Goal: Task Accomplishment & Management: Complete application form

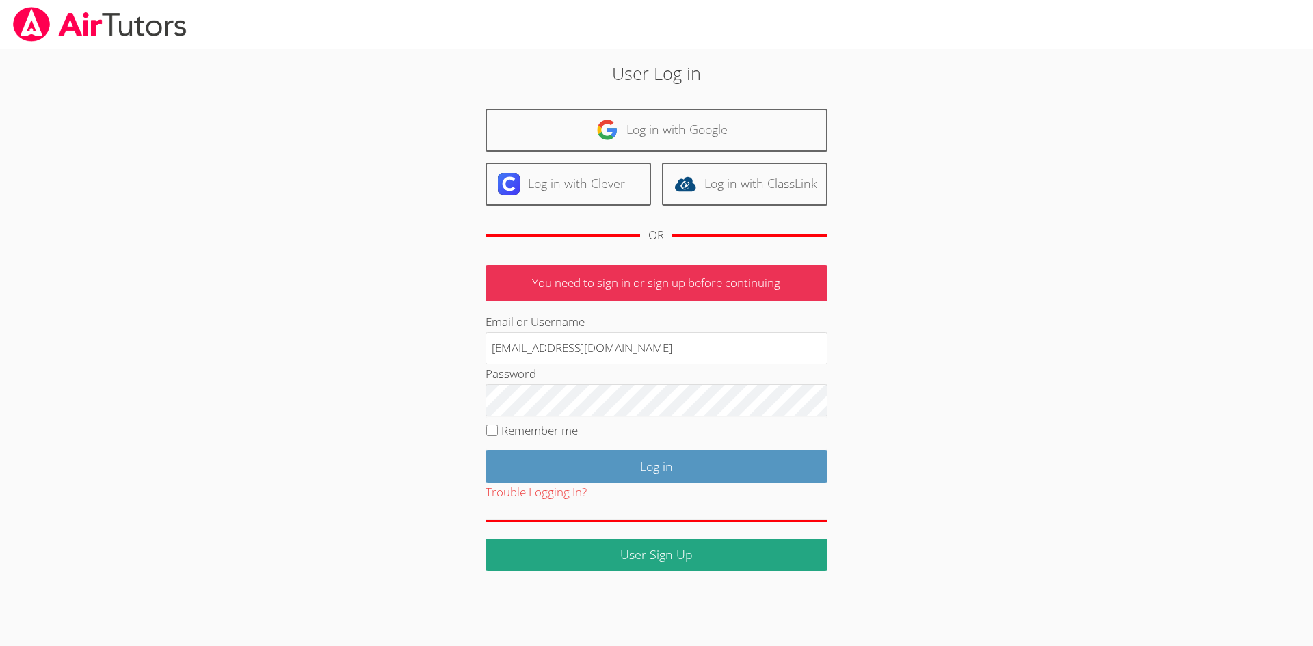
click at [614, 475] on input "Log in" at bounding box center [656, 467] width 342 height 32
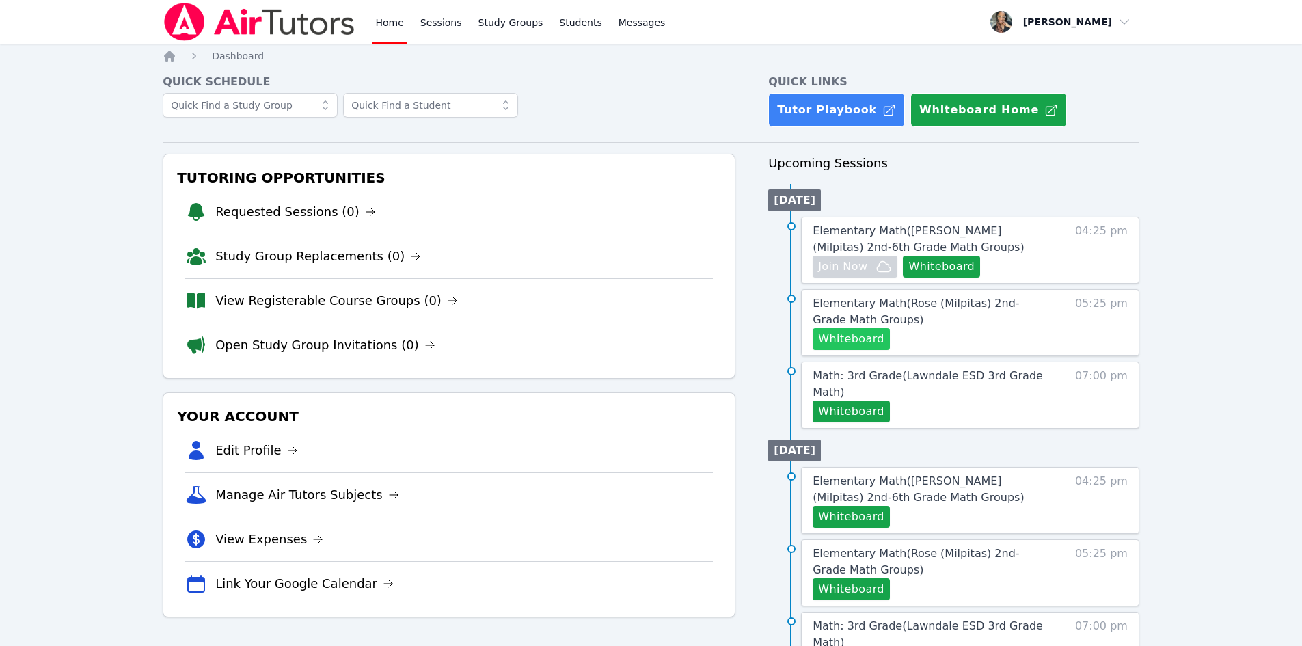
click at [853, 336] on button "Whiteboard" at bounding box center [851, 339] width 77 height 22
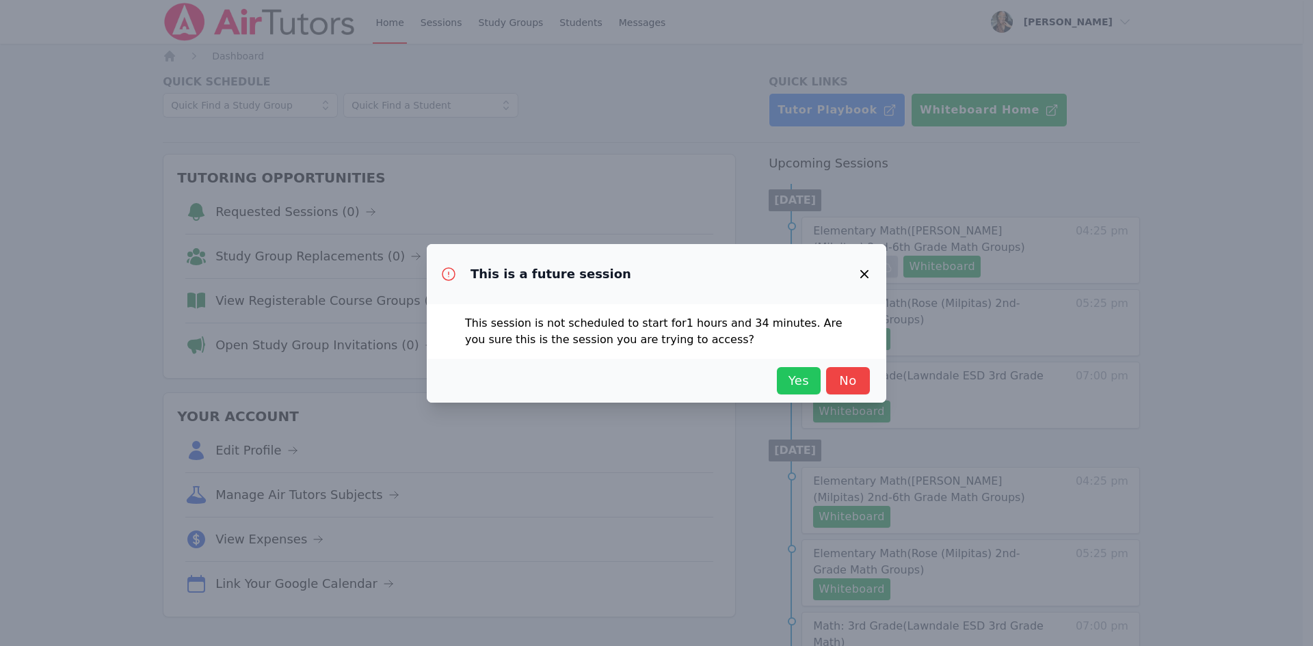
click at [808, 377] on span "Yes" at bounding box center [799, 380] width 30 height 19
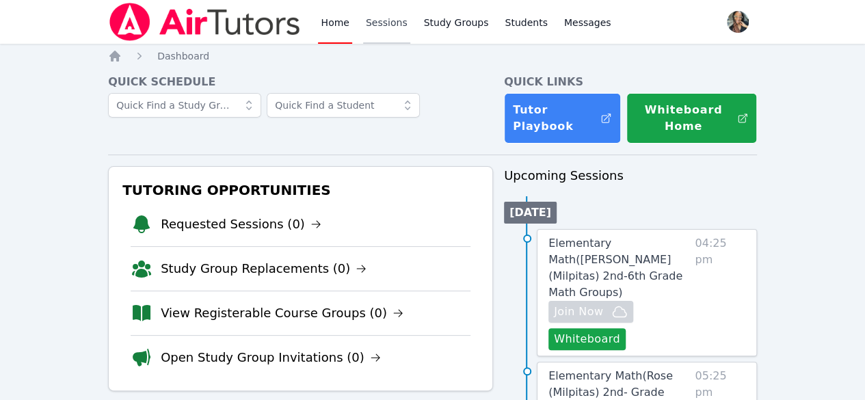
click at [380, 23] on link "Sessions" at bounding box center [386, 22] width 47 height 44
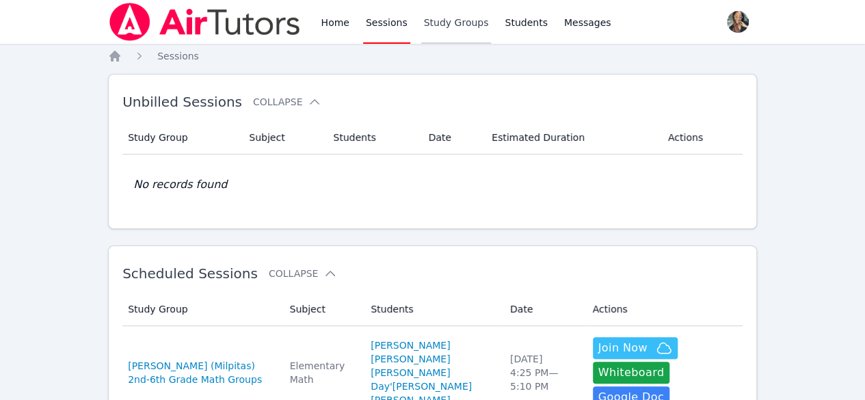
click at [442, 25] on link "Study Groups" at bounding box center [456, 22] width 70 height 44
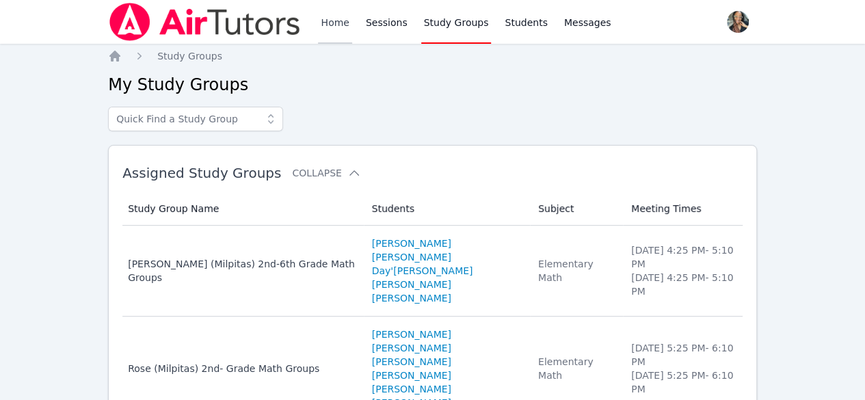
click at [325, 21] on link "Home" at bounding box center [335, 22] width 34 height 44
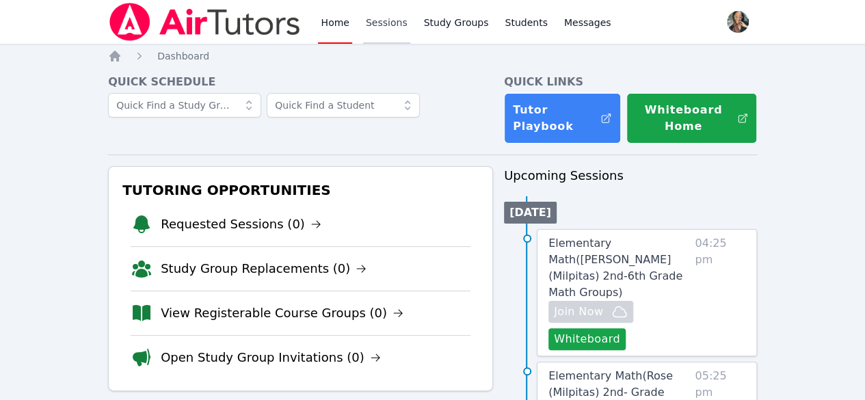
click at [379, 27] on link "Sessions" at bounding box center [386, 22] width 47 height 44
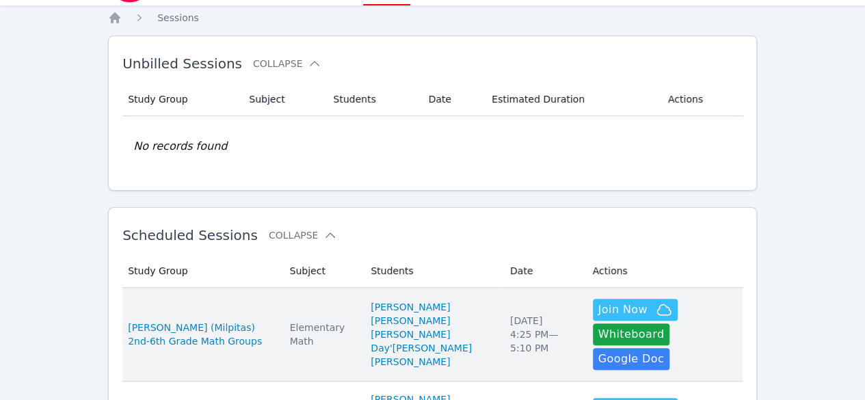
scroll to position [68, 0]
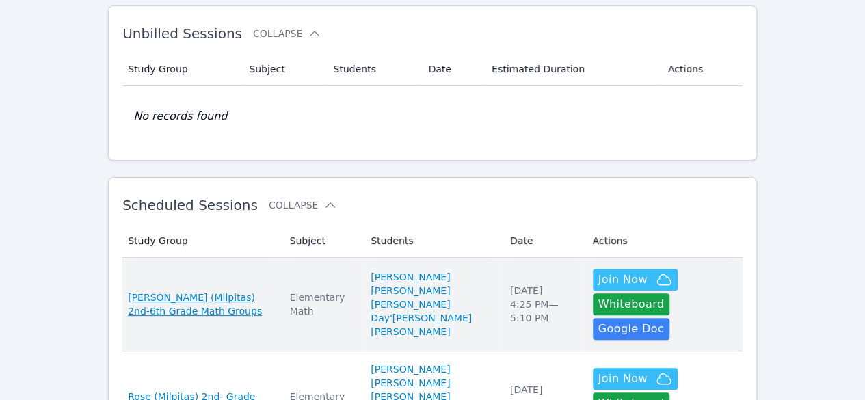
click at [196, 295] on span "[PERSON_NAME] (Milpitas) 2nd-6th Grade Math Groups" at bounding box center [200, 304] width 145 height 27
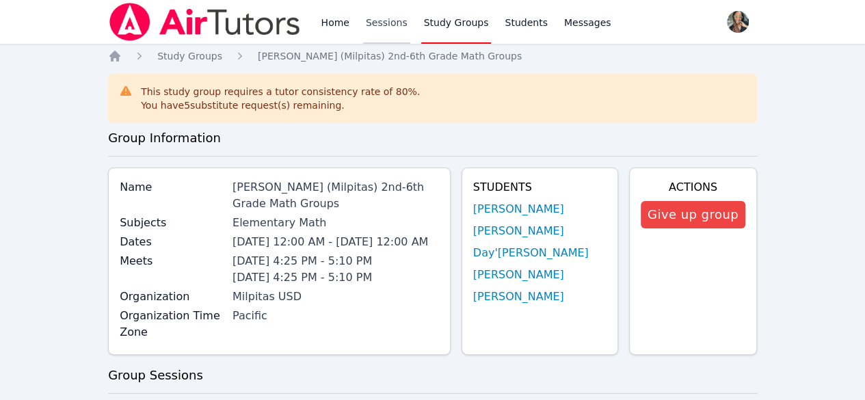
click at [376, 15] on link "Sessions" at bounding box center [386, 22] width 47 height 44
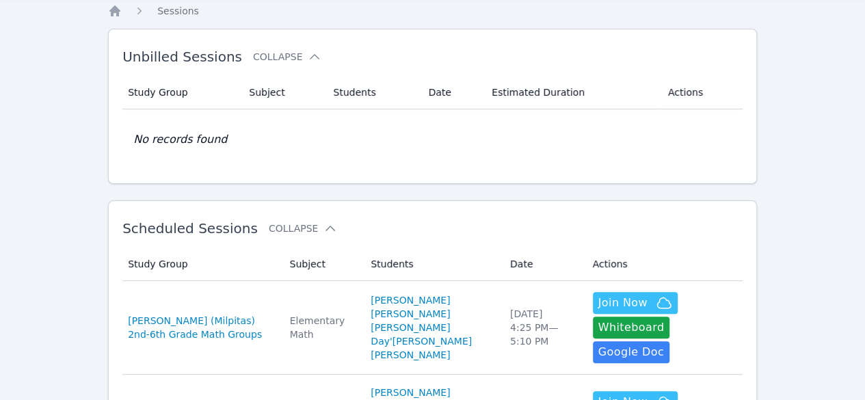
scroll to position [137, 0]
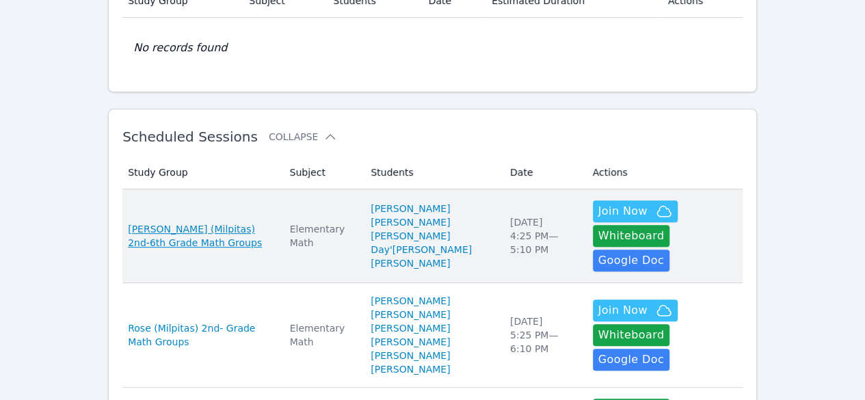
click at [146, 235] on span "[PERSON_NAME] (Milpitas) 2nd-6th Grade Math Groups" at bounding box center [200, 235] width 145 height 27
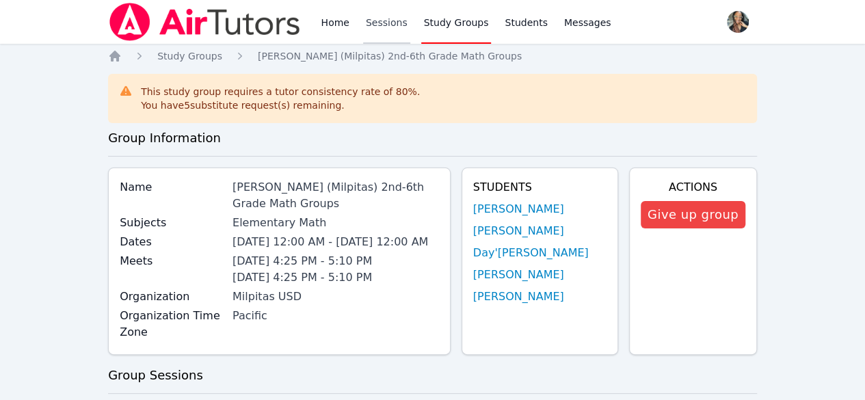
click at [393, 22] on link "Sessions" at bounding box center [386, 22] width 47 height 44
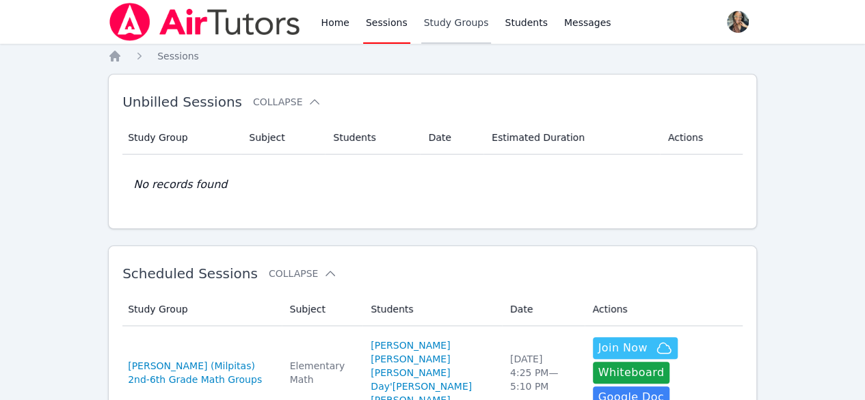
click at [442, 28] on link "Study Groups" at bounding box center [456, 22] width 70 height 44
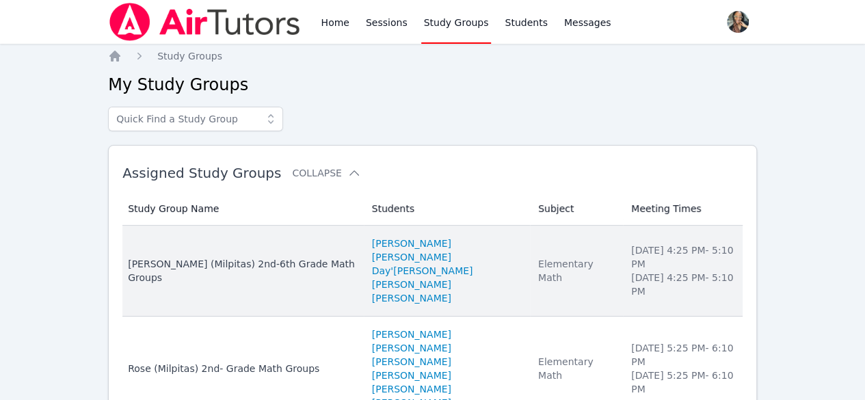
click at [245, 272] on div "[PERSON_NAME] (Milpitas) 2nd-6th Grade Math Groups" at bounding box center [241, 270] width 227 height 27
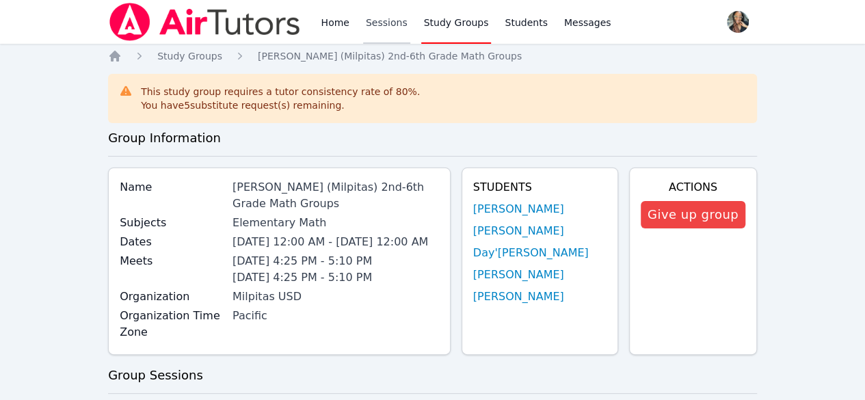
click at [376, 18] on link "Sessions" at bounding box center [386, 22] width 47 height 44
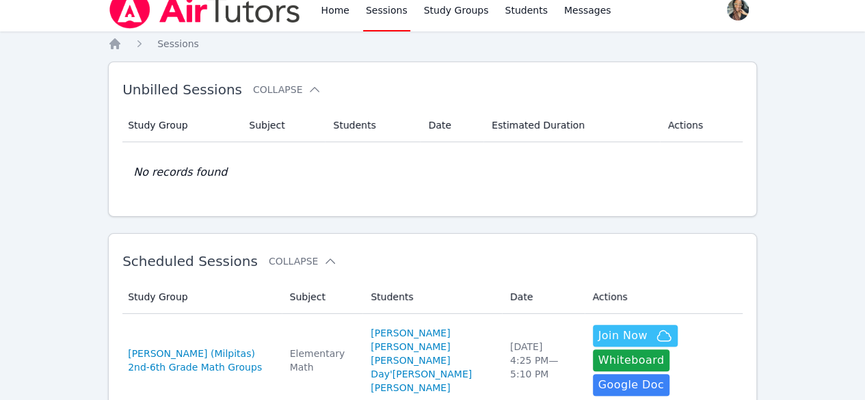
scroll to position [205, 0]
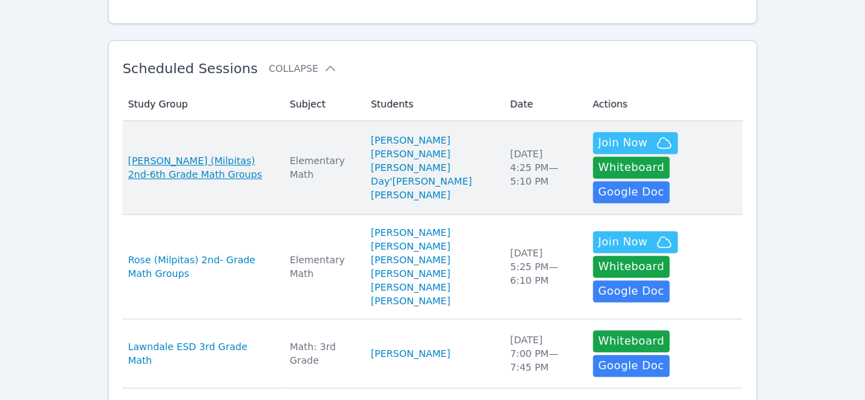
click at [176, 155] on span "Weller (Milpitas) 2nd-6th Grade Math Groups" at bounding box center [200, 167] width 145 height 27
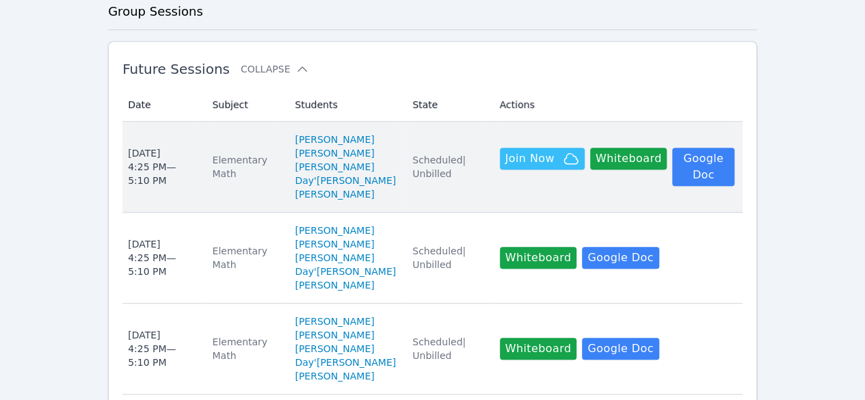
scroll to position [272, 0]
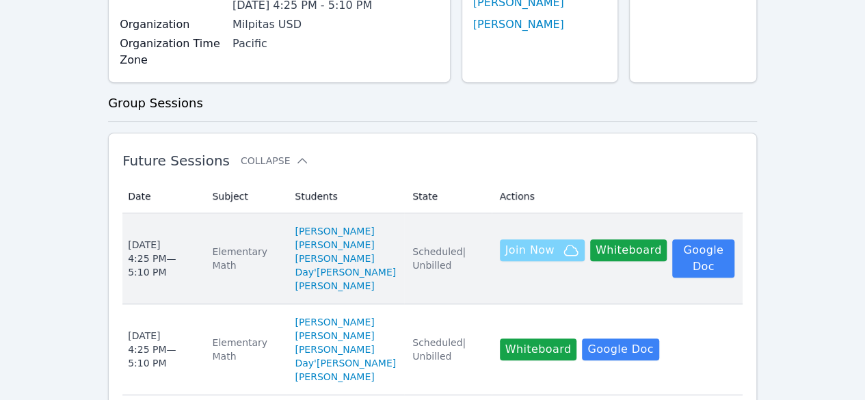
click at [514, 250] on span "Join Now" at bounding box center [529, 250] width 49 height 16
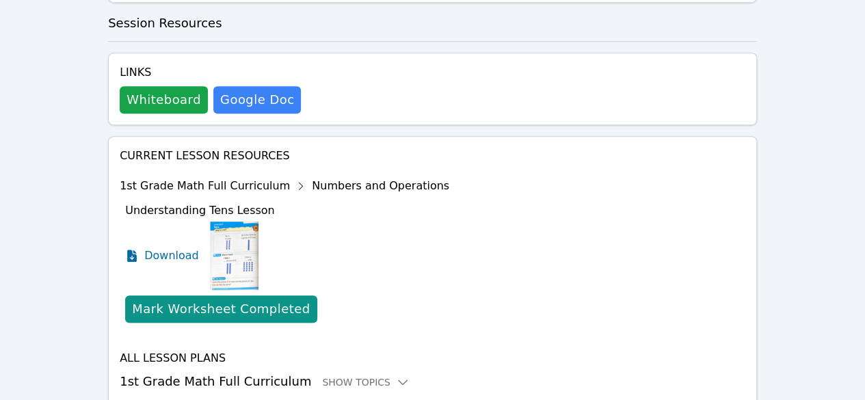
scroll to position [455, 0]
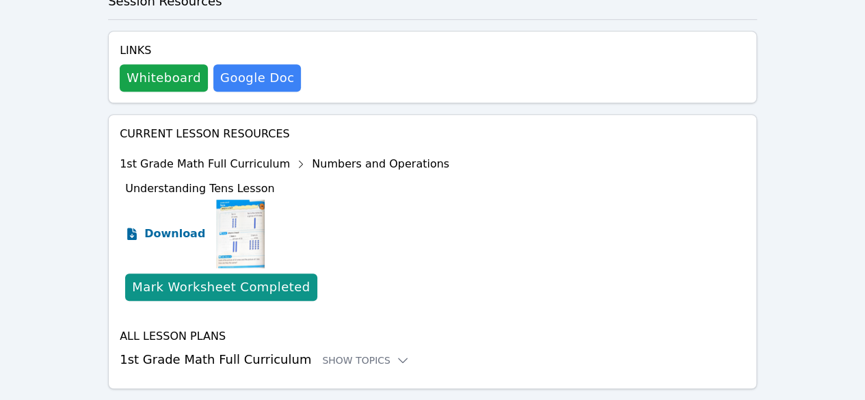
click at [165, 226] on span "Download" at bounding box center [174, 234] width 61 height 16
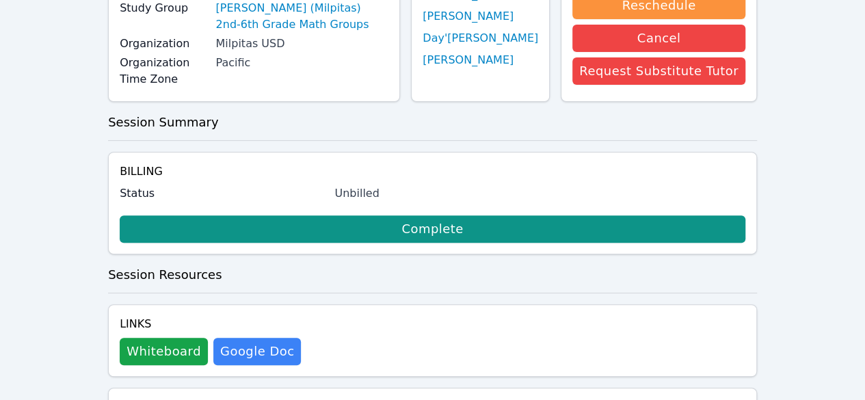
scroll to position [0, 0]
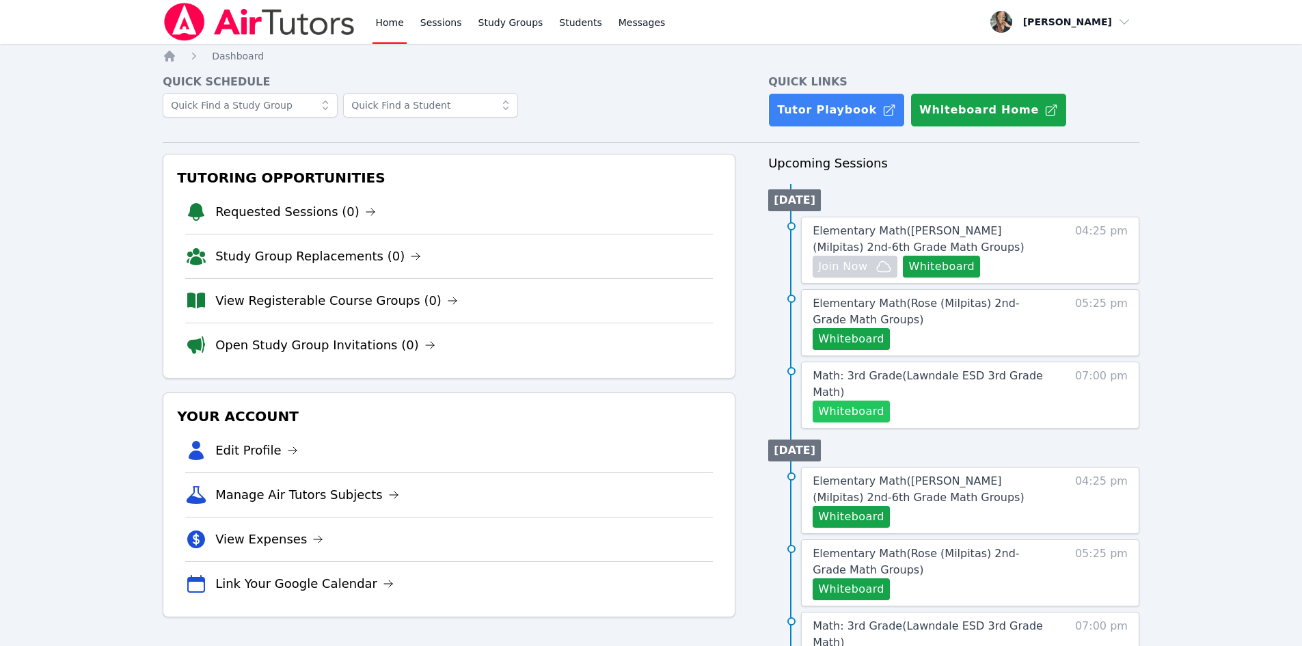
click at [851, 401] on button "Whiteboard" at bounding box center [851, 412] width 77 height 22
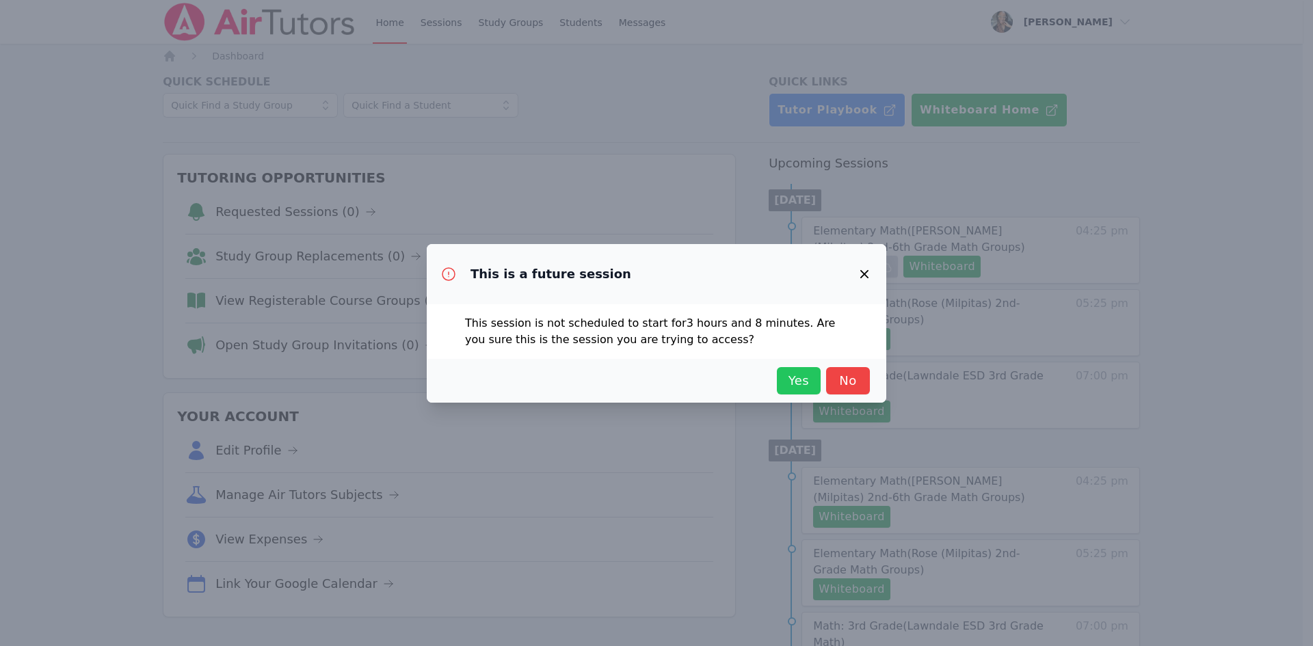
click at [801, 379] on span "Yes" at bounding box center [799, 380] width 30 height 19
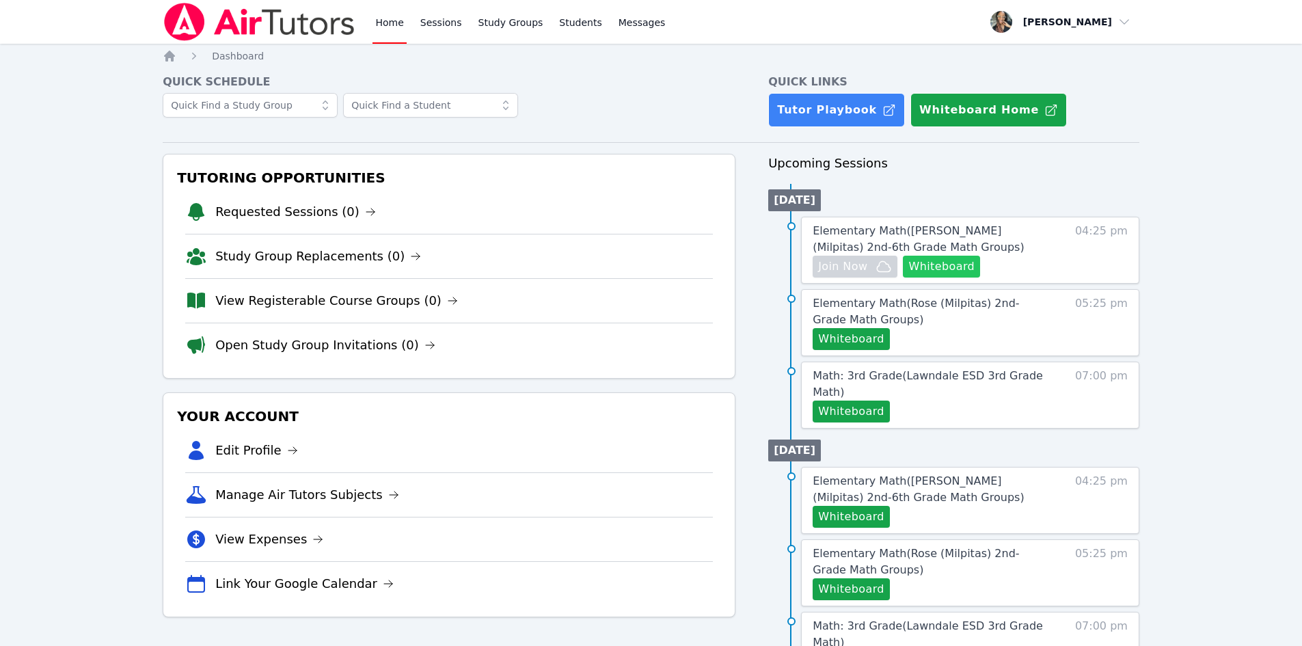
click at [928, 263] on button "Whiteboard" at bounding box center [941, 267] width 77 height 22
click at [851, 261] on span "Join Now" at bounding box center [842, 266] width 49 height 16
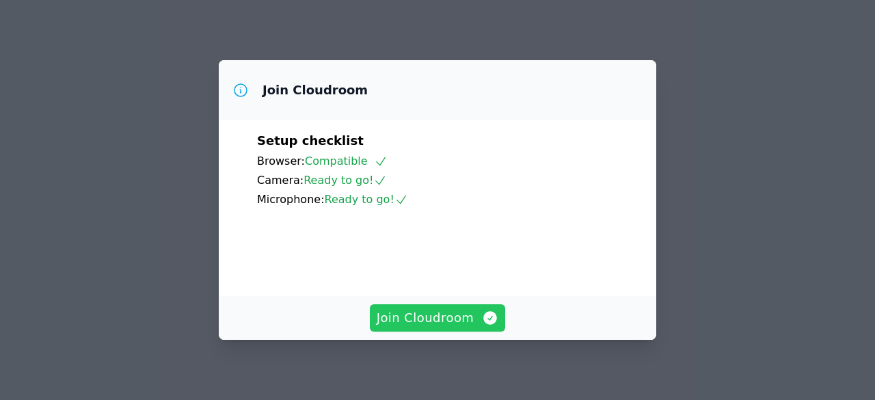
click at [412, 316] on span "Join Cloudroom" at bounding box center [438, 317] width 122 height 19
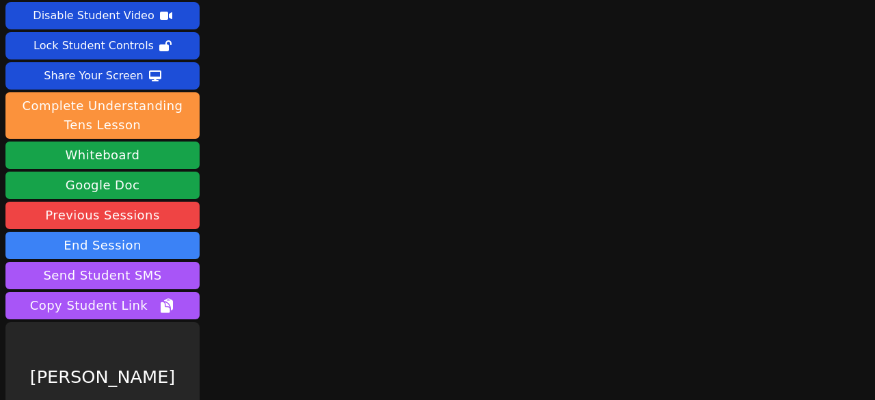
scroll to position [92, 0]
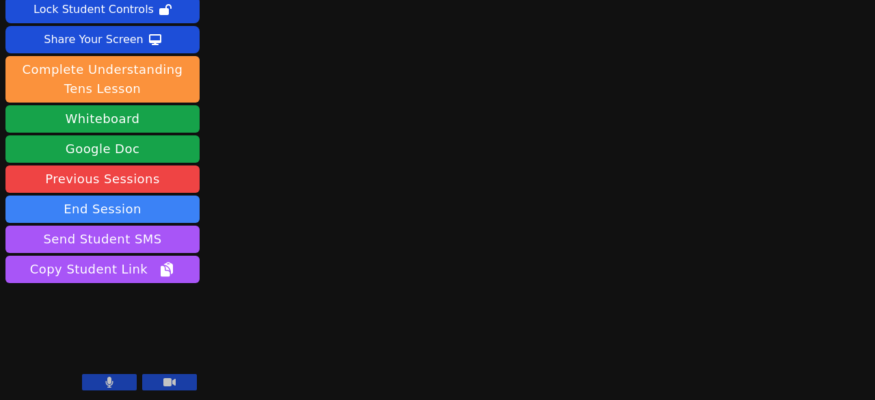
click at [113, 384] on icon at bounding box center [109, 382] width 8 height 11
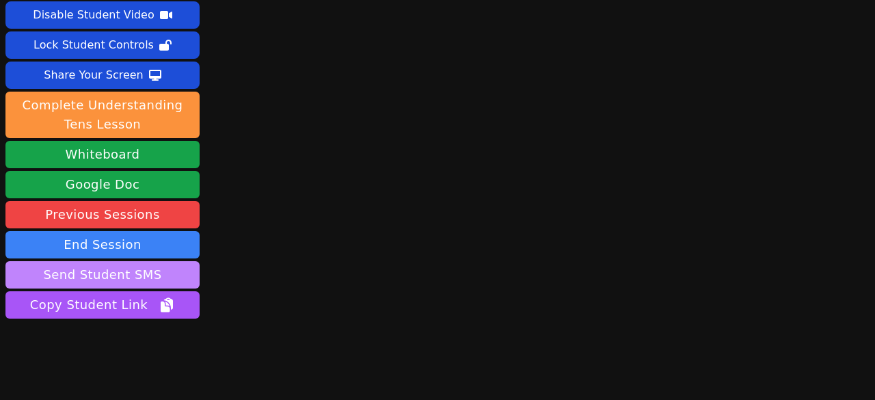
scroll to position [0, 0]
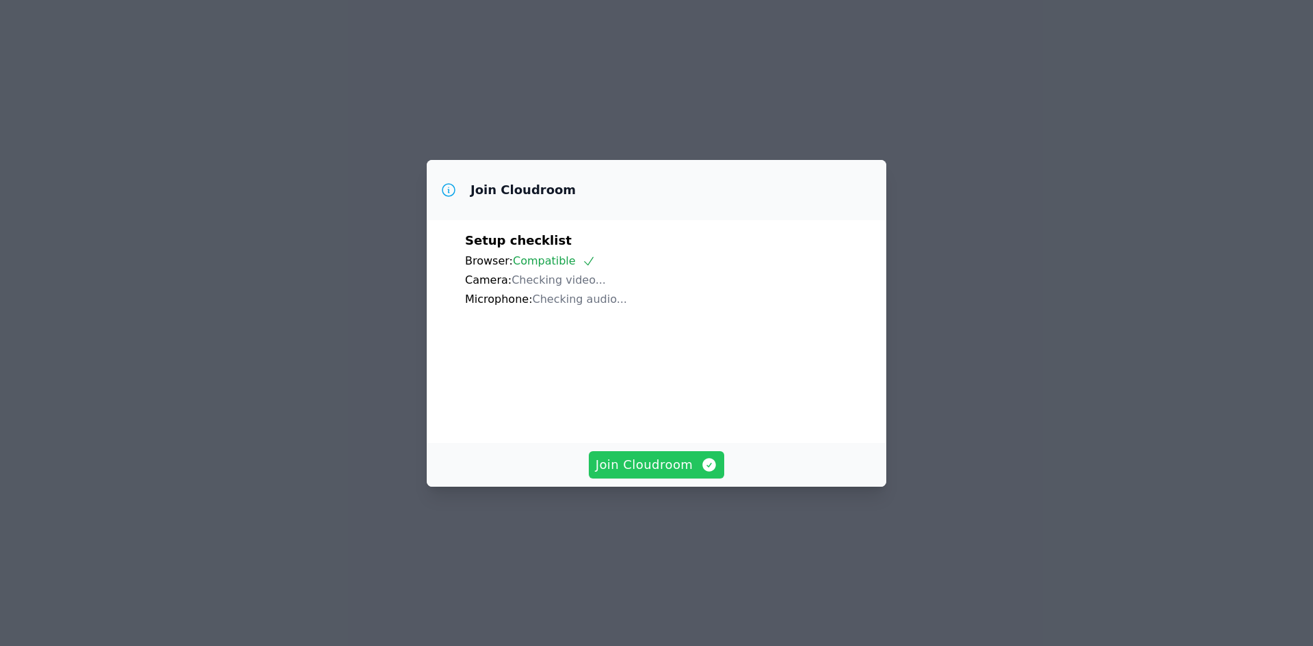
click at [632, 475] on span "Join Cloudroom" at bounding box center [657, 464] width 122 height 19
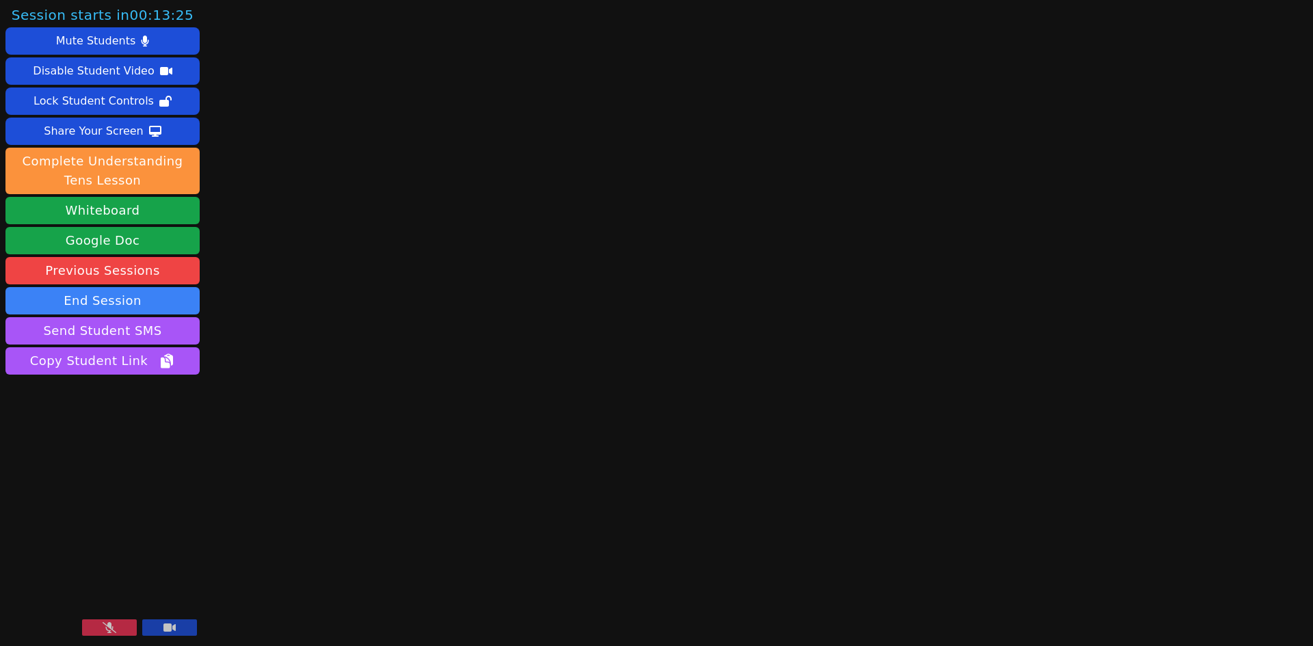
click at [169, 630] on icon at bounding box center [169, 628] width 12 height 8
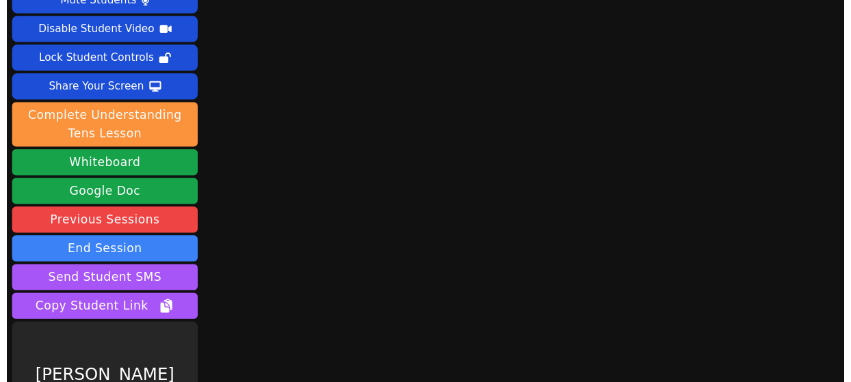
scroll to position [92, 0]
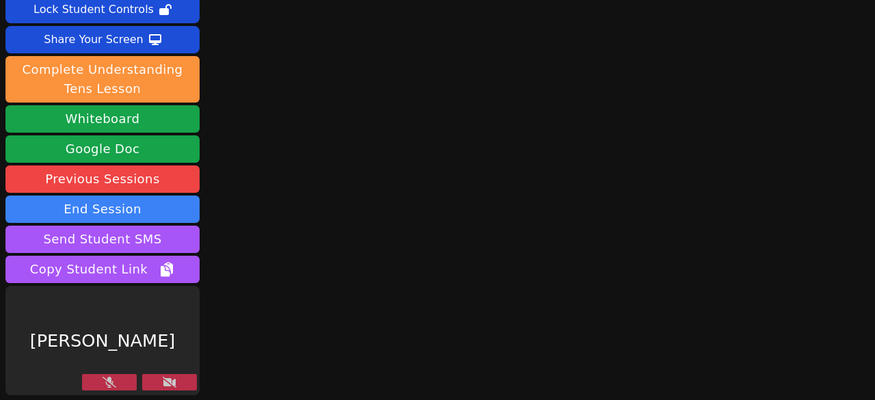
click at [171, 374] on div "[PERSON_NAME]" at bounding box center [102, 340] width 194 height 109
click at [171, 379] on icon at bounding box center [170, 382] width 14 height 11
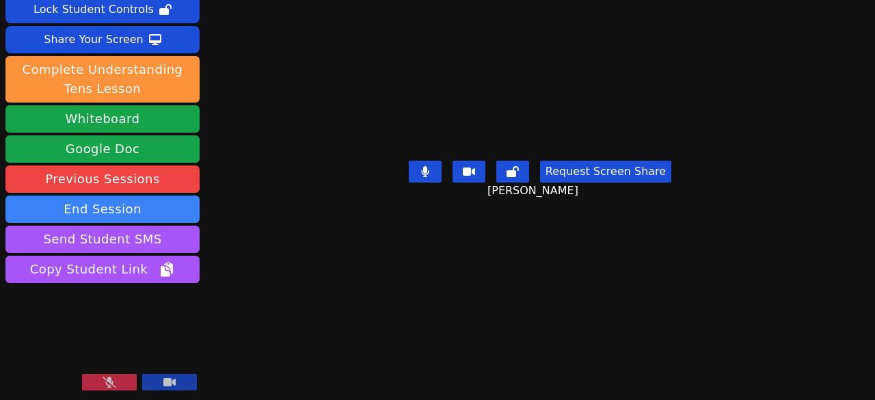
click at [116, 380] on button at bounding box center [109, 382] width 55 height 16
click at [429, 183] on button at bounding box center [425, 172] width 33 height 22
click at [430, 183] on button at bounding box center [425, 172] width 33 height 22
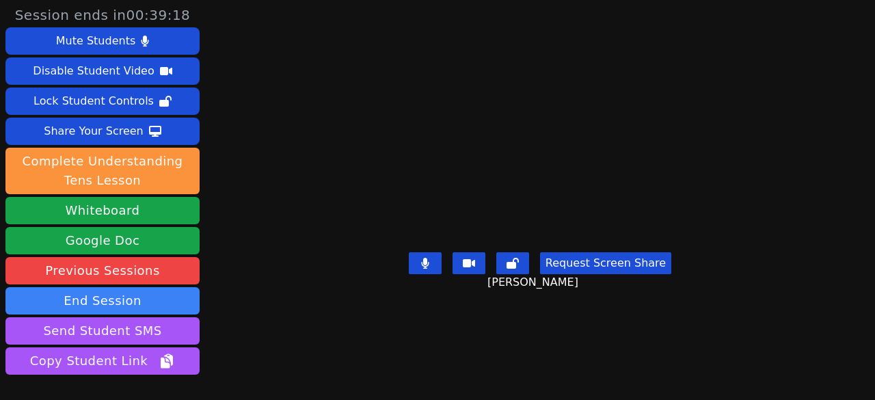
scroll to position [0, 0]
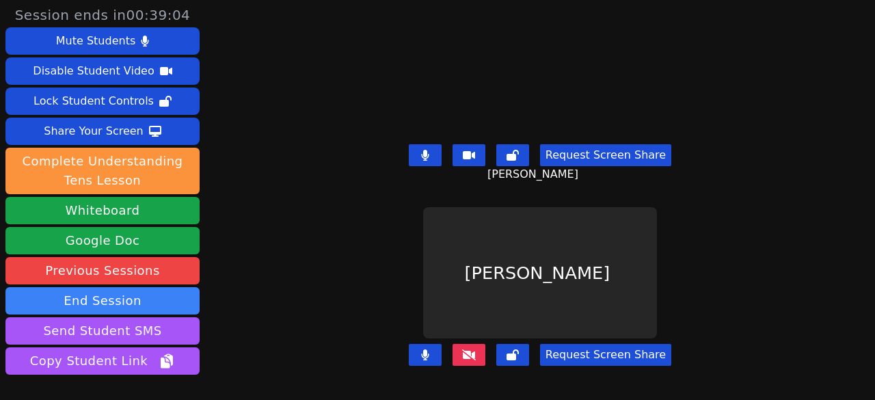
click at [426, 150] on icon at bounding box center [425, 155] width 8 height 11
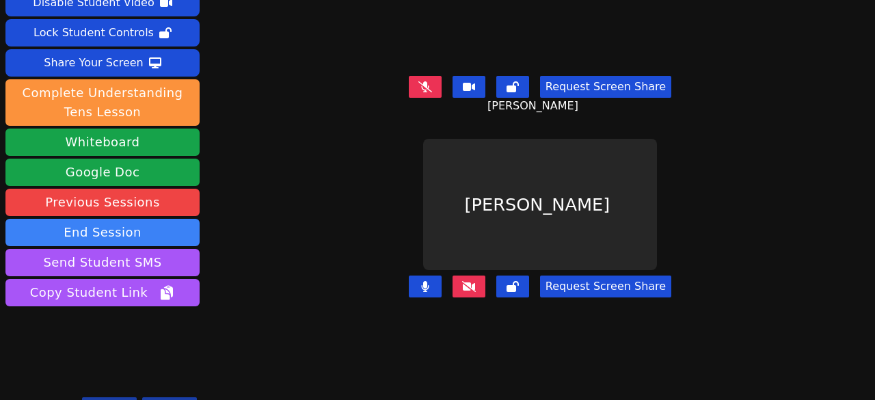
click at [462, 281] on icon at bounding box center [469, 286] width 14 height 11
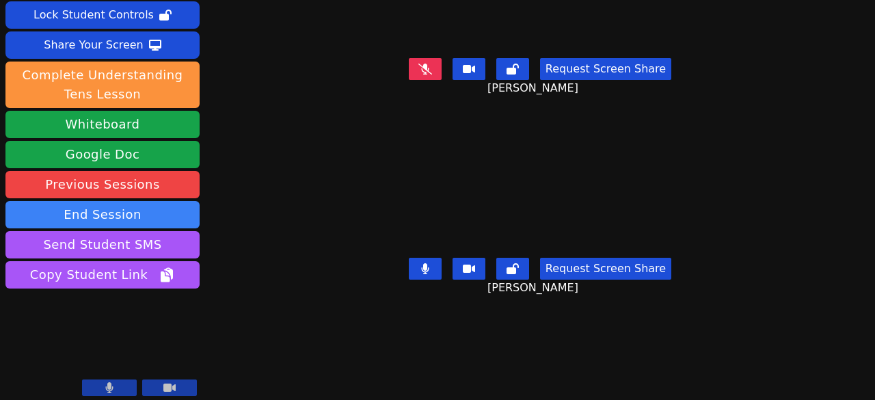
scroll to position [92, 0]
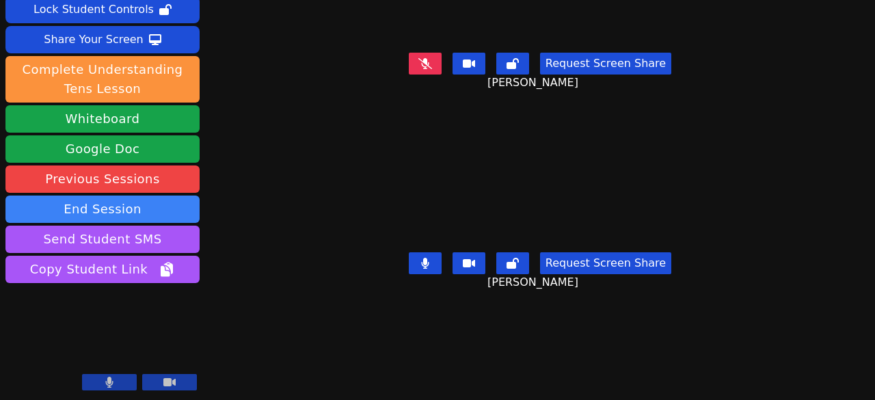
click at [427, 252] on button at bounding box center [425, 263] width 33 height 22
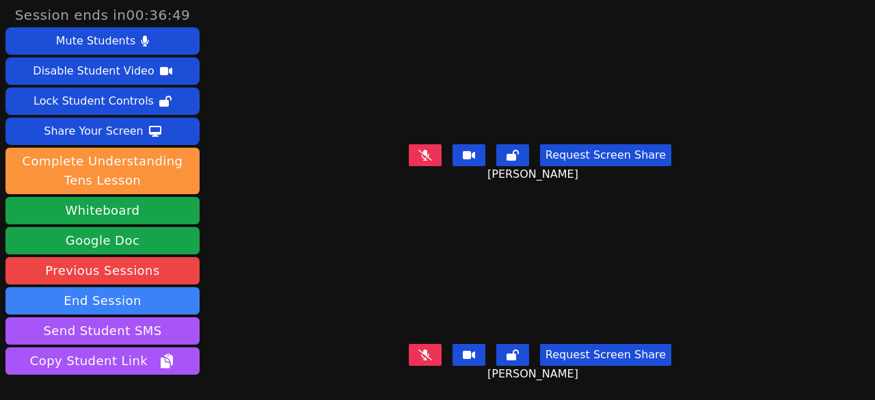
scroll to position [0, 0]
click at [420, 150] on icon at bounding box center [425, 155] width 14 height 11
click at [421, 150] on icon at bounding box center [425, 155] width 8 height 11
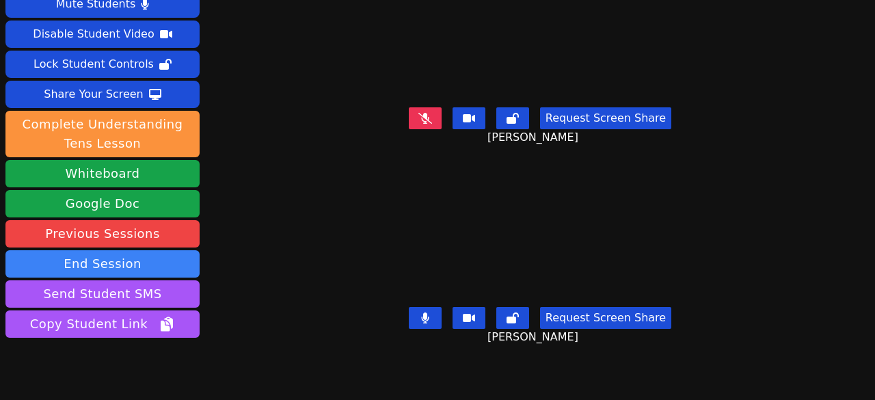
scroll to position [92, 0]
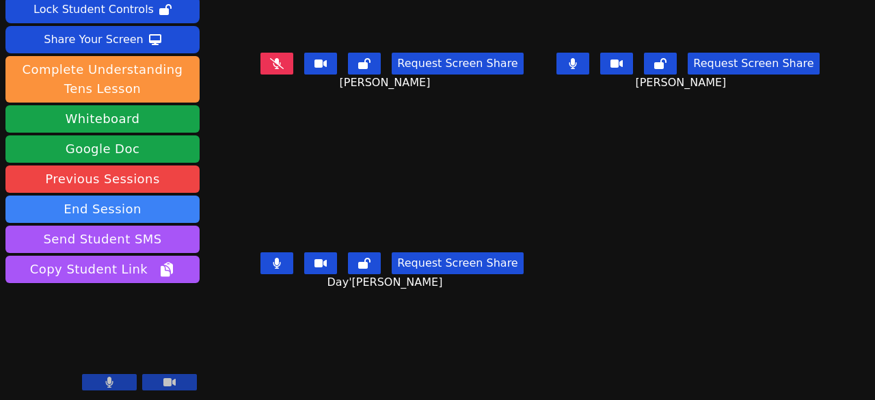
click at [569, 58] on icon at bounding box center [573, 63] width 8 height 11
click at [281, 258] on icon at bounding box center [277, 263] width 8 height 11
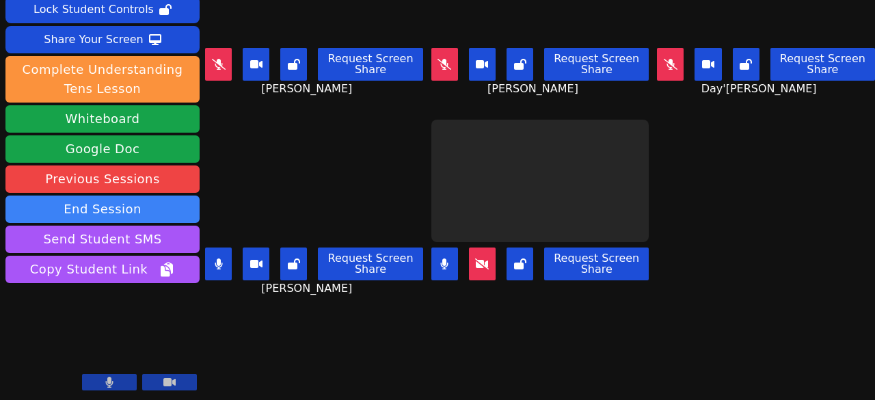
scroll to position [0, 0]
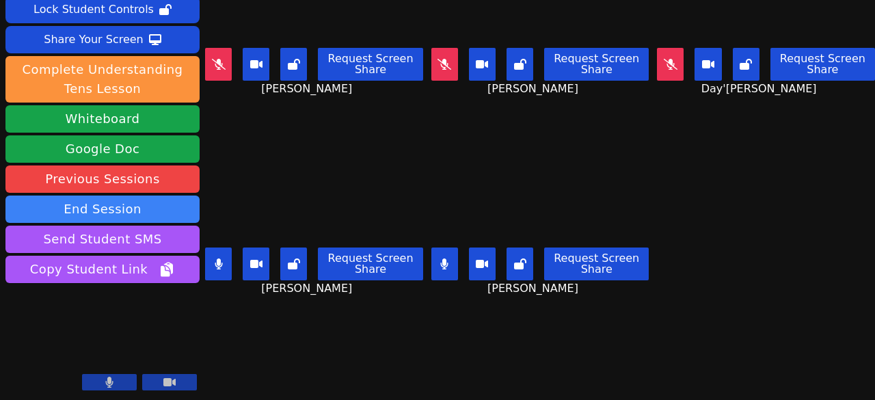
click at [441, 258] on icon at bounding box center [445, 263] width 8 height 11
click at [212, 248] on button at bounding box center [218, 264] width 27 height 33
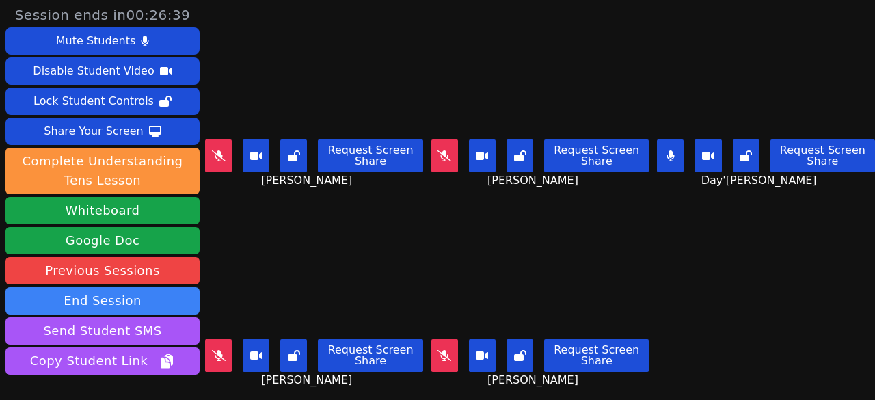
scroll to position [92, 0]
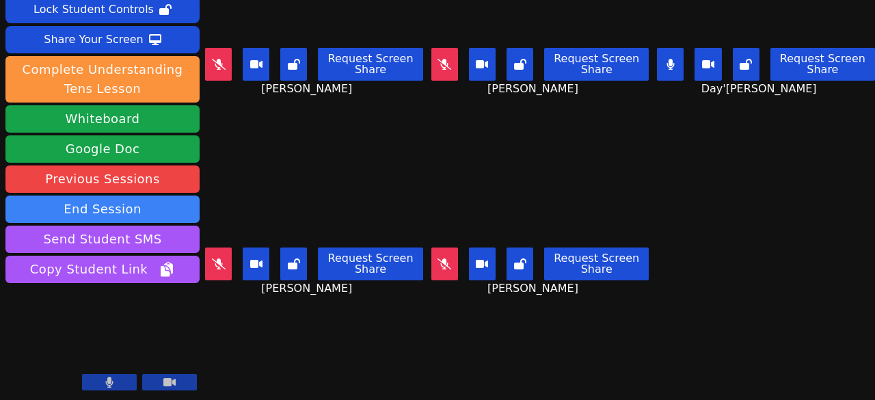
click at [657, 57] on button at bounding box center [670, 64] width 27 height 33
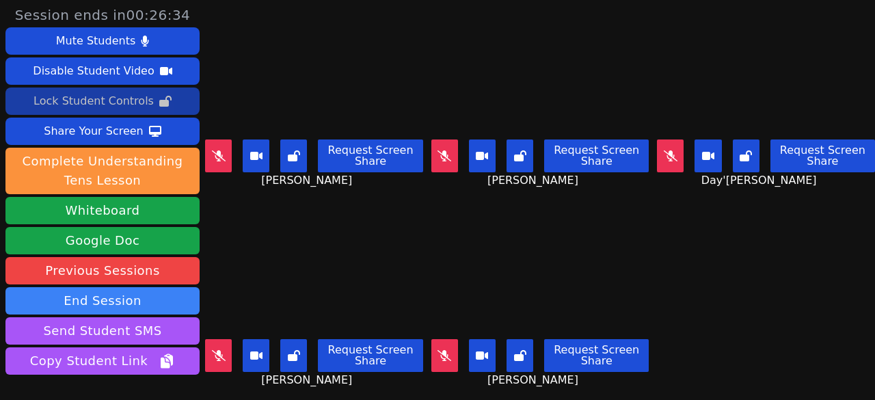
click at [131, 104] on div "Lock Student Controls" at bounding box center [94, 101] width 120 height 22
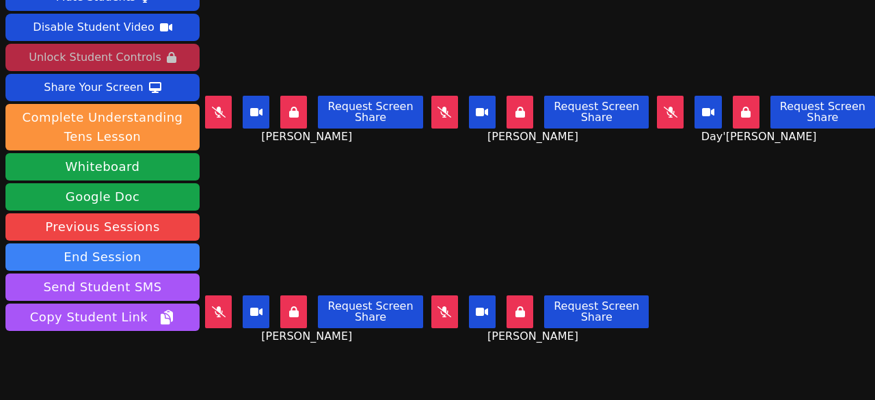
scroll to position [23, 0]
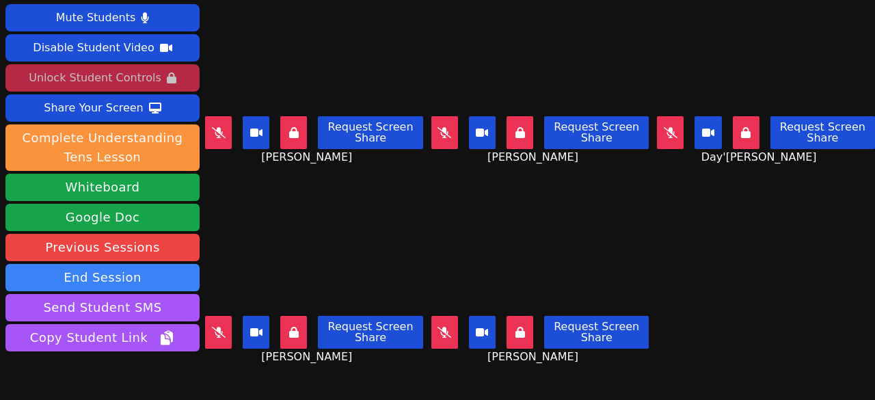
click at [141, 79] on div "Unlock Student Controls" at bounding box center [95, 78] width 132 height 22
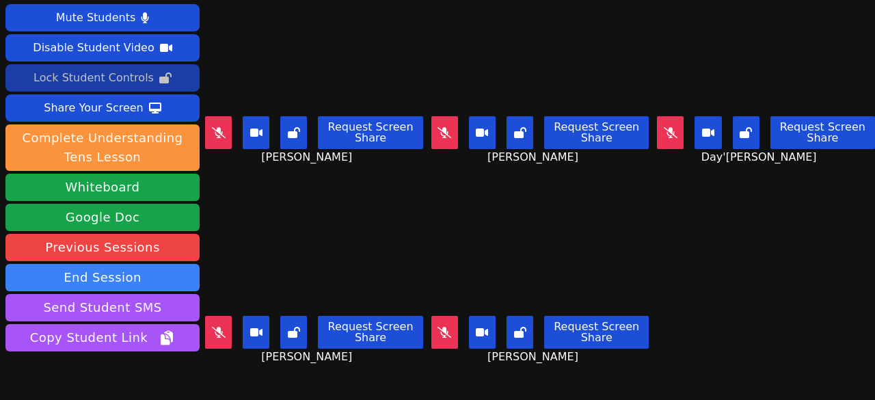
scroll to position [0, 0]
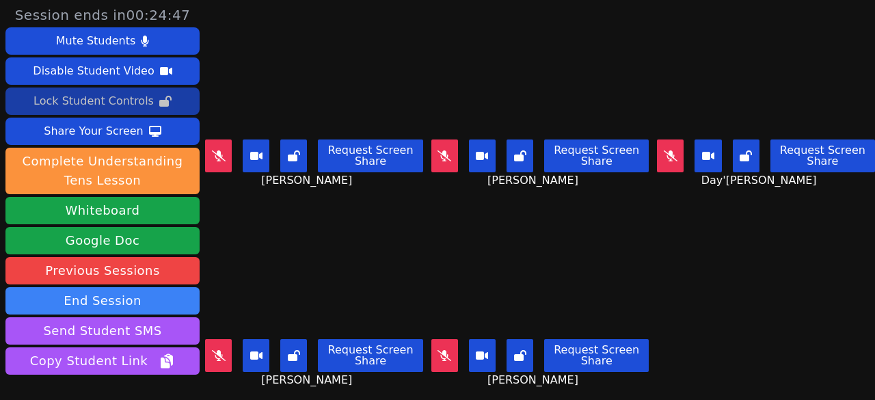
click at [660, 141] on button at bounding box center [670, 155] width 27 height 33
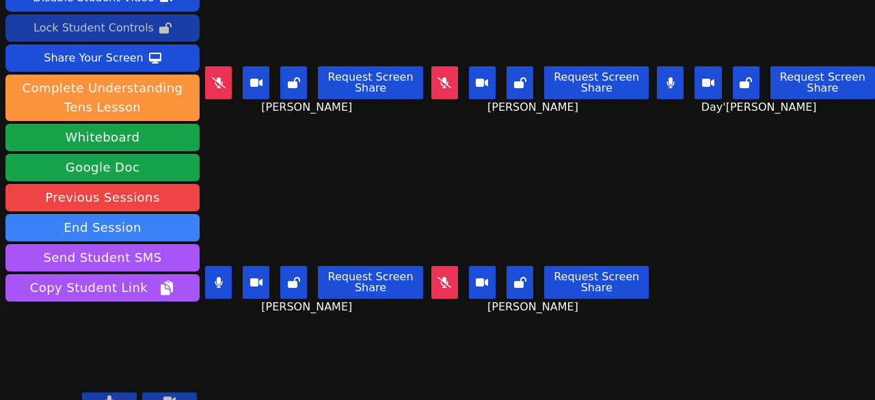
scroll to position [92, 0]
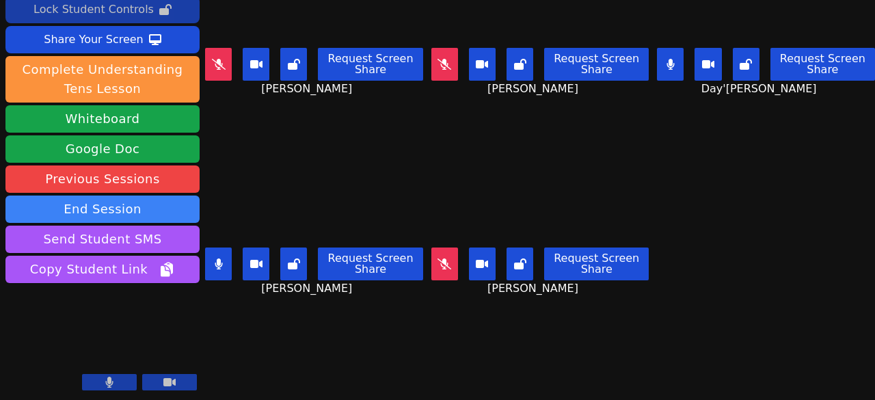
click at [219, 258] on icon at bounding box center [219, 263] width 8 height 11
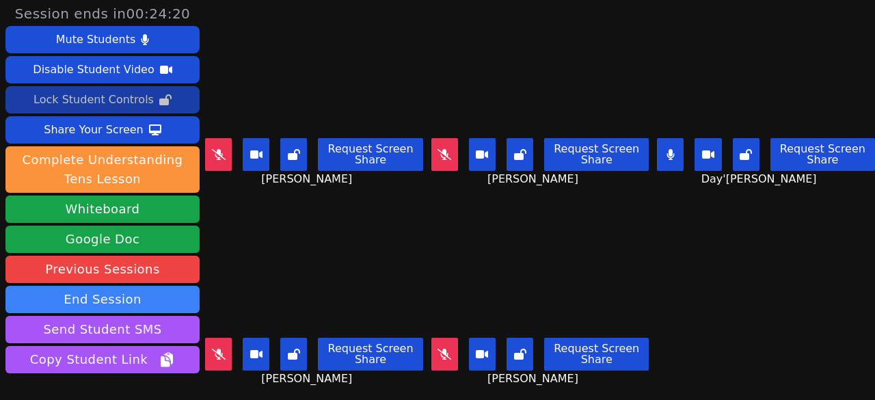
scroll to position [0, 0]
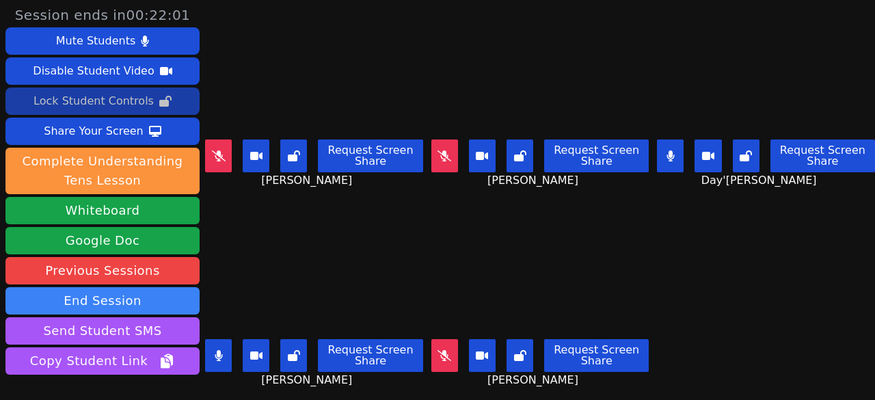
click at [228, 348] on button at bounding box center [218, 355] width 27 height 33
click at [223, 351] on icon at bounding box center [219, 355] width 8 height 11
click at [303, 348] on button at bounding box center [293, 355] width 27 height 33
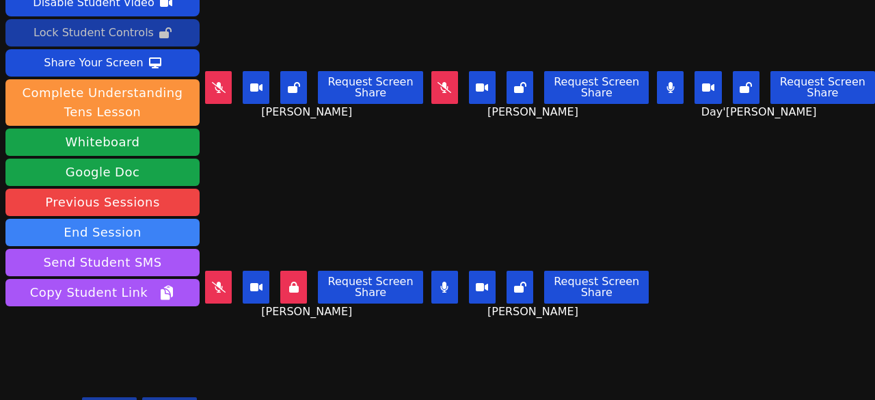
click at [667, 82] on icon at bounding box center [671, 87] width 8 height 11
click at [441, 282] on icon at bounding box center [445, 287] width 8 height 11
click at [434, 271] on button at bounding box center [444, 287] width 27 height 33
click at [514, 282] on icon at bounding box center [520, 287] width 12 height 11
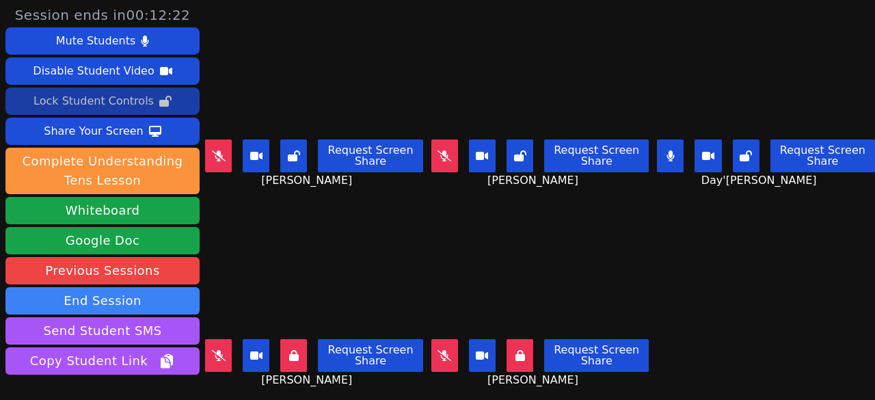
drag, startPoint x: 293, startPoint y: 349, endPoint x: 228, endPoint y: 349, distance: 65.0
click at [293, 350] on icon at bounding box center [294, 355] width 10 height 11
click at [213, 350] on icon at bounding box center [219, 355] width 14 height 11
click at [226, 339] on button at bounding box center [218, 355] width 27 height 33
click at [376, 229] on video at bounding box center [314, 272] width 218 height 122
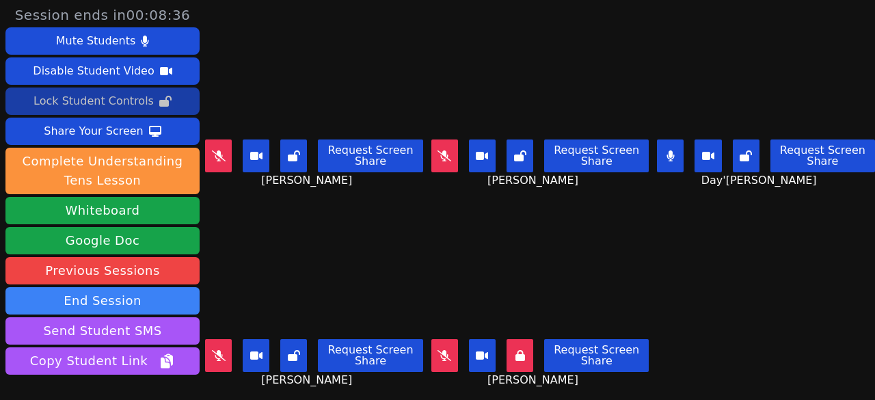
click at [295, 350] on icon at bounding box center [294, 355] width 12 height 11
click at [516, 350] on icon at bounding box center [521, 355] width 10 height 11
click at [438, 350] on icon at bounding box center [445, 355] width 14 height 11
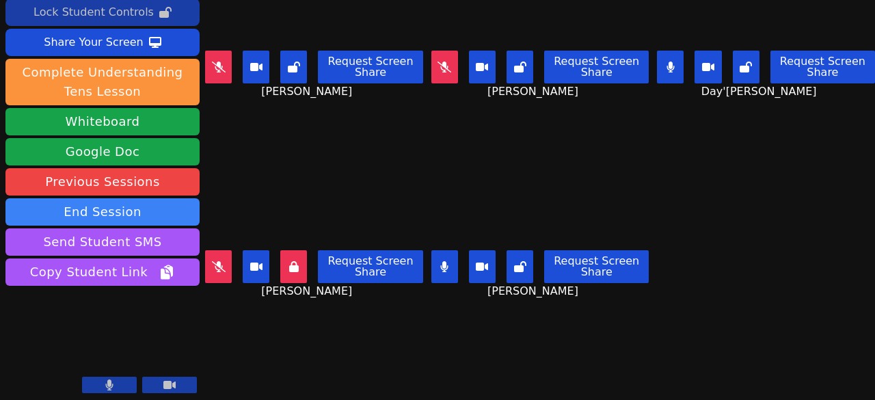
scroll to position [92, 0]
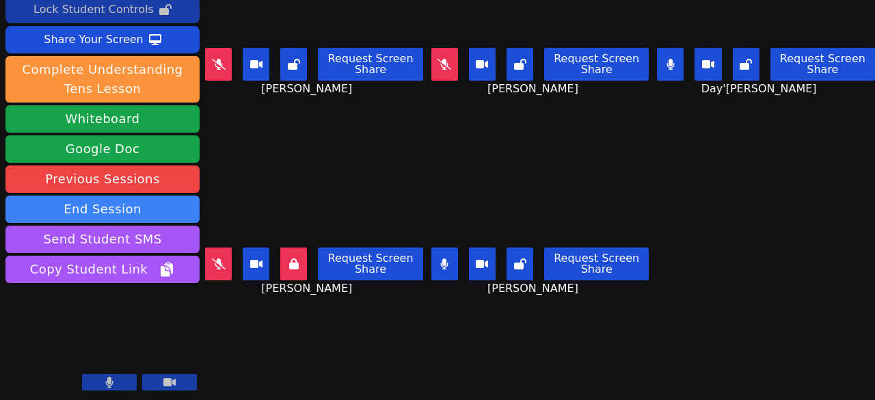
click at [442, 265] on button at bounding box center [444, 264] width 27 height 33
click at [499, 252] on div "Request Screen Share" at bounding box center [540, 264] width 218 height 33
click at [516, 258] on icon at bounding box center [520, 263] width 12 height 11
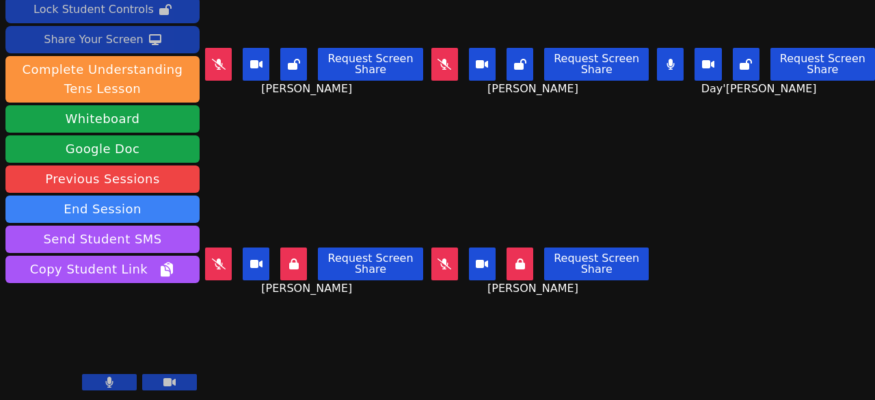
click at [103, 42] on div "Share Your Screen" at bounding box center [94, 40] width 100 height 22
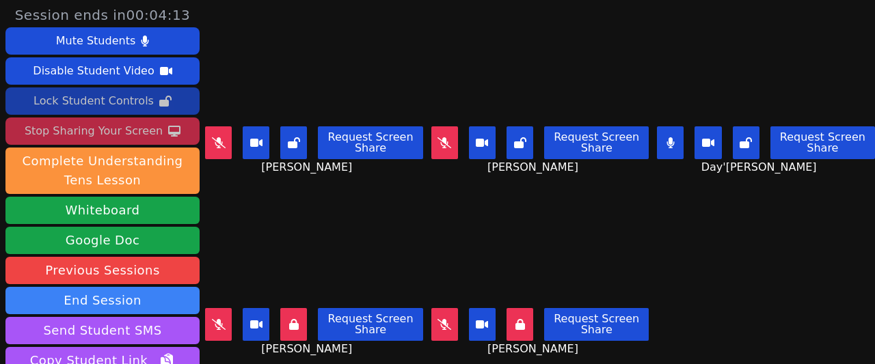
scroll to position [0, 0]
drag, startPoint x: 435, startPoint y: 135, endPoint x: 248, endPoint y: 132, distance: 186.7
click at [438, 137] on icon at bounding box center [445, 142] width 14 height 11
click at [229, 137] on button at bounding box center [218, 142] width 27 height 33
click at [301, 312] on button at bounding box center [293, 324] width 27 height 33
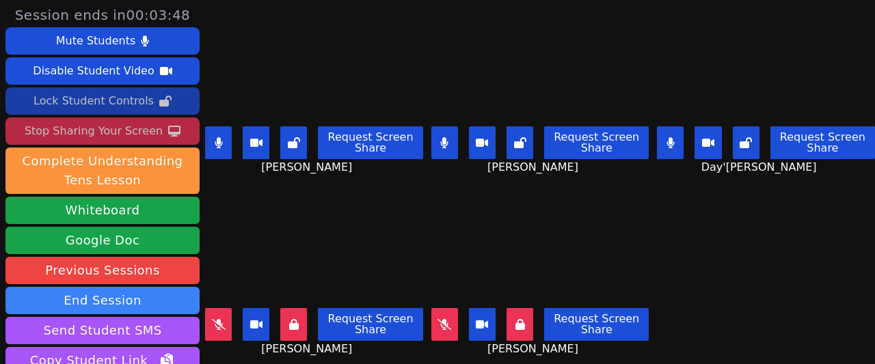
click at [516, 319] on icon at bounding box center [521, 324] width 10 height 11
click at [298, 319] on icon at bounding box center [294, 324] width 10 height 11
click at [219, 138] on icon at bounding box center [219, 142] width 8 height 11
click at [431, 137] on button at bounding box center [444, 142] width 27 height 33
click at [657, 140] on button at bounding box center [670, 142] width 27 height 33
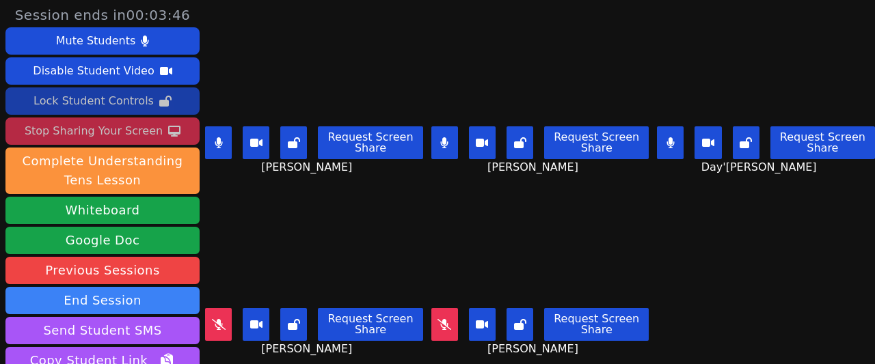
click at [667, 137] on icon at bounding box center [671, 142] width 8 height 11
click at [663, 140] on button at bounding box center [670, 142] width 27 height 33
click at [733, 131] on button at bounding box center [746, 142] width 27 height 33
click at [736, 146] on button at bounding box center [746, 142] width 27 height 33
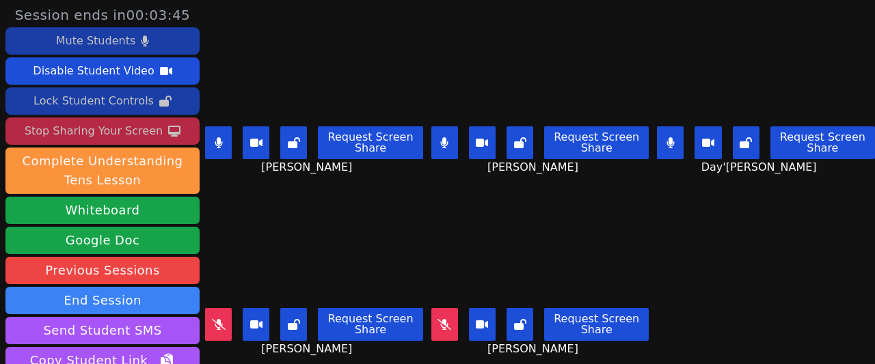
click at [131, 44] on button "Mute Students" at bounding box center [102, 40] width 194 height 27
click at [130, 42] on button "Mute Students" at bounding box center [102, 40] width 194 height 27
click at [122, 45] on div "Mute Students" at bounding box center [95, 41] width 79 height 22
click at [123, 39] on div "Mute Students" at bounding box center [95, 41] width 79 height 22
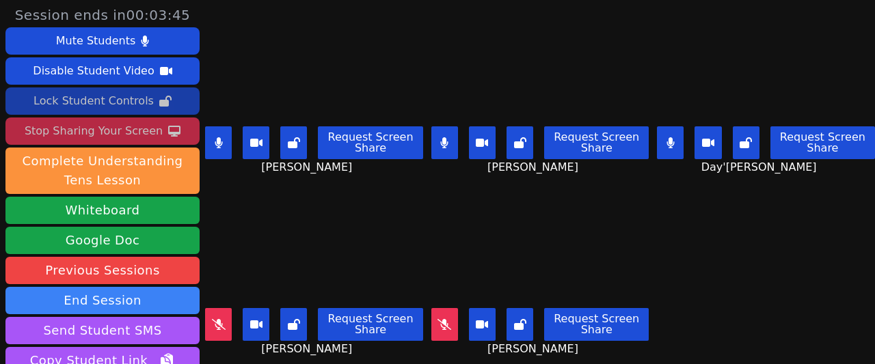
click at [226, 132] on button at bounding box center [218, 142] width 27 height 33
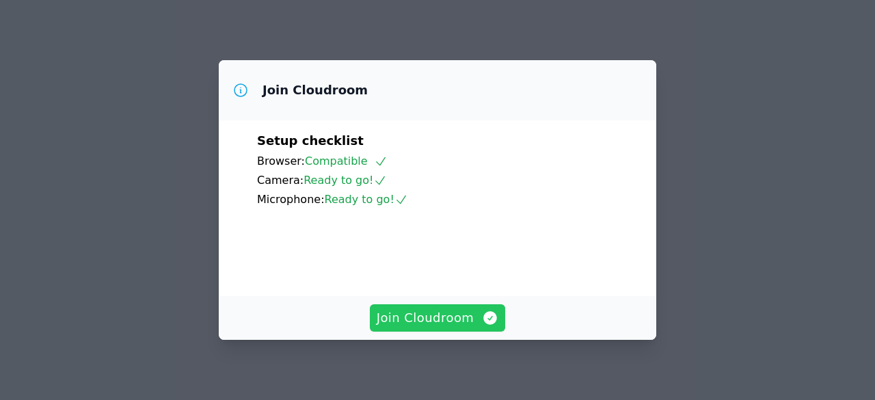
click at [421, 316] on span "Join Cloudroom" at bounding box center [438, 317] width 122 height 19
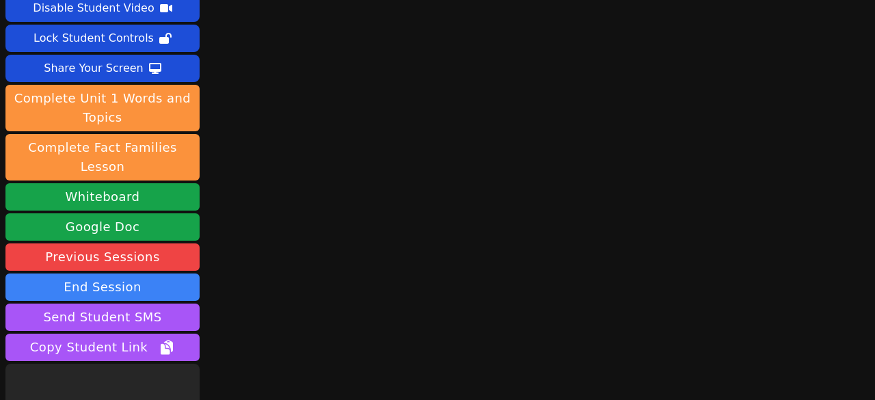
scroll to position [122, 0]
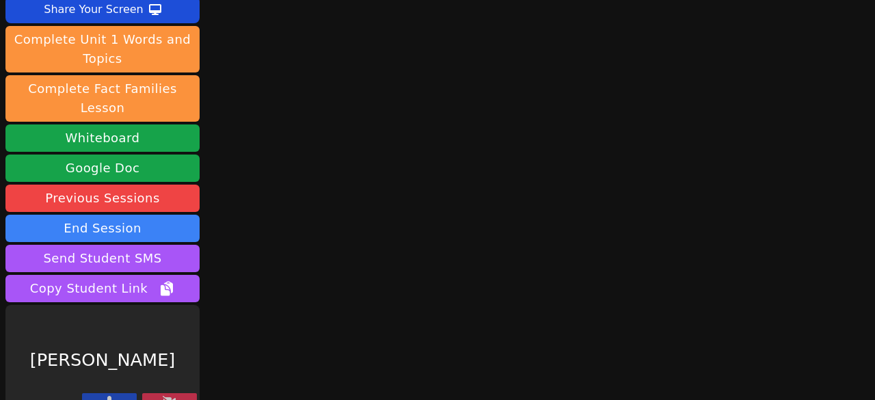
click at [108, 396] on icon at bounding box center [110, 401] width 8 height 11
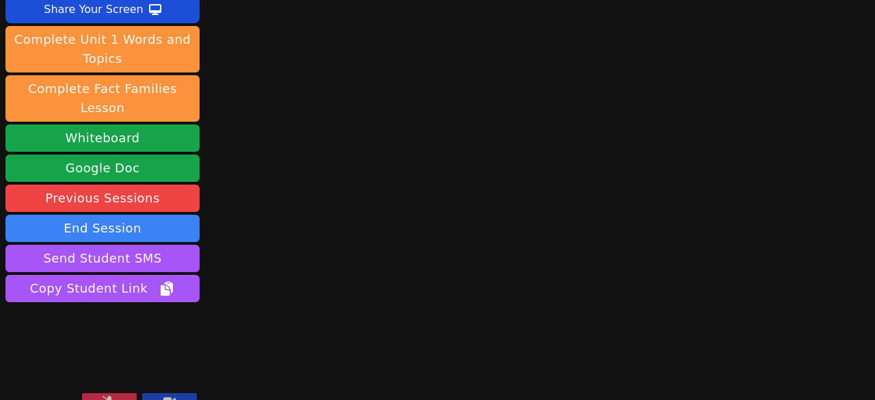
click at [163, 397] on icon at bounding box center [169, 401] width 12 height 8
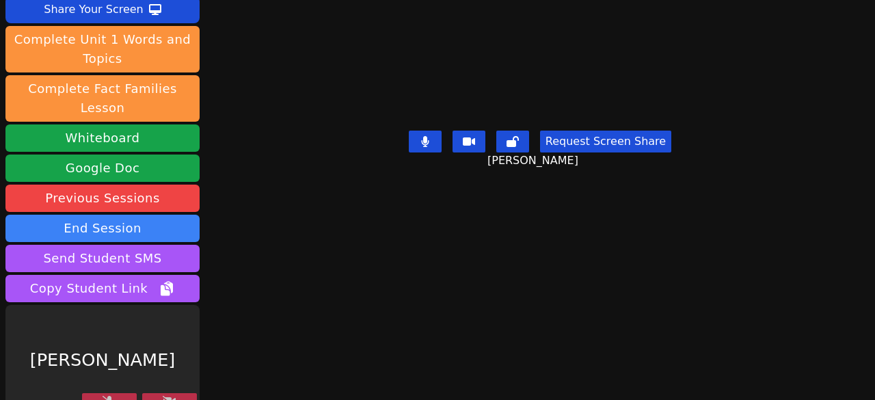
click at [169, 393] on button at bounding box center [169, 401] width 55 height 16
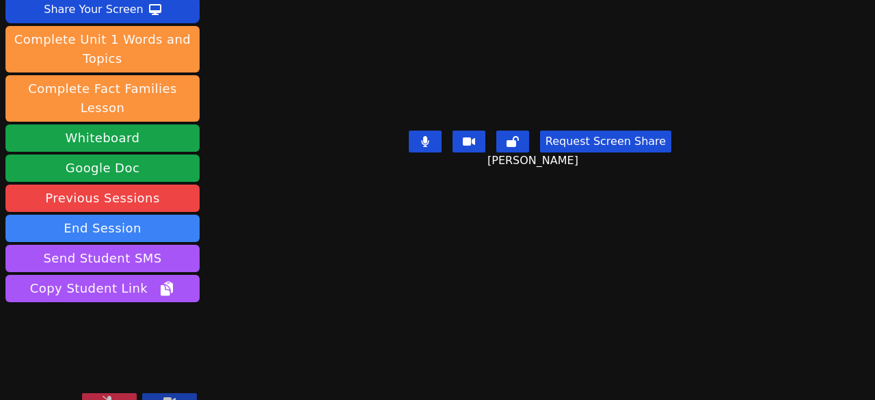
click at [127, 393] on button at bounding box center [109, 401] width 55 height 16
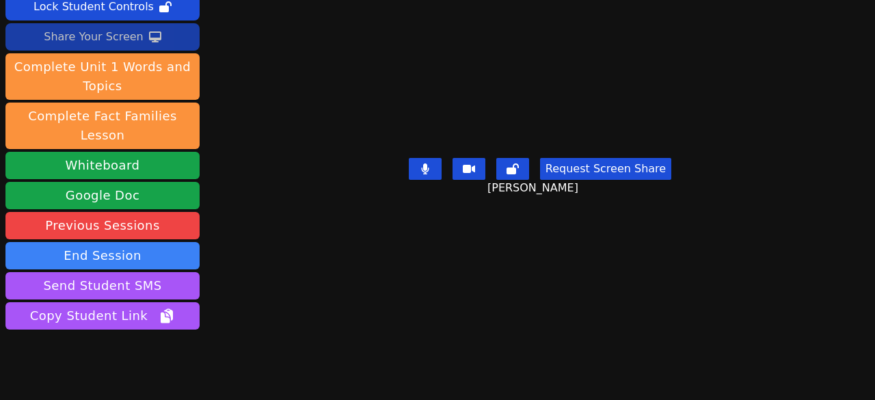
click at [107, 28] on div "Share Your Screen" at bounding box center [94, 37] width 100 height 22
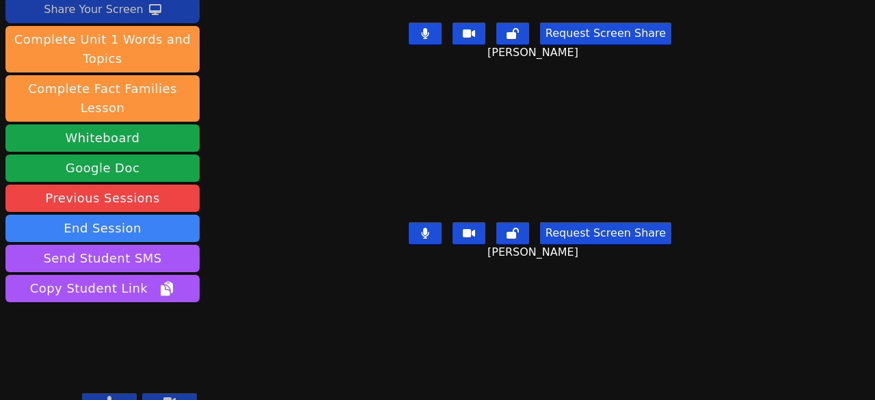
scroll to position [0, 0]
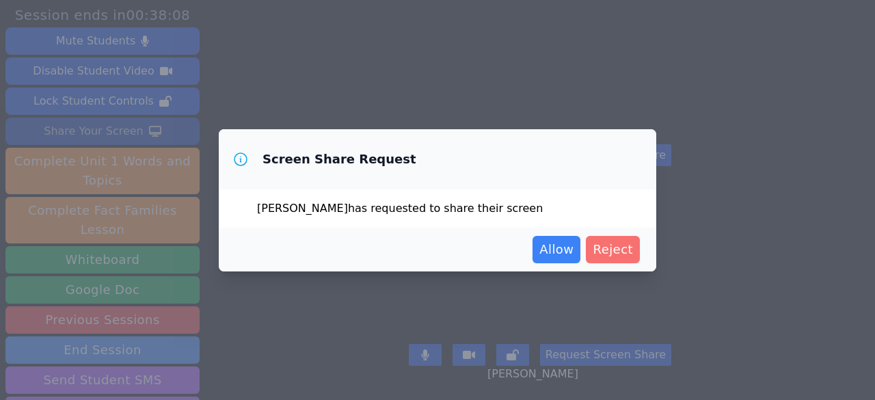
click at [610, 247] on span "Reject" at bounding box center [613, 249] width 40 height 19
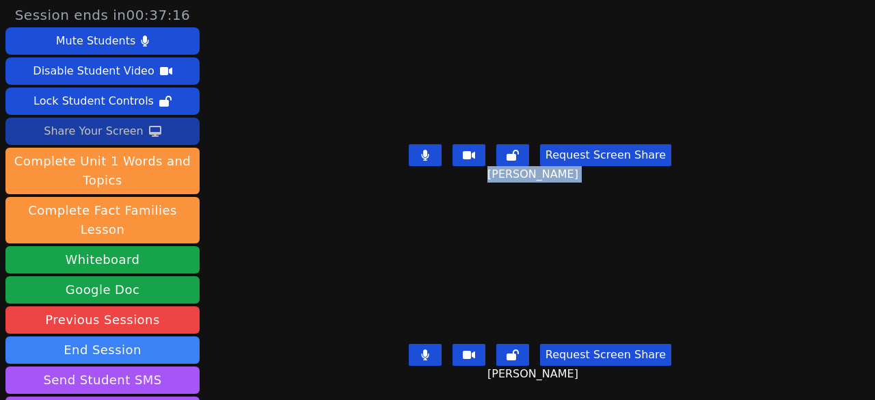
drag, startPoint x: 716, startPoint y: 187, endPoint x: 735, endPoint y: 200, distance: 22.8
click at [735, 200] on div "Session ends in 00:37:16 Mute Students Disable Student Video Lock Student Contr…" at bounding box center [437, 200] width 875 height 400
click at [417, 147] on button at bounding box center [425, 155] width 33 height 22
click at [421, 344] on button at bounding box center [425, 355] width 33 height 22
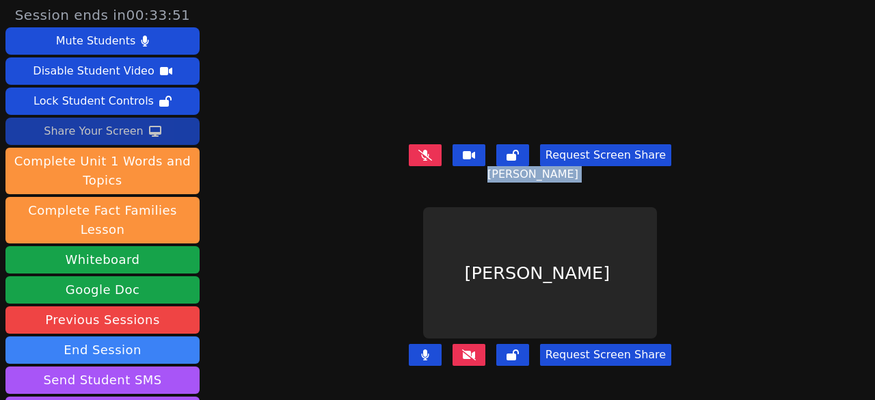
click at [423, 349] on icon at bounding box center [425, 354] width 8 height 11
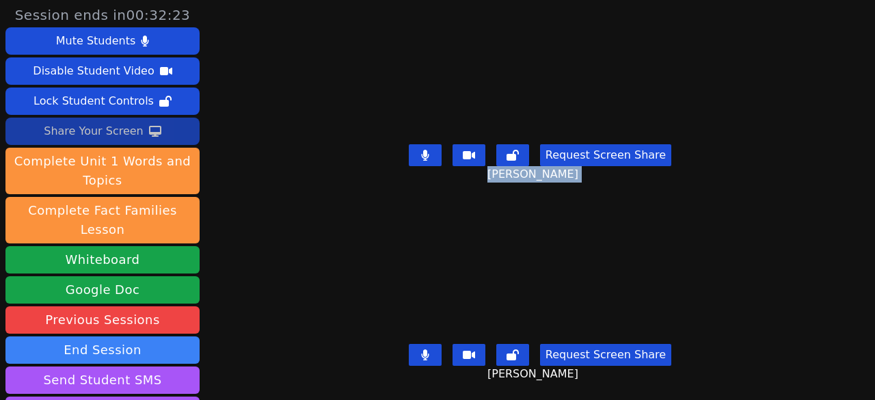
click at [427, 344] on button at bounding box center [425, 355] width 33 height 22
click at [427, 160] on button at bounding box center [425, 155] width 33 height 22
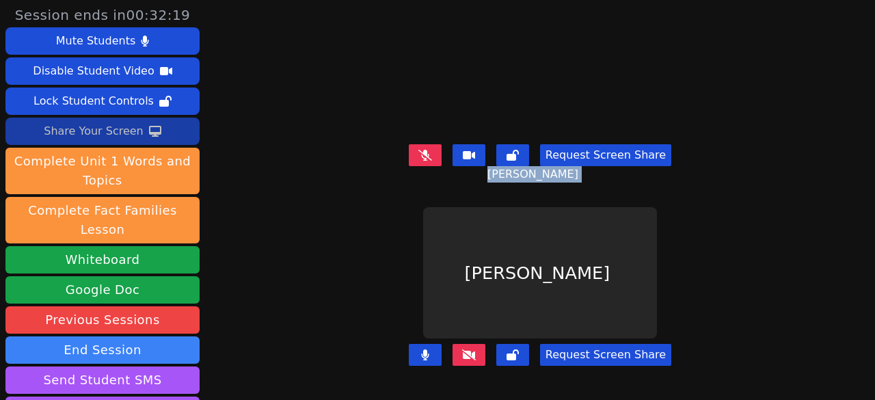
click at [413, 348] on button at bounding box center [425, 355] width 33 height 22
click at [511, 160] on button at bounding box center [512, 155] width 33 height 22
click at [514, 349] on icon at bounding box center [513, 354] width 12 height 11
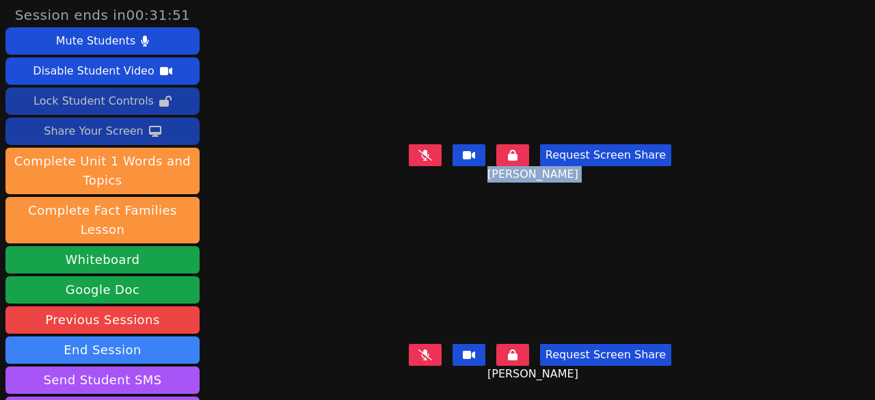
click at [131, 94] on div "Lock Student Controls" at bounding box center [94, 101] width 120 height 22
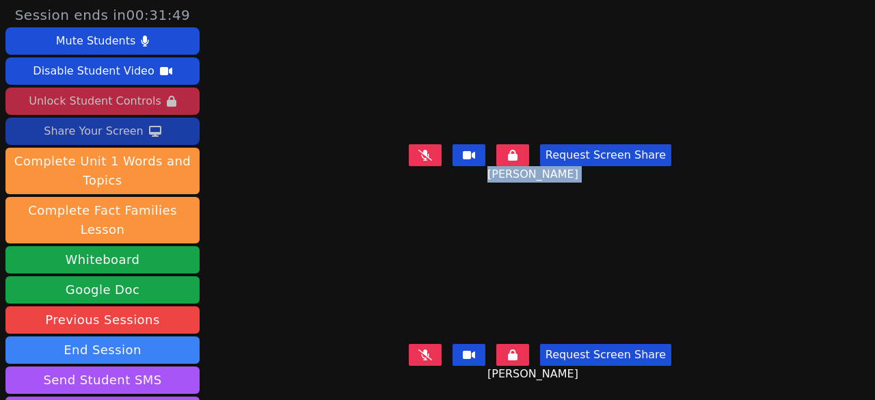
click at [138, 105] on div "Unlock Student Controls" at bounding box center [95, 101] width 132 height 22
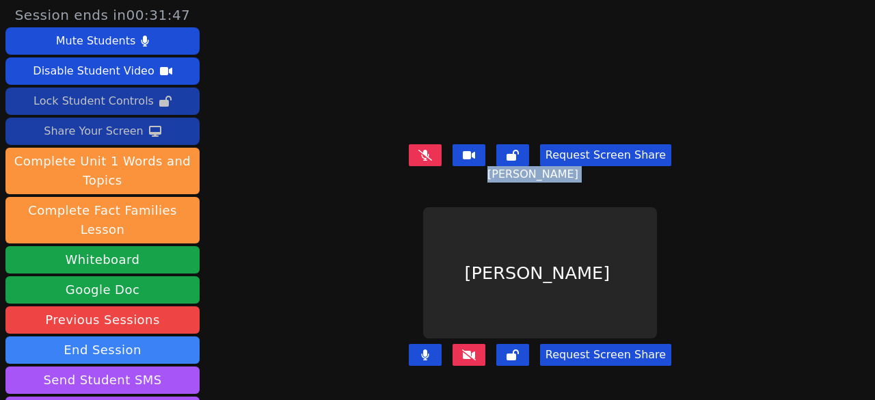
click at [426, 150] on icon at bounding box center [425, 155] width 14 height 11
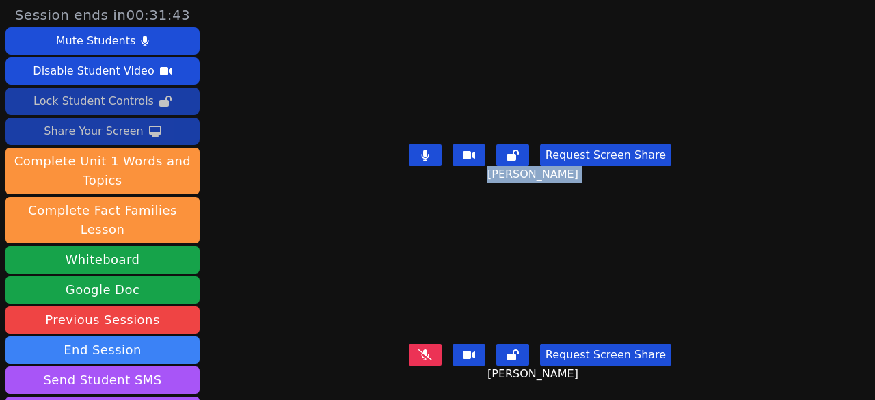
click at [423, 349] on icon at bounding box center [425, 354] width 14 height 11
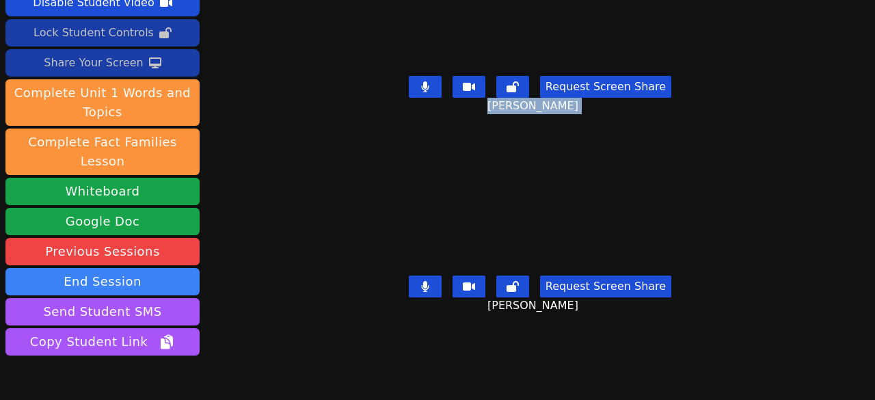
click at [426, 86] on icon at bounding box center [425, 86] width 8 height 11
click at [421, 281] on icon at bounding box center [425, 286] width 8 height 11
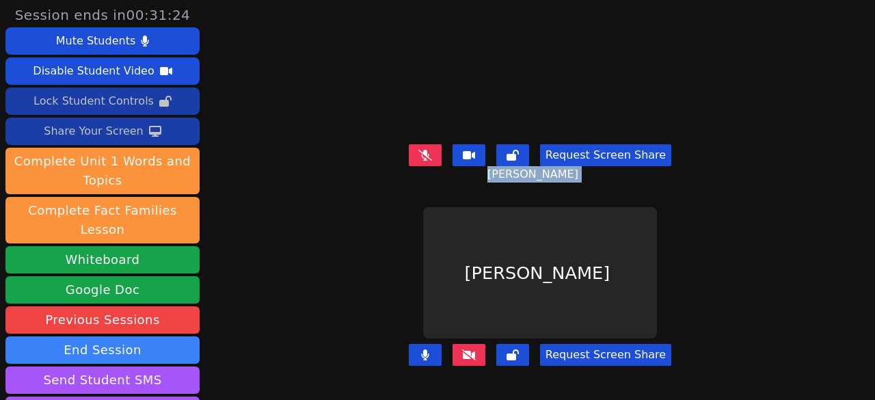
scroll to position [0, 0]
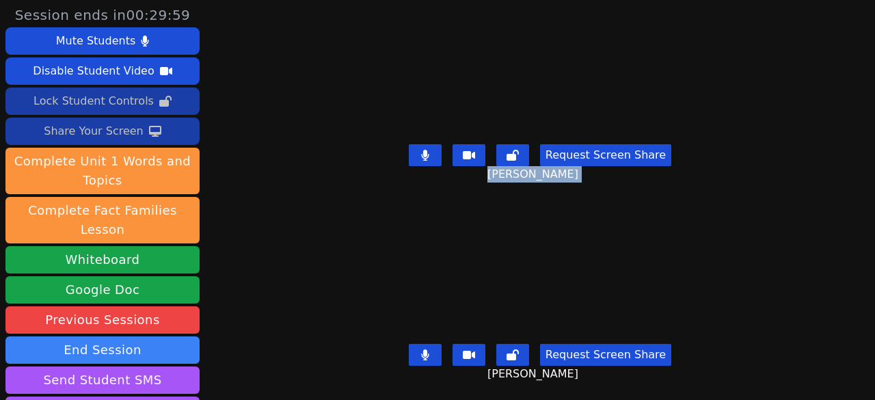
click at [142, 101] on div "Lock Student Controls" at bounding box center [94, 101] width 120 height 22
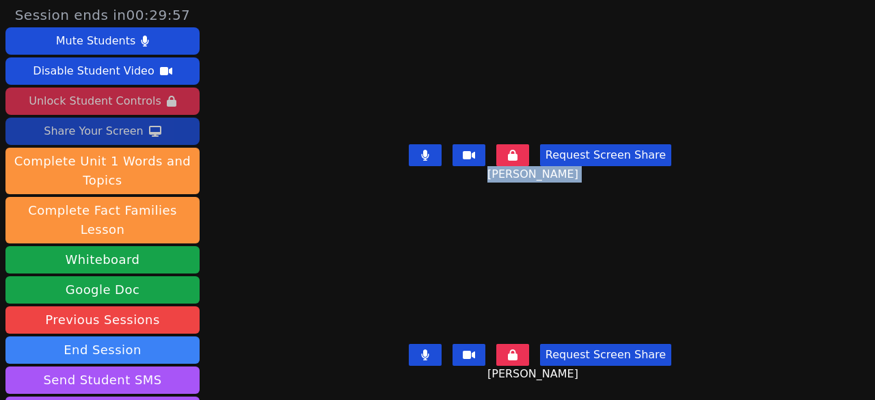
click at [438, 147] on button at bounding box center [425, 155] width 33 height 22
click at [425, 149] on icon at bounding box center [425, 154] width 14 height 11
click at [425, 150] on icon at bounding box center [425, 155] width 8 height 11
click at [434, 344] on button at bounding box center [425, 355] width 33 height 22
click at [509, 353] on button at bounding box center [512, 355] width 33 height 22
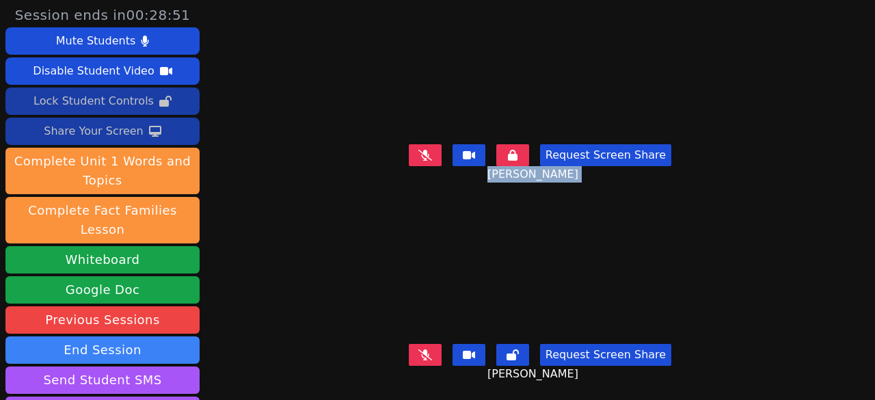
click at [432, 344] on button at bounding box center [425, 355] width 33 height 22
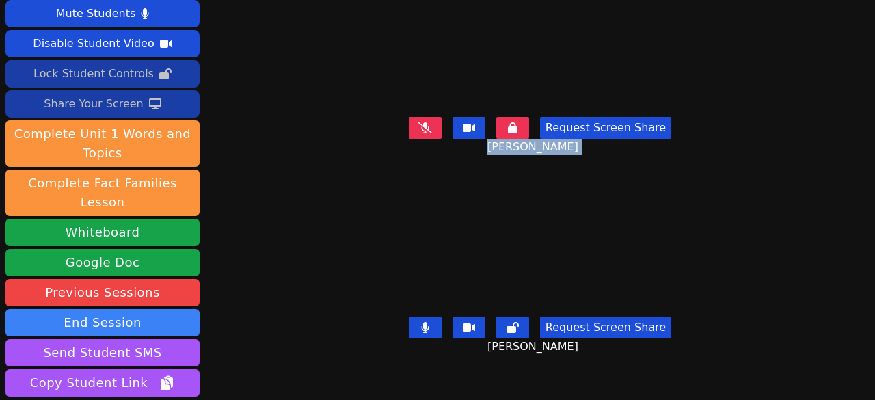
click at [508, 117] on button at bounding box center [512, 128] width 33 height 22
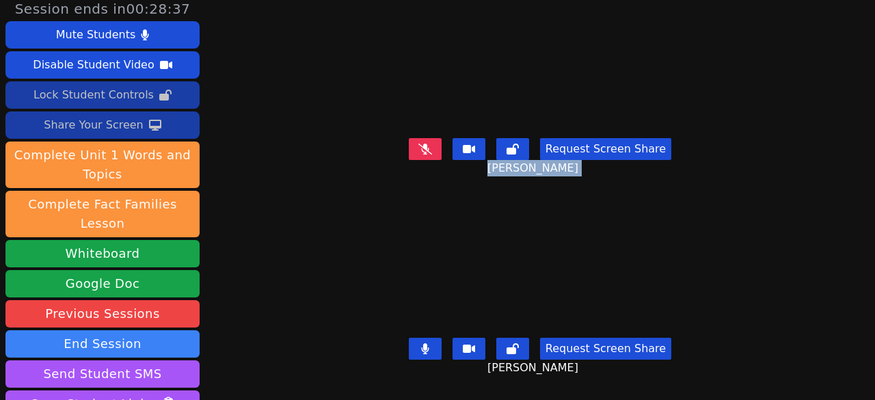
scroll to position [0, 0]
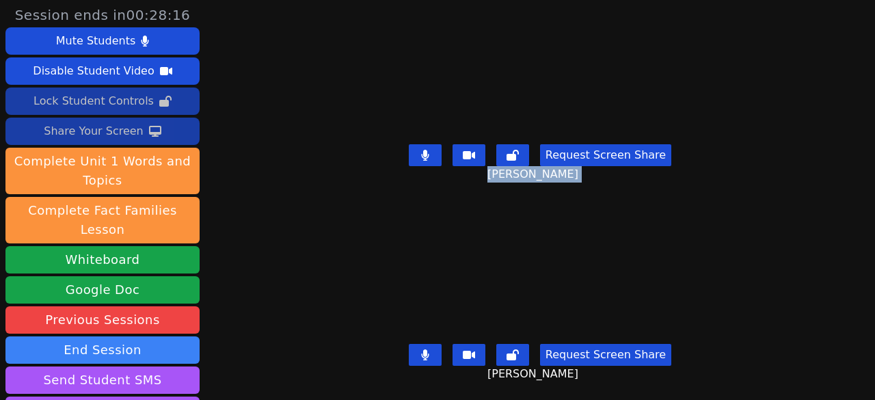
click at [414, 148] on button at bounding box center [425, 155] width 33 height 22
click at [515, 150] on icon at bounding box center [513, 155] width 12 height 11
click at [107, 132] on div "Share Your Screen" at bounding box center [94, 131] width 100 height 22
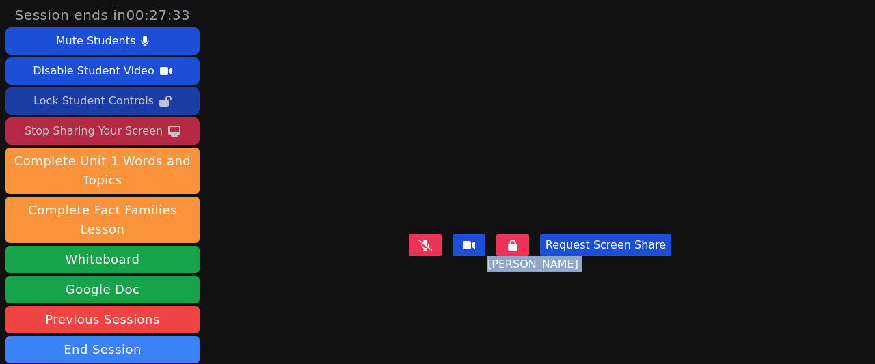
click at [105, 126] on div "Stop Sharing Your Screen" at bounding box center [94, 131] width 138 height 22
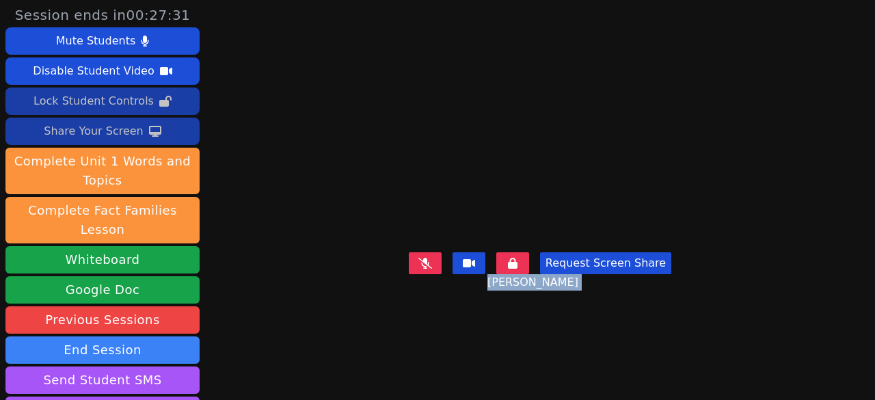
scroll to position [12, 0]
click at [513, 274] on button at bounding box center [512, 263] width 33 height 22
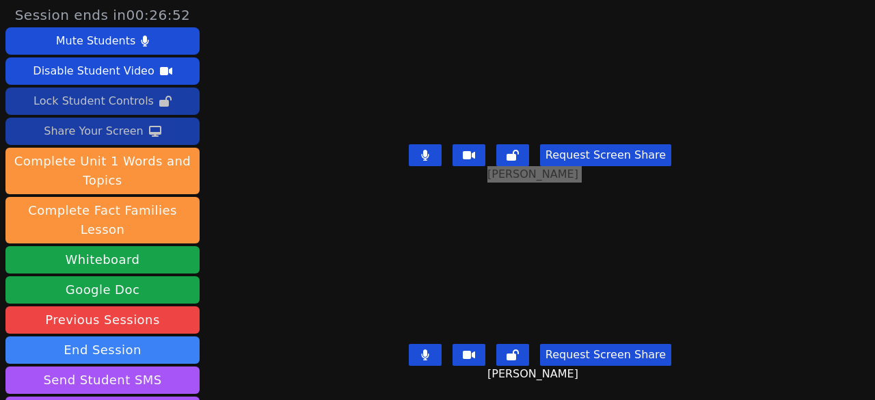
scroll to position [0, 0]
click at [421, 349] on icon at bounding box center [425, 354] width 8 height 11
click at [426, 344] on button at bounding box center [425, 355] width 33 height 22
click at [428, 155] on icon at bounding box center [425, 155] width 14 height 11
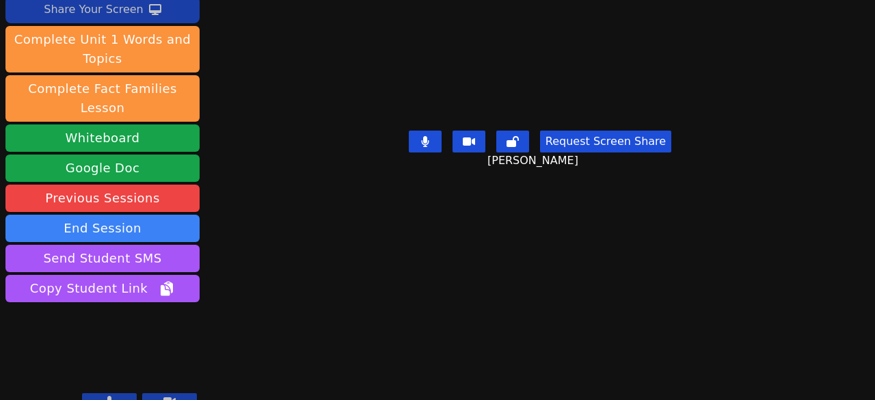
click at [117, 373] on video at bounding box center [102, 359] width 194 height 109
click at [120, 393] on button at bounding box center [109, 401] width 55 height 16
click at [421, 147] on icon at bounding box center [425, 141] width 8 height 11
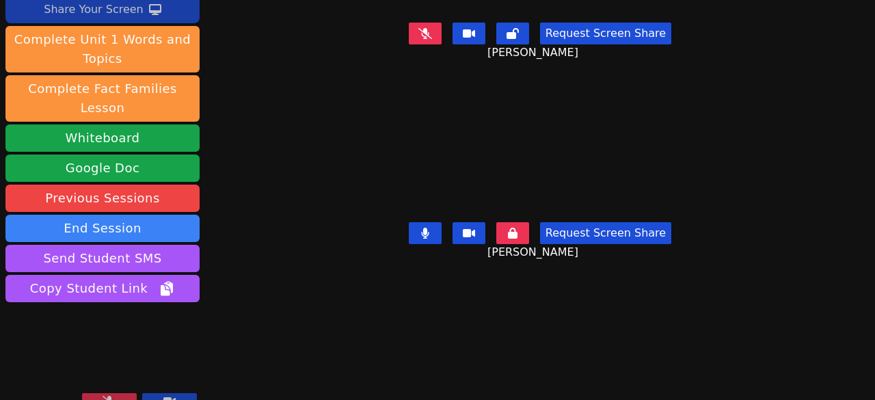
click at [102, 393] on button at bounding box center [109, 401] width 55 height 16
click at [518, 229] on button at bounding box center [512, 233] width 33 height 22
click at [422, 34] on button at bounding box center [425, 34] width 33 height 22
click at [429, 29] on button at bounding box center [425, 34] width 33 height 22
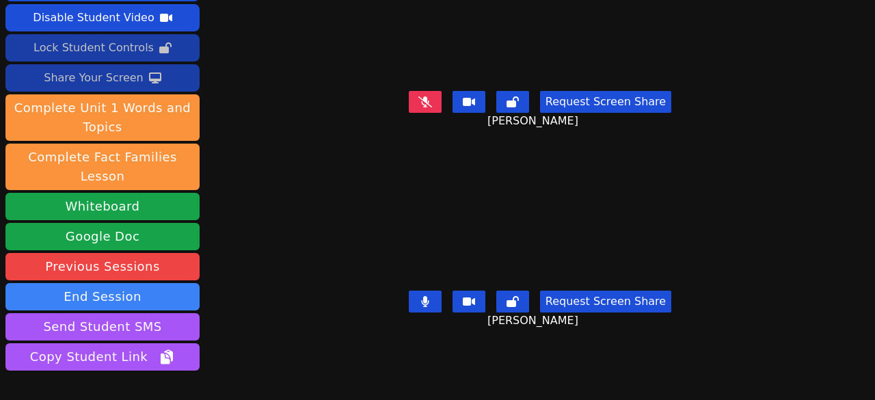
click at [421, 107] on div "Request Screen Share Alejandra Ruvalcaba Melgoza" at bounding box center [540, 112] width 399 height 55
click at [421, 96] on icon at bounding box center [425, 101] width 14 height 11
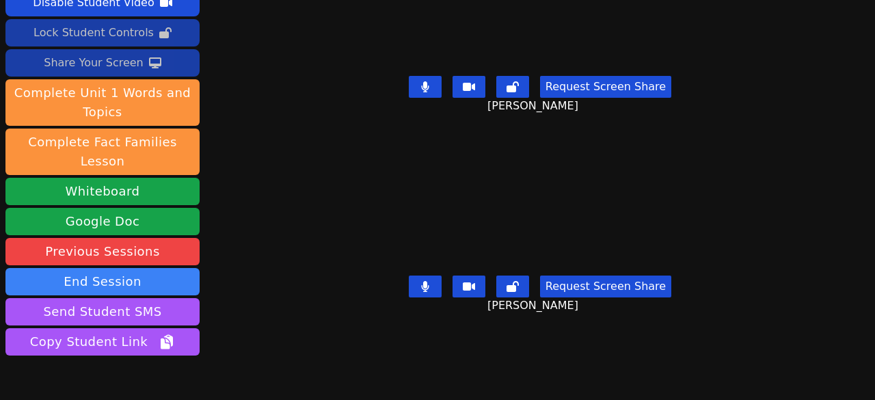
scroll to position [122, 0]
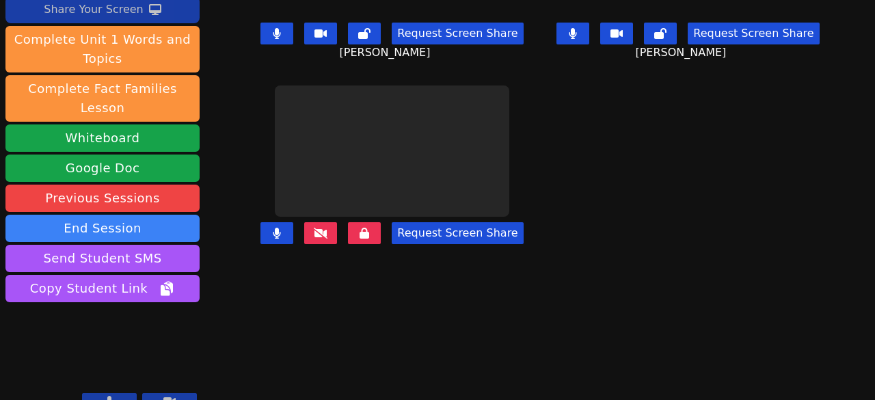
click at [427, 34] on button "Request Screen Share" at bounding box center [457, 34] width 131 height 22
drag, startPoint x: 365, startPoint y: 284, endPoint x: 325, endPoint y: 164, distance: 126.3
click at [365, 239] on icon at bounding box center [365, 233] width 10 height 11
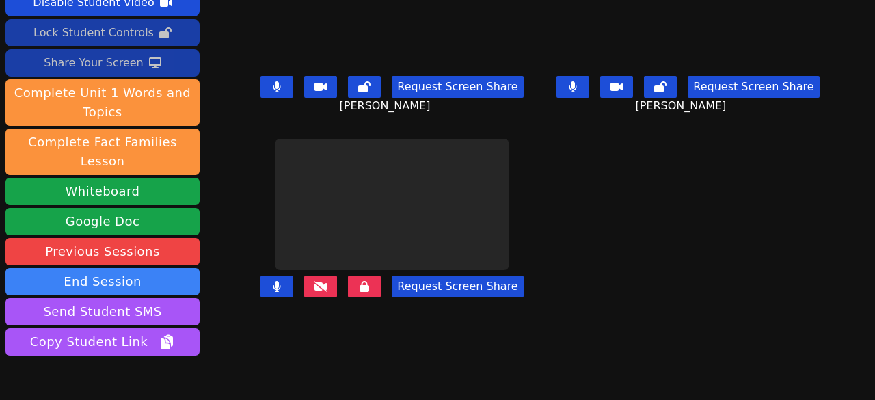
click at [281, 85] on icon at bounding box center [277, 86] width 8 height 11
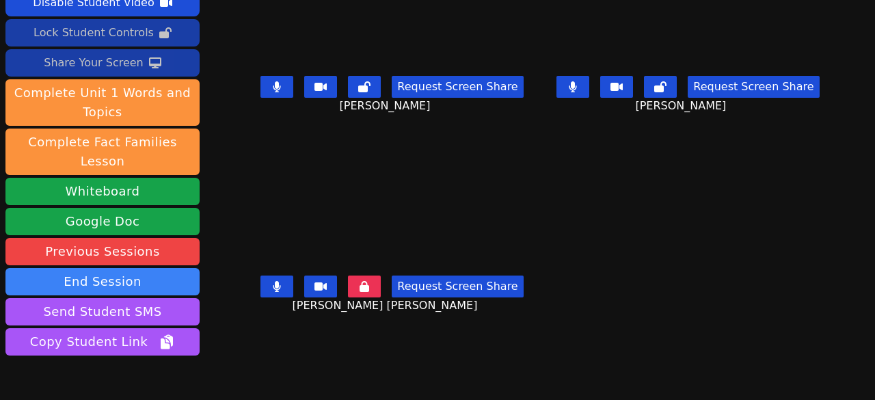
click at [281, 83] on icon at bounding box center [277, 86] width 8 height 11
click at [375, 282] on button at bounding box center [364, 287] width 33 height 22
click at [557, 88] on button at bounding box center [573, 87] width 33 height 22
click at [291, 289] on button at bounding box center [276, 287] width 33 height 22
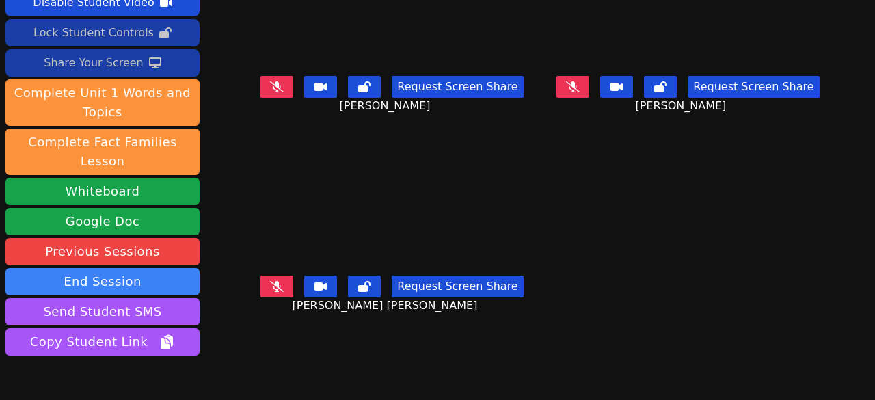
click at [569, 97] on button at bounding box center [573, 87] width 33 height 22
click at [569, 85] on icon at bounding box center [573, 86] width 8 height 11
click at [289, 282] on button at bounding box center [276, 287] width 33 height 22
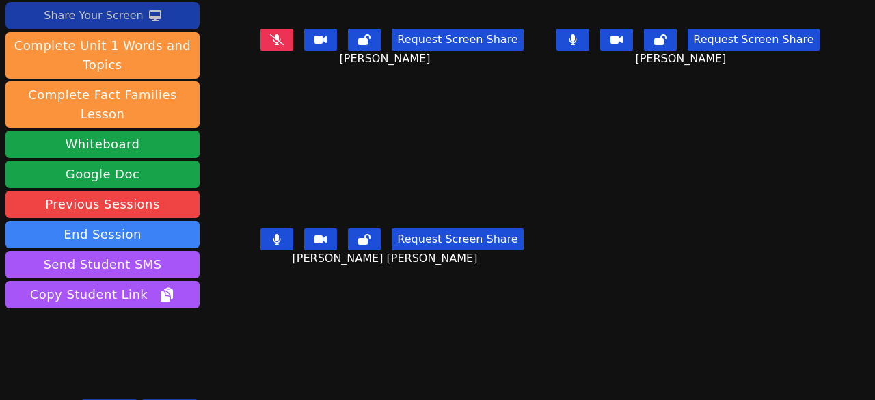
scroll to position [122, 0]
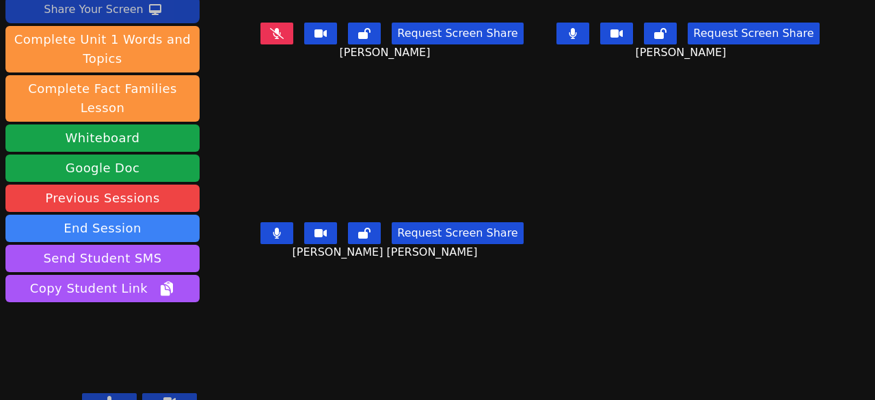
click at [557, 25] on button at bounding box center [573, 34] width 33 height 22
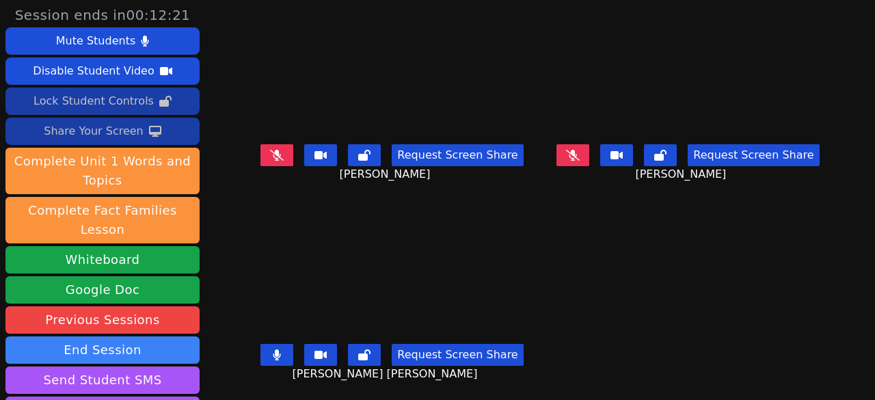
scroll to position [10, 0]
drag, startPoint x: 563, startPoint y: 144, endPoint x: 554, endPoint y: 154, distance: 13.1
click at [570, 150] on icon at bounding box center [574, 155] width 8 height 11
click at [293, 344] on button at bounding box center [276, 355] width 33 height 22
click at [134, 99] on div "Lock Student Controls" at bounding box center [94, 101] width 120 height 22
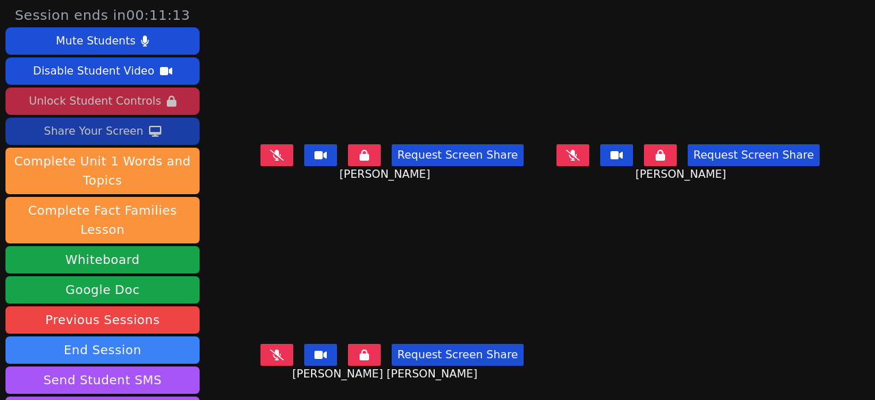
click at [366, 351] on button at bounding box center [364, 355] width 33 height 22
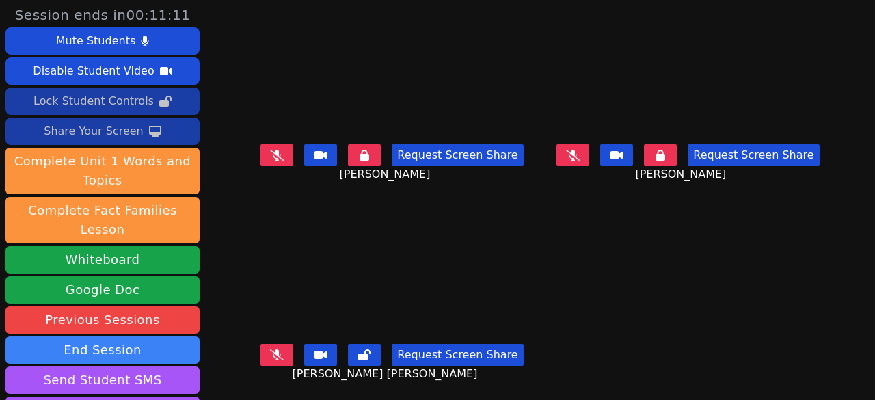
click at [364, 155] on button at bounding box center [364, 155] width 33 height 22
click at [644, 150] on button at bounding box center [660, 155] width 33 height 22
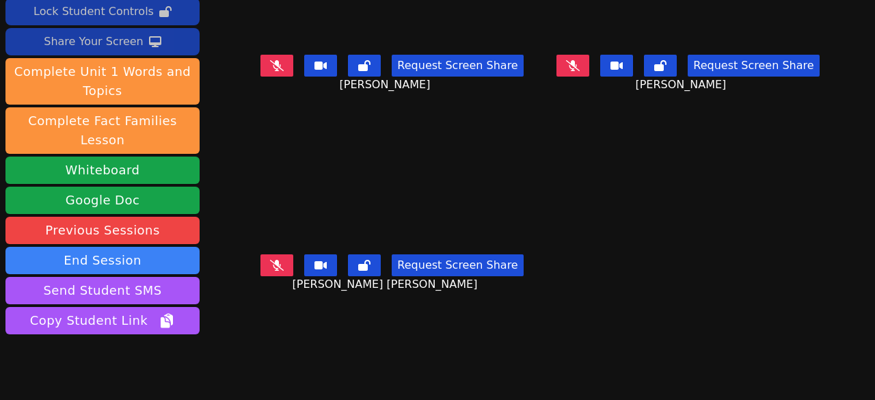
scroll to position [122, 0]
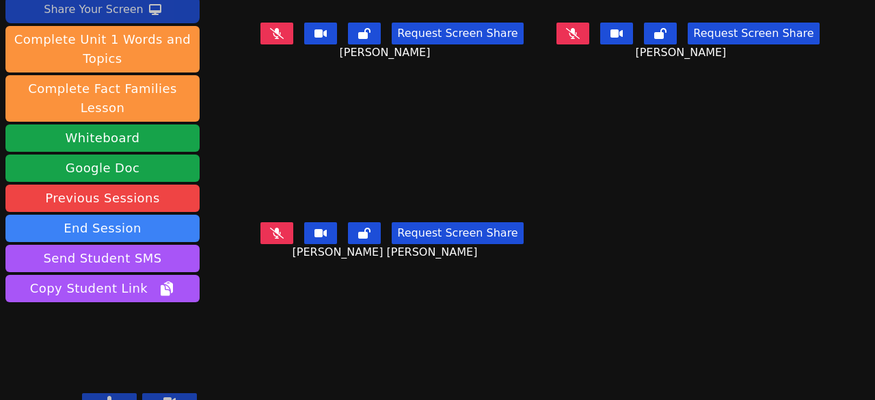
click at [284, 222] on button at bounding box center [276, 233] width 33 height 22
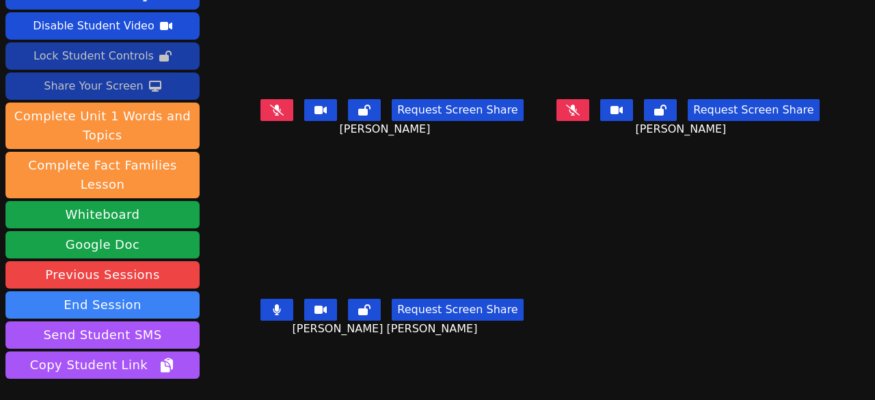
scroll to position [0, 0]
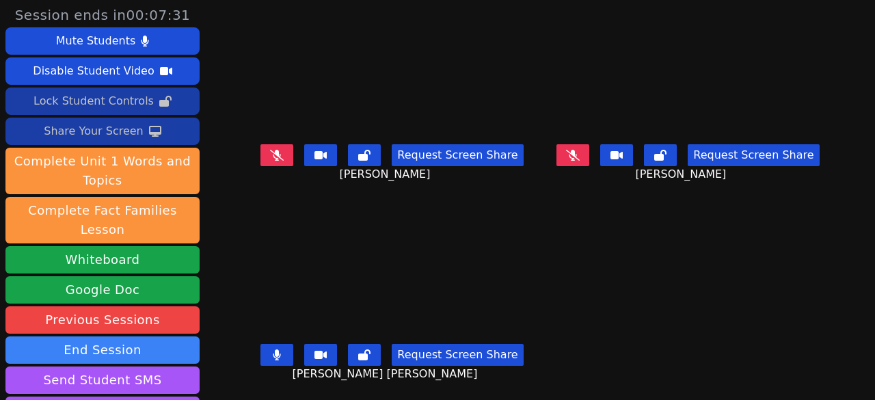
click at [283, 347] on button at bounding box center [276, 355] width 33 height 22
click at [557, 152] on button at bounding box center [573, 155] width 33 height 22
click at [557, 156] on button at bounding box center [573, 155] width 33 height 22
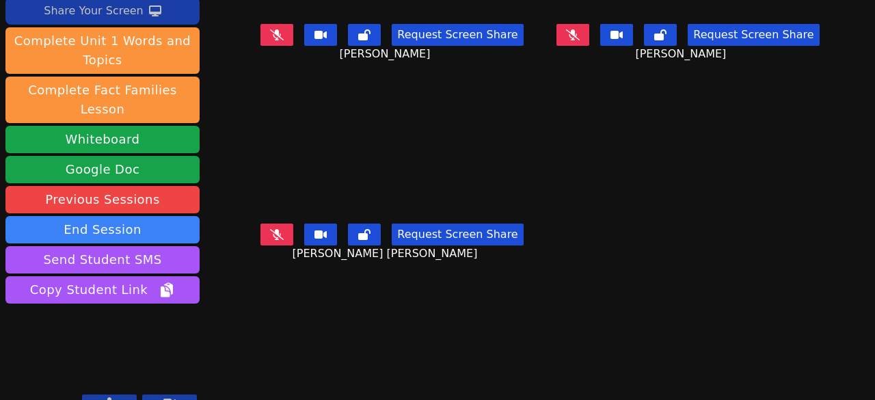
scroll to position [122, 0]
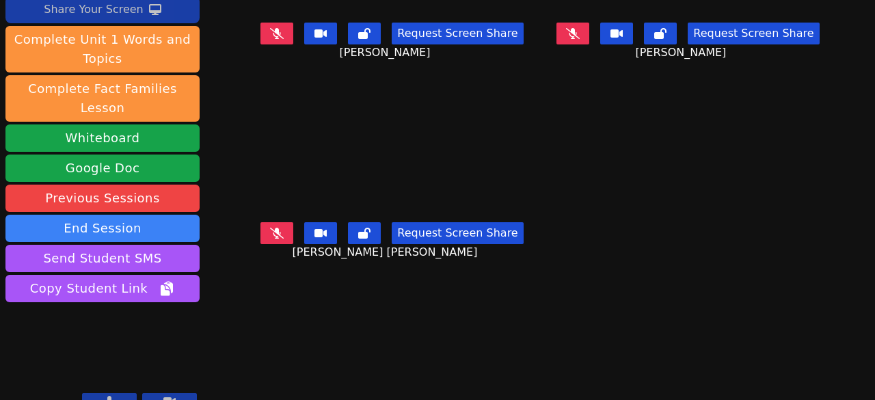
click at [278, 228] on icon at bounding box center [277, 233] width 14 height 11
click at [280, 27] on icon at bounding box center [277, 32] width 14 height 11
click at [569, 29] on button at bounding box center [573, 34] width 33 height 22
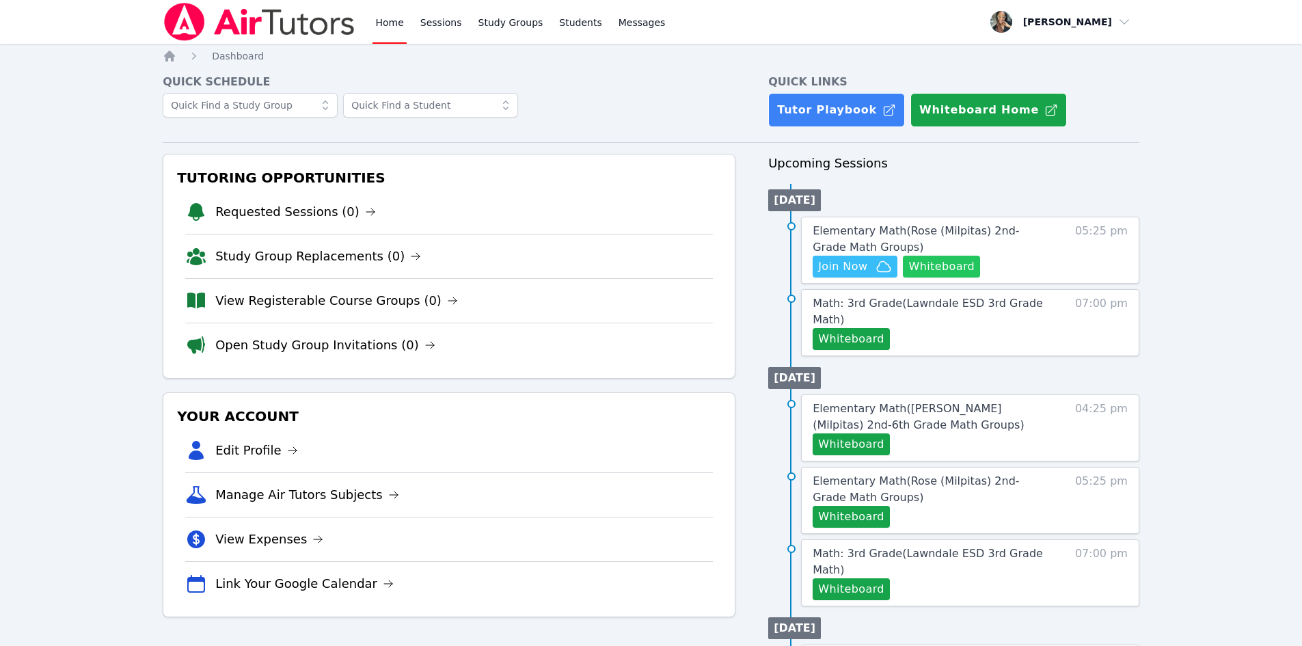
click at [927, 260] on button "Whiteboard" at bounding box center [941, 267] width 77 height 22
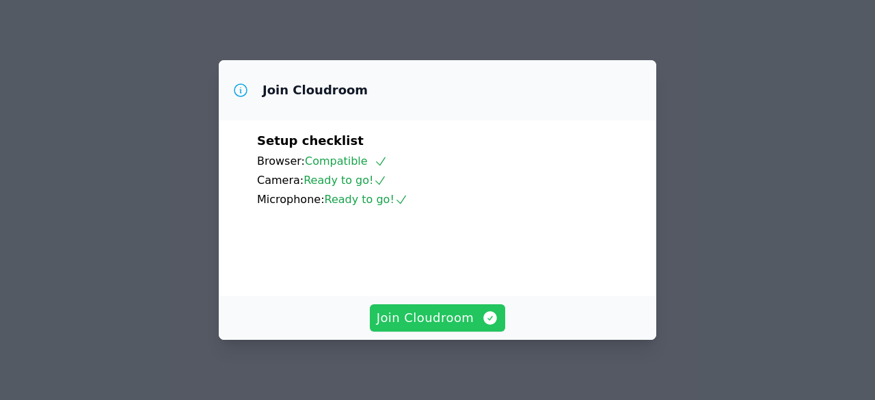
click at [446, 310] on span "Join Cloudroom" at bounding box center [438, 317] width 122 height 19
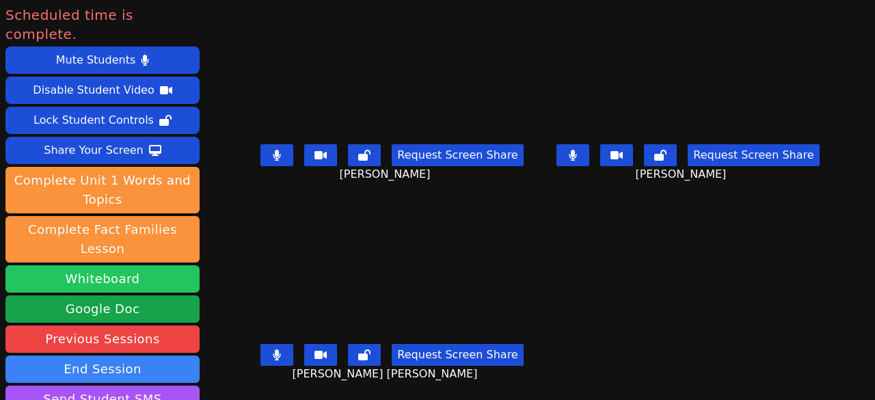
scroll to position [122, 0]
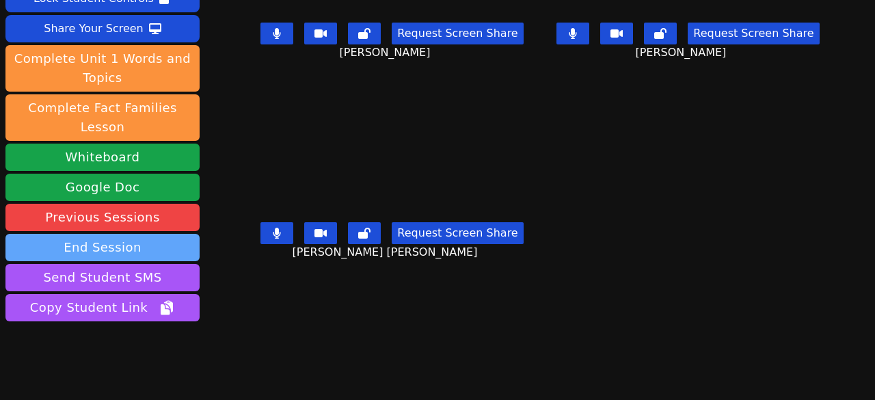
click at [119, 234] on button "End Session" at bounding box center [102, 247] width 194 height 27
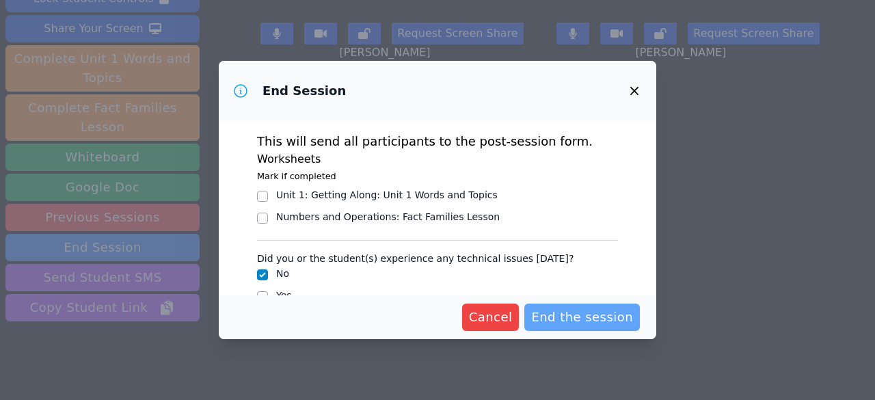
click at [593, 322] on span "End the session" at bounding box center [582, 317] width 102 height 19
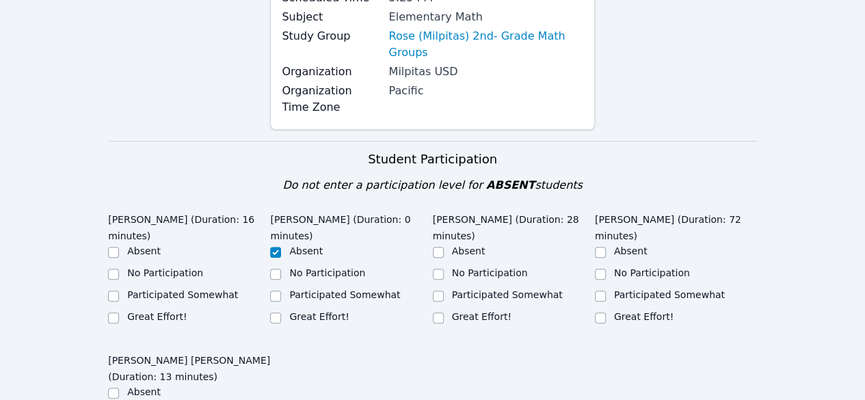
scroll to position [342, 0]
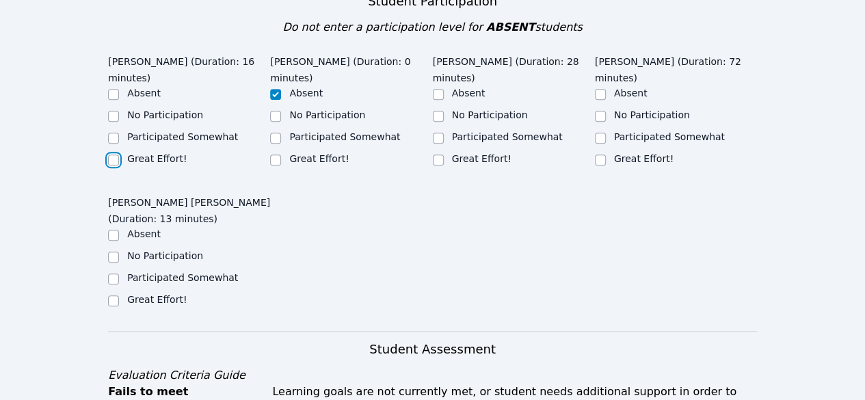
click at [112, 155] on input "Great Effort!" at bounding box center [113, 160] width 11 height 11
checkbox input "true"
click at [439, 155] on input "Great Effort!" at bounding box center [438, 160] width 11 height 11
checkbox input "true"
drag, startPoint x: 605, startPoint y: 155, endPoint x: 589, endPoint y: 159, distance: 16.3
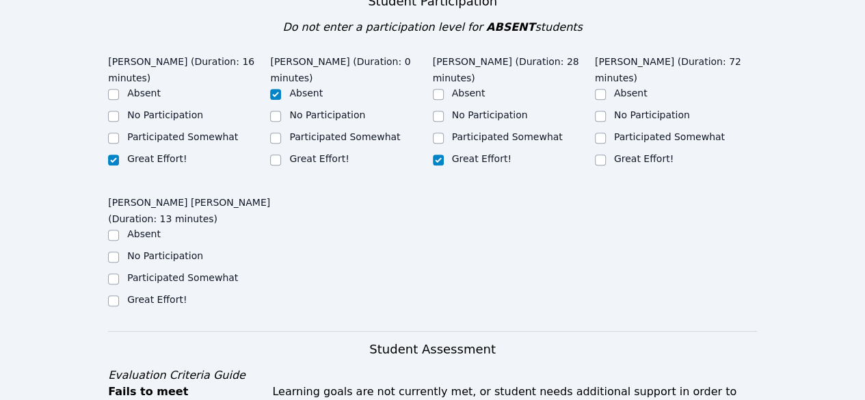
click at [604, 155] on div at bounding box center [600, 160] width 11 height 16
drag, startPoint x: 599, startPoint y: 158, endPoint x: 491, endPoint y: 182, distance: 110.6
click at [597, 157] on input "Great Effort!" at bounding box center [600, 160] width 11 height 11
checkbox input "true"
drag, startPoint x: 113, startPoint y: 284, endPoint x: 294, endPoint y: 286, distance: 180.5
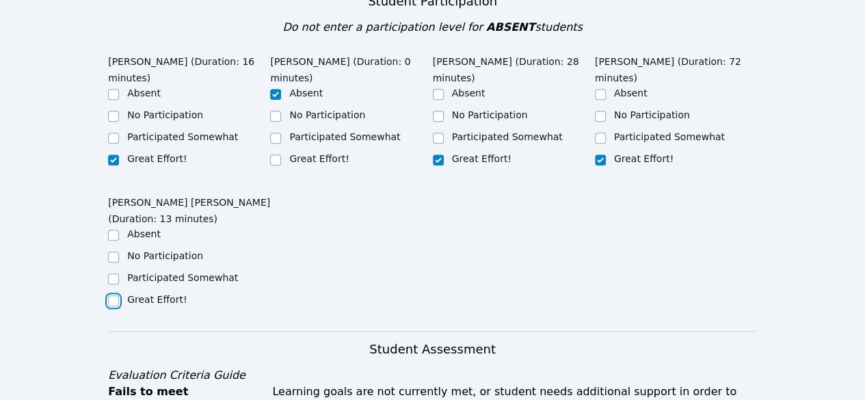
click at [113, 295] on input "Great Effort!" at bounding box center [113, 300] width 11 height 11
checkbox input "true"
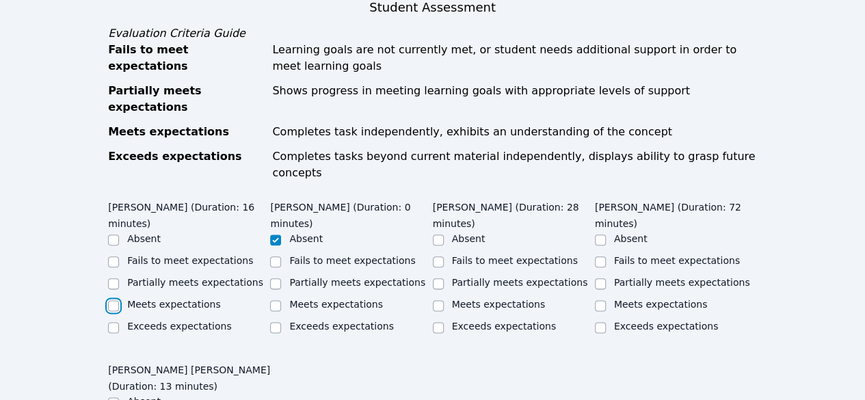
click at [109, 300] on input "Meets expectations" at bounding box center [113, 305] width 11 height 11
checkbox input "true"
click at [443, 297] on div "Meets expectations" at bounding box center [514, 305] width 162 height 16
click at [439, 300] on input "Meets expectations" at bounding box center [438, 305] width 11 height 11
checkbox input "true"
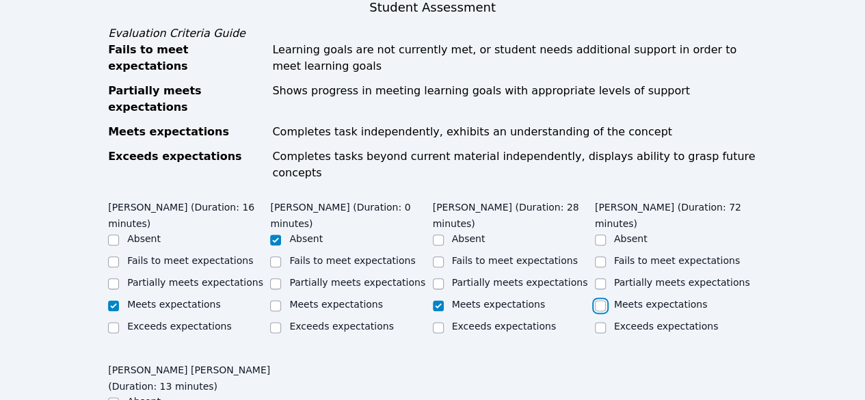
click at [596, 300] on input "Meets expectations" at bounding box center [600, 305] width 11 height 11
checkbox input "true"
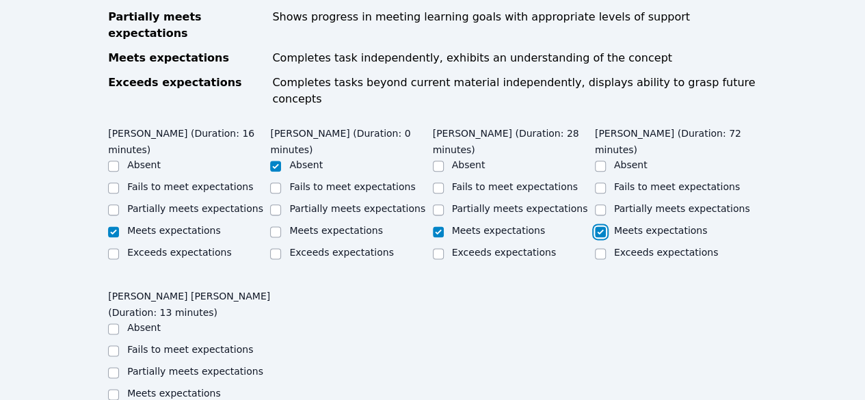
scroll to position [889, 0]
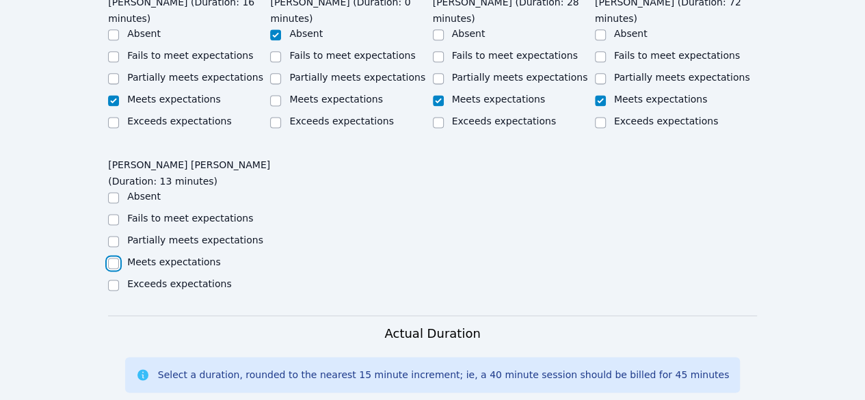
click at [108, 258] on input "Meets expectations" at bounding box center [113, 263] width 11 height 11
checkbox input "true"
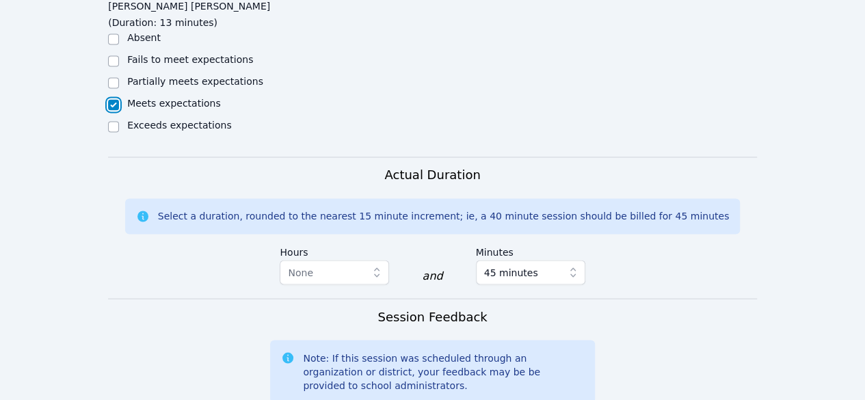
scroll to position [1162, 0]
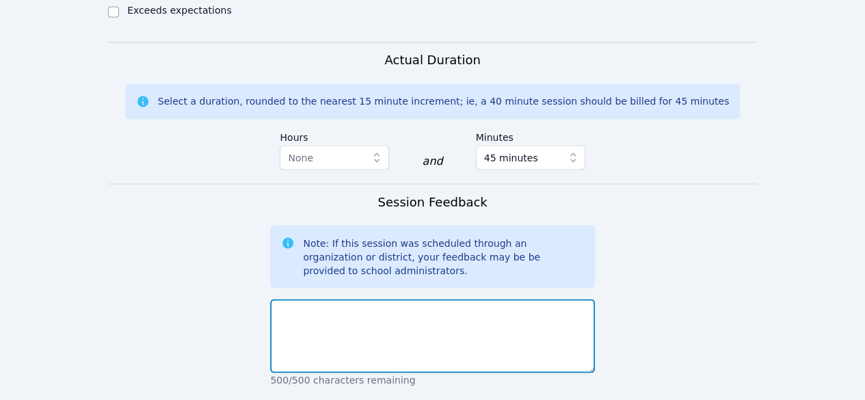
click at [315, 299] on textarea at bounding box center [432, 336] width 324 height 74
type textarea "T"
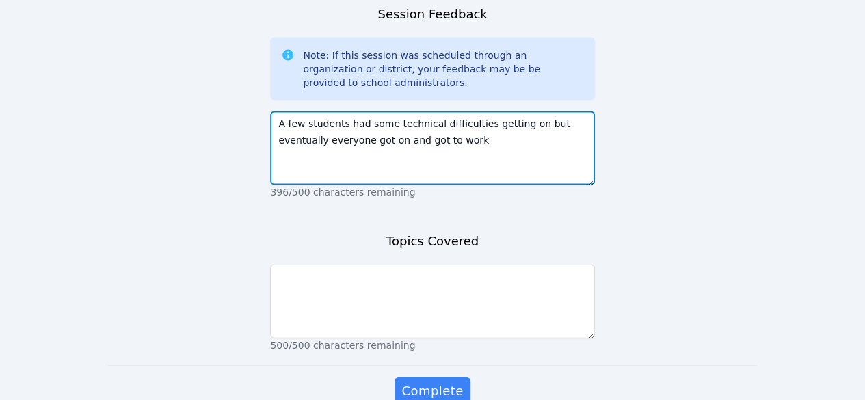
scroll to position [1352, 0]
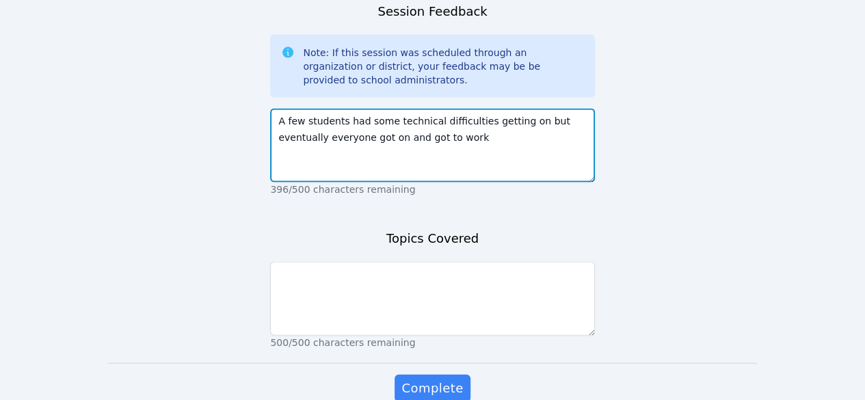
type textarea "A few students had some technical difficulties getting on but eventually everyo…"
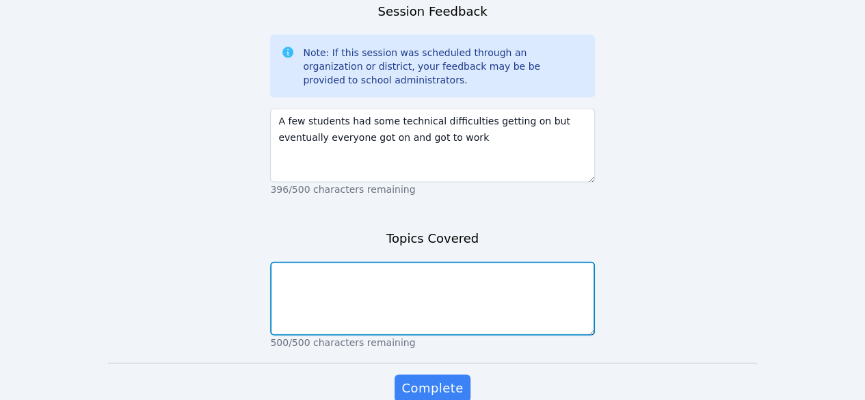
click at [505, 262] on textarea at bounding box center [432, 299] width 324 height 74
type textarea "Get to you know you activities and Miroboard practice"
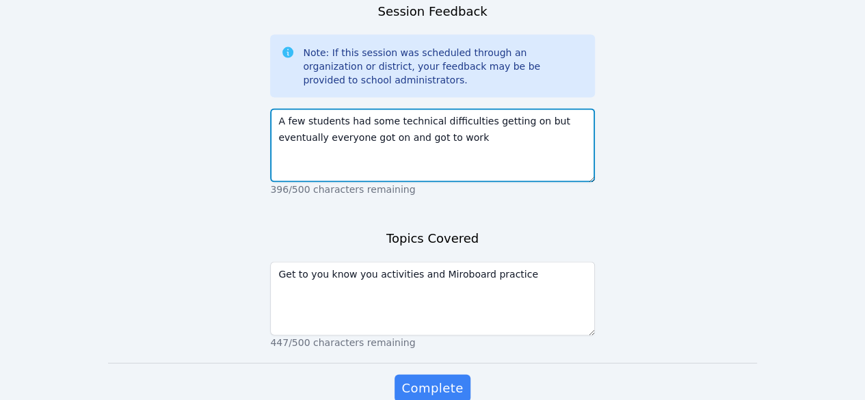
click at [271, 109] on textarea "A few students had some technical difficulties getting on but eventually everyo…" at bounding box center [432, 146] width 324 height 74
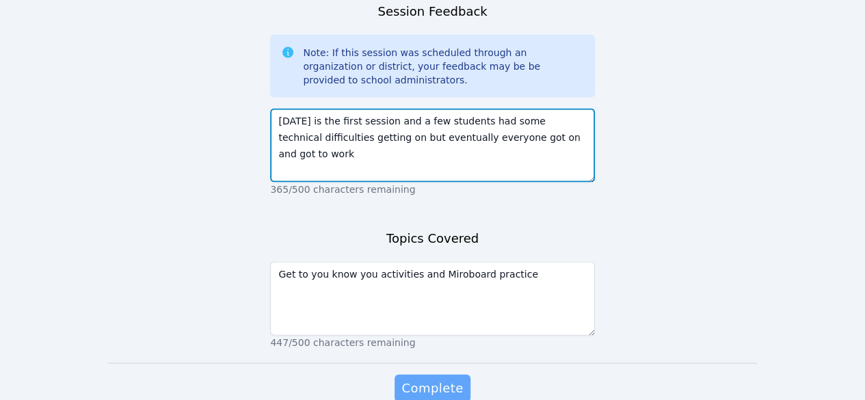
type textarea "[DATE] is the first session and a few students had some technical difficulties …"
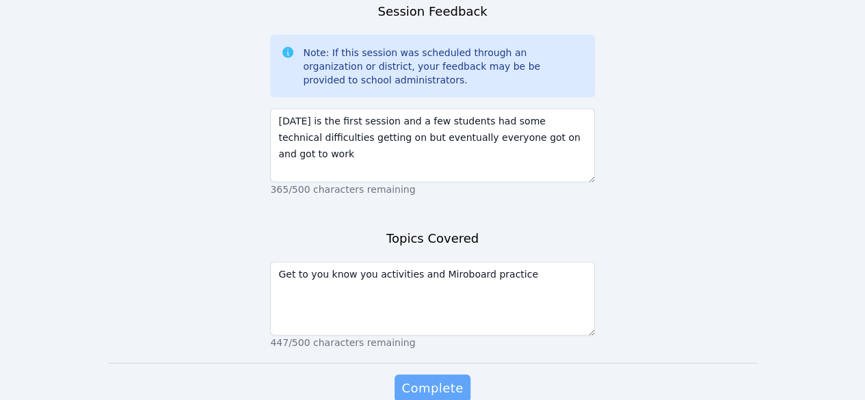
click at [455, 379] on span "Complete" at bounding box center [432, 388] width 62 height 19
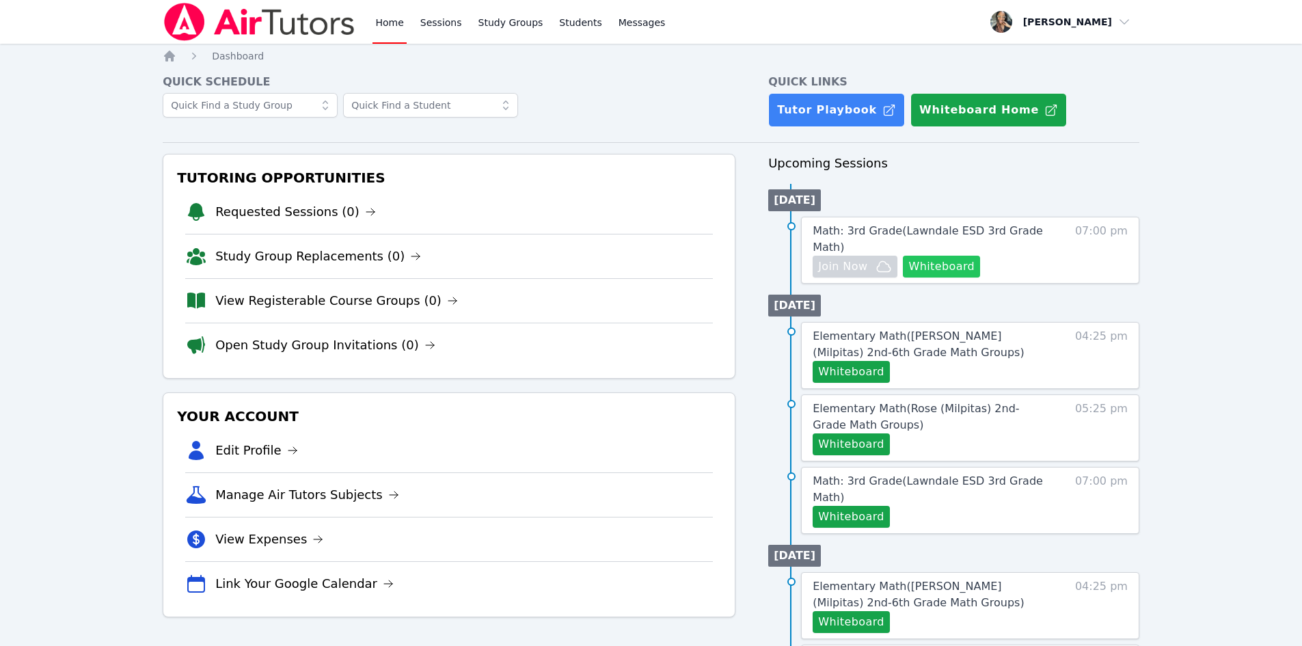
click at [946, 256] on button "Whiteboard" at bounding box center [941, 267] width 77 height 22
click at [923, 256] on button "Whiteboard" at bounding box center [941, 267] width 77 height 22
click at [837, 258] on span "Join Now" at bounding box center [842, 266] width 49 height 16
click at [440, 16] on link "Sessions" at bounding box center [441, 22] width 47 height 44
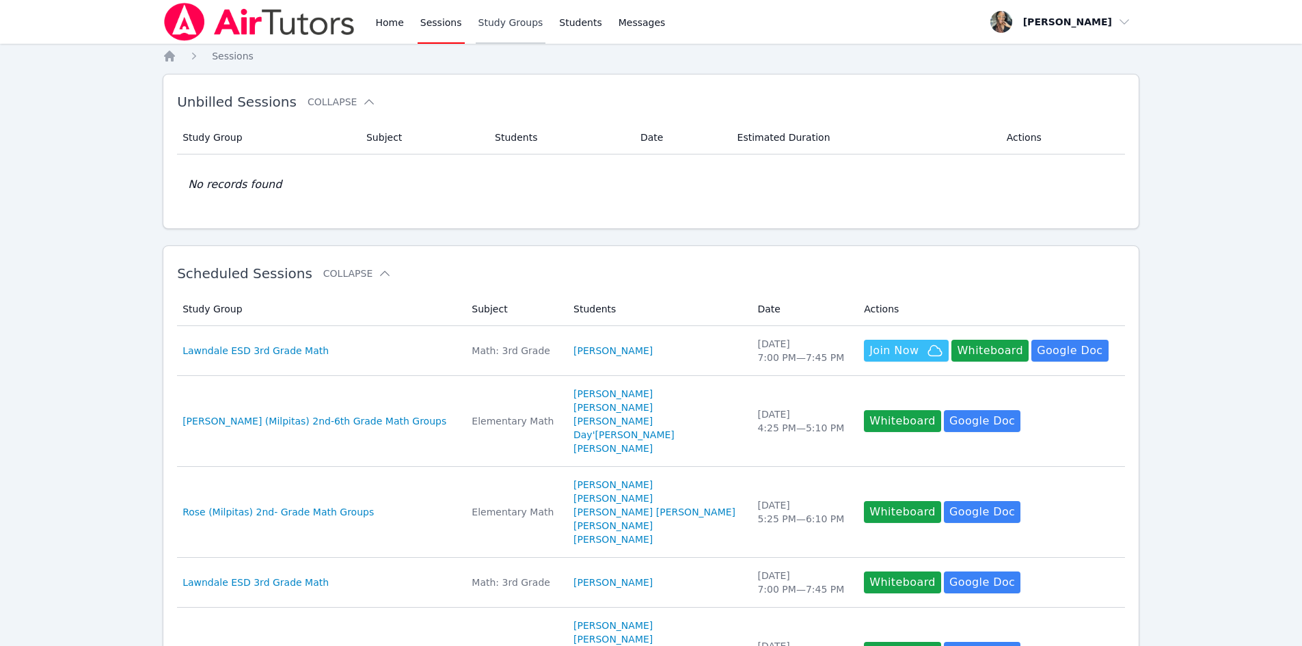
click at [494, 13] on link "Study Groups" at bounding box center [511, 22] width 70 height 44
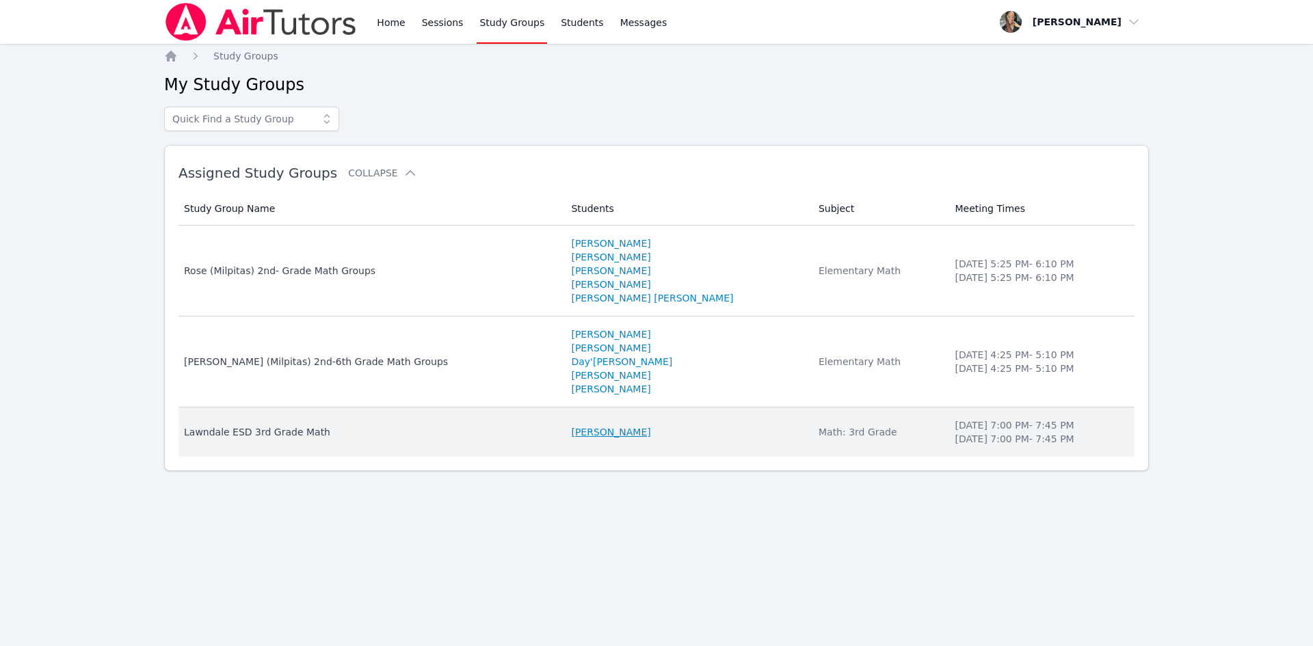
click at [575, 434] on link "[PERSON_NAME]" at bounding box center [610, 432] width 79 height 14
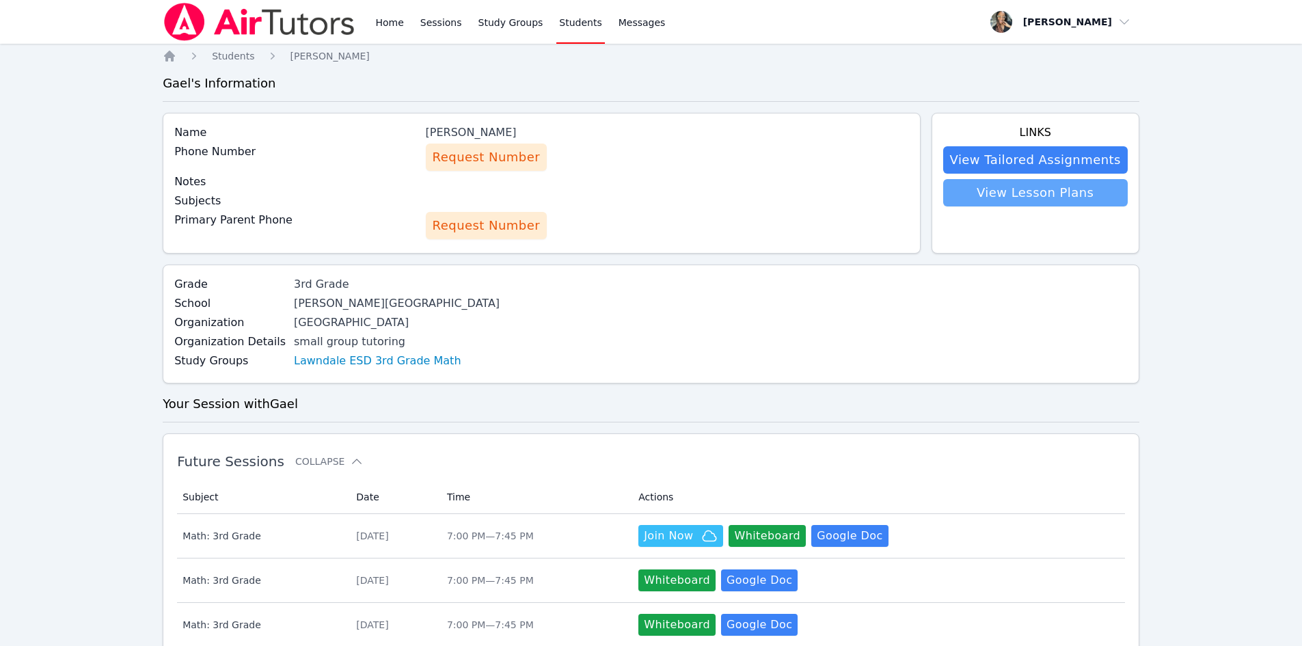
click at [1062, 193] on link "View Lesson Plans" at bounding box center [1036, 192] width 185 height 27
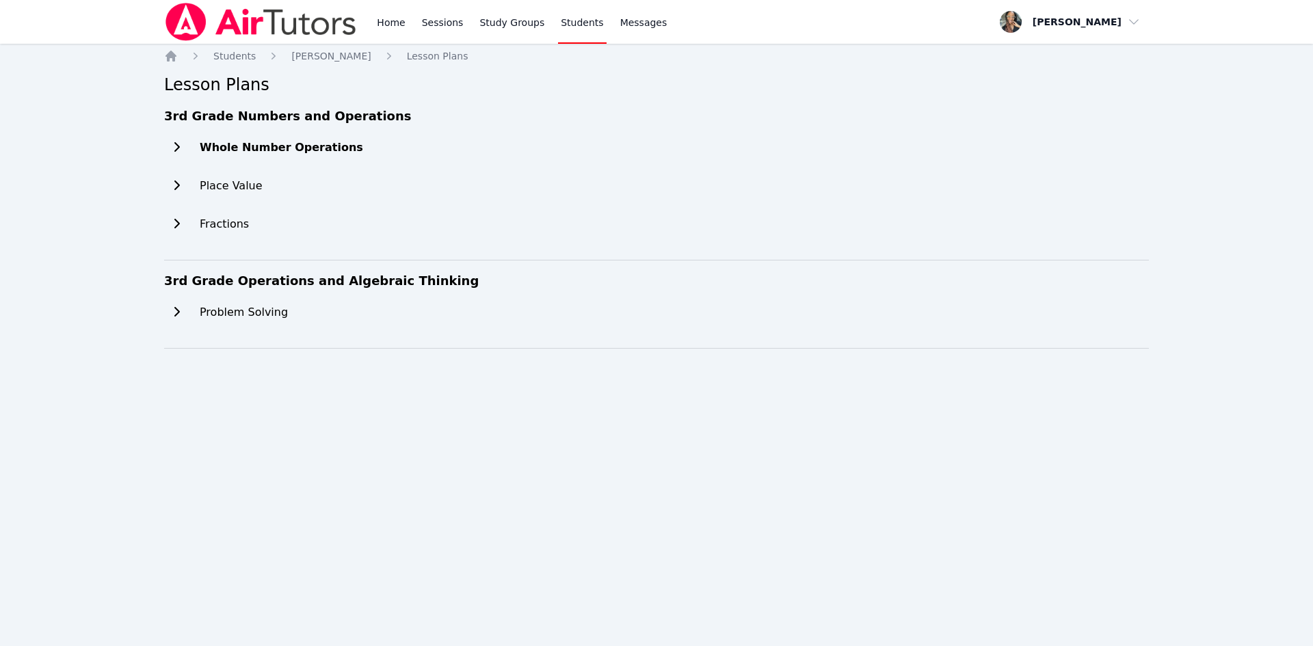
click at [208, 143] on h2 "Whole Number Operations" at bounding box center [281, 147] width 163 height 16
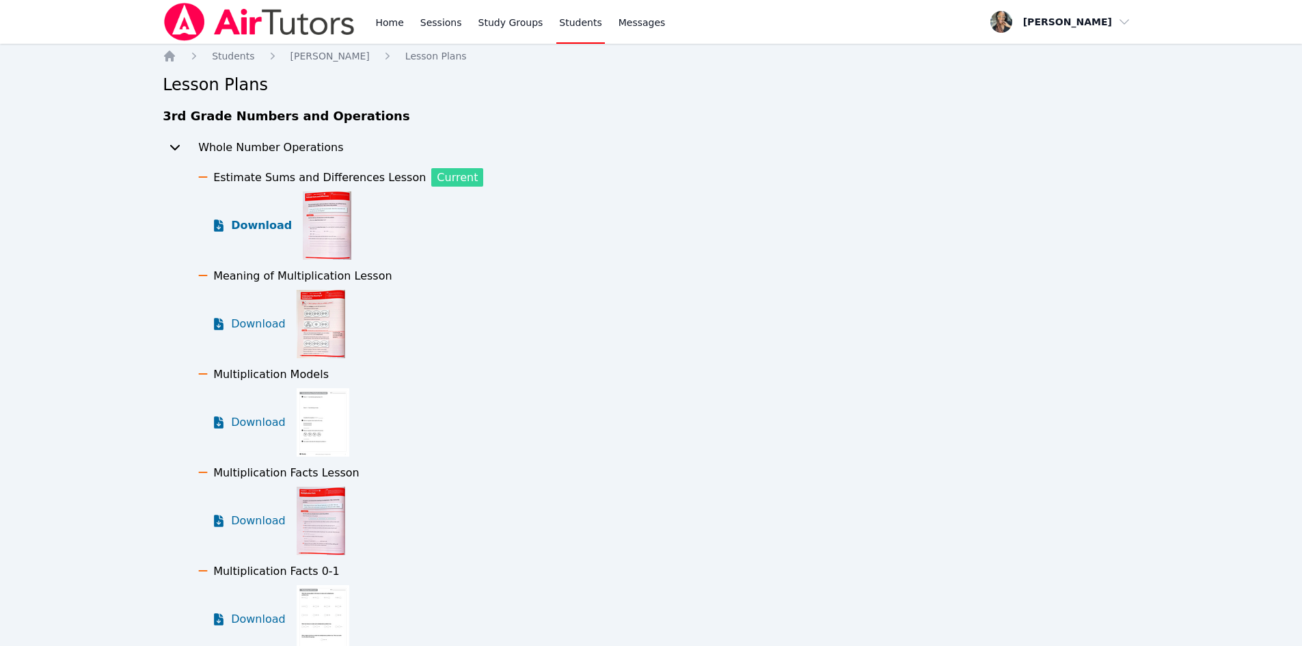
click at [276, 230] on span "Download" at bounding box center [261, 225] width 61 height 16
click at [217, 224] on icon at bounding box center [219, 225] width 10 height 12
click at [168, 60] on icon "Breadcrumb" at bounding box center [169, 56] width 11 height 11
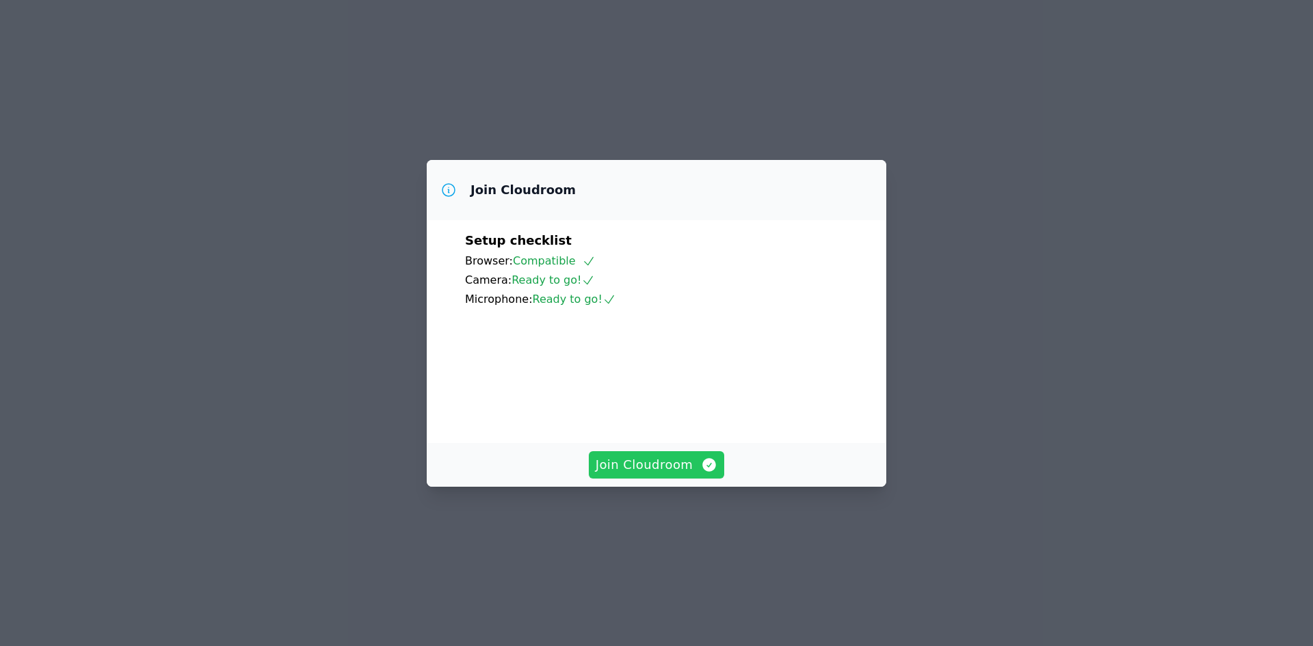
click at [658, 475] on span "Join Cloudroom" at bounding box center [657, 464] width 122 height 19
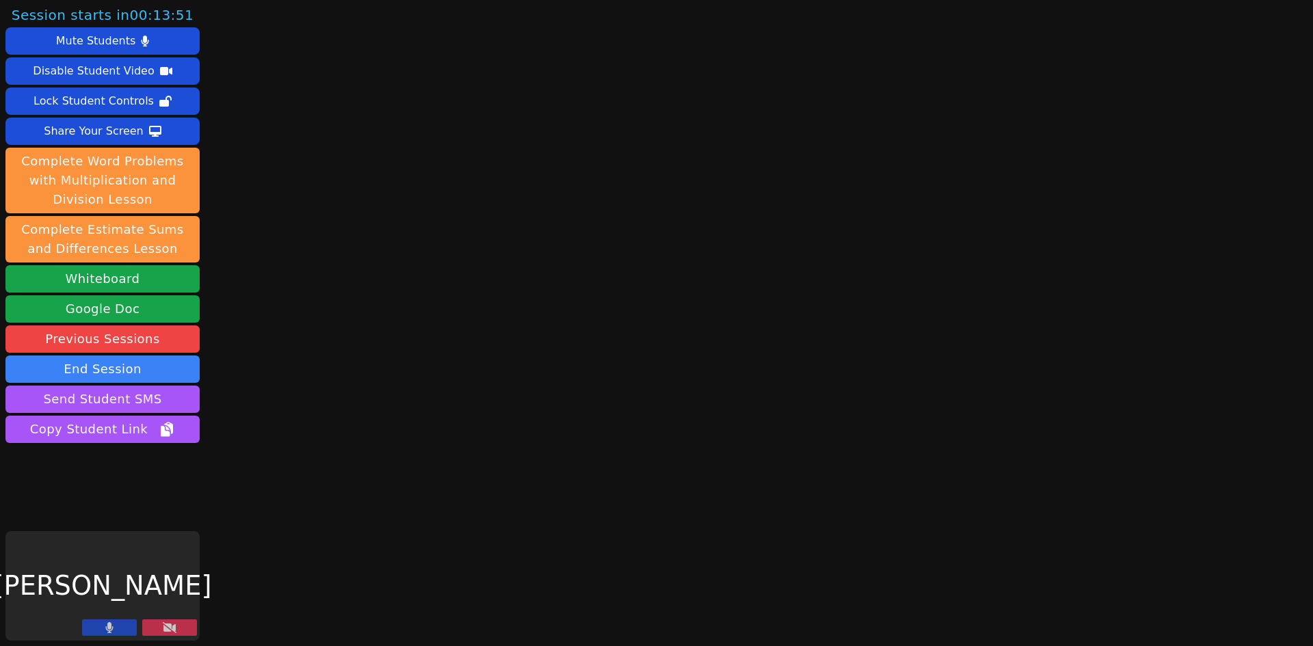
click at [109, 631] on icon at bounding box center [110, 627] width 8 height 11
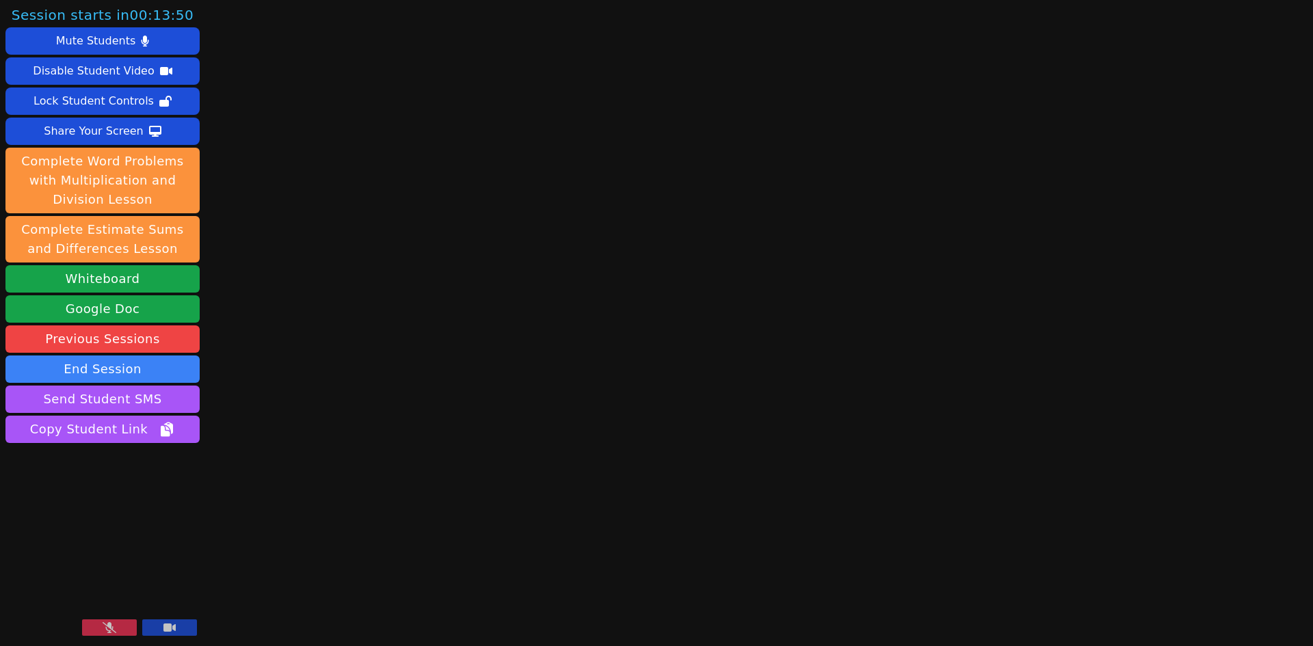
click at [155, 630] on button at bounding box center [169, 627] width 55 height 16
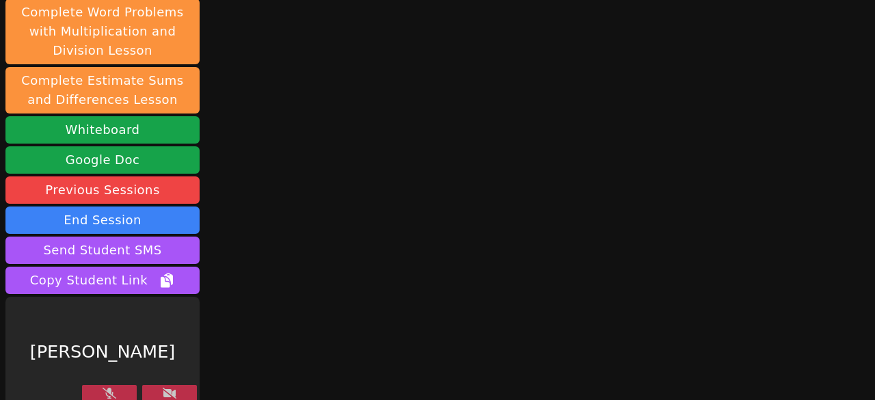
scroll to position [160, 0]
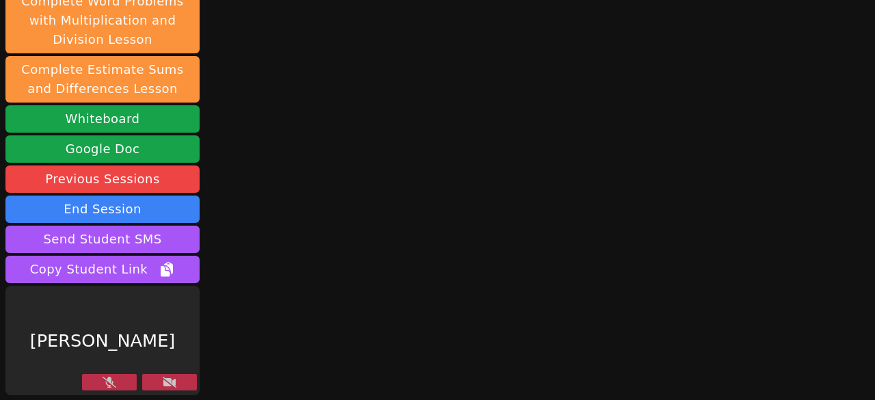
click at [171, 379] on icon at bounding box center [170, 382] width 14 height 11
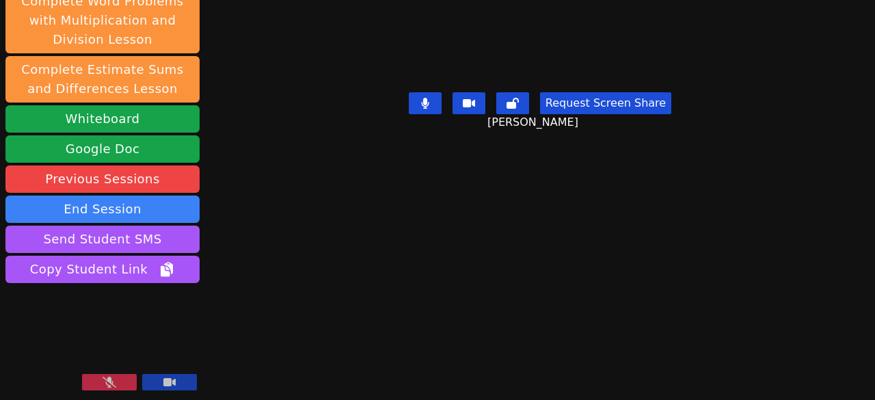
click at [130, 376] on button at bounding box center [109, 382] width 55 height 16
click at [431, 114] on button at bounding box center [425, 103] width 33 height 22
click at [418, 109] on icon at bounding box center [425, 103] width 14 height 11
click at [433, 114] on button at bounding box center [425, 103] width 33 height 22
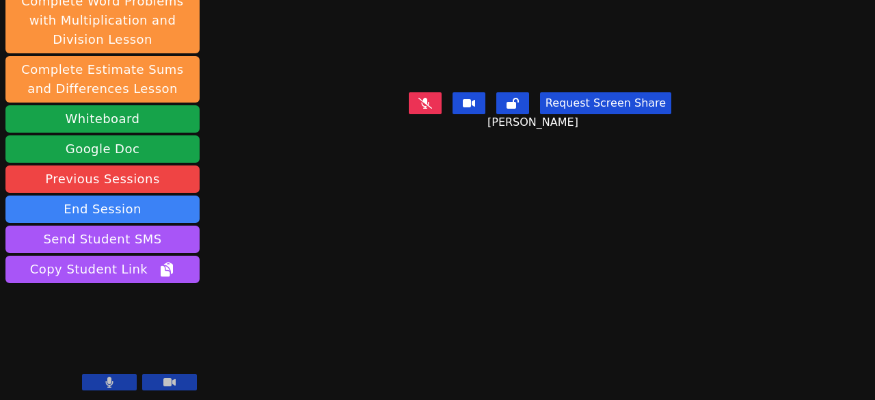
click at [424, 109] on icon at bounding box center [425, 103] width 14 height 11
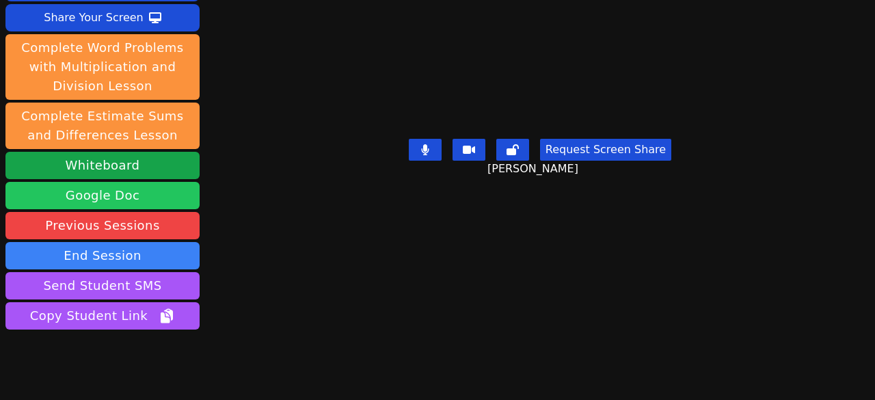
scroll to position [92, 0]
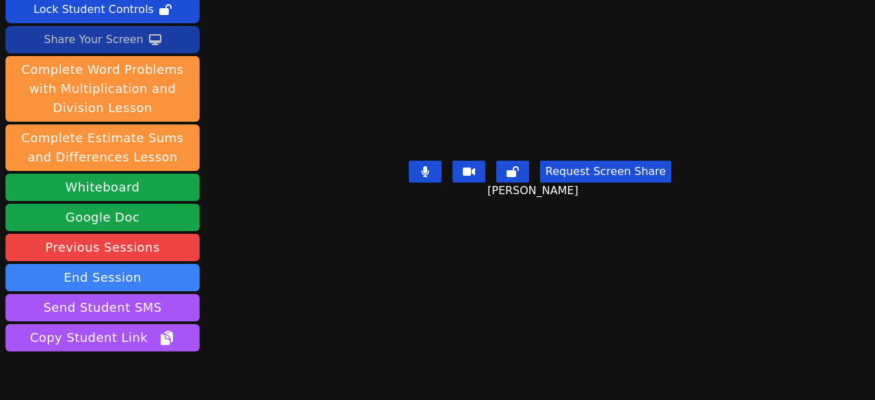
click at [77, 38] on div "Share Your Screen" at bounding box center [94, 40] width 100 height 22
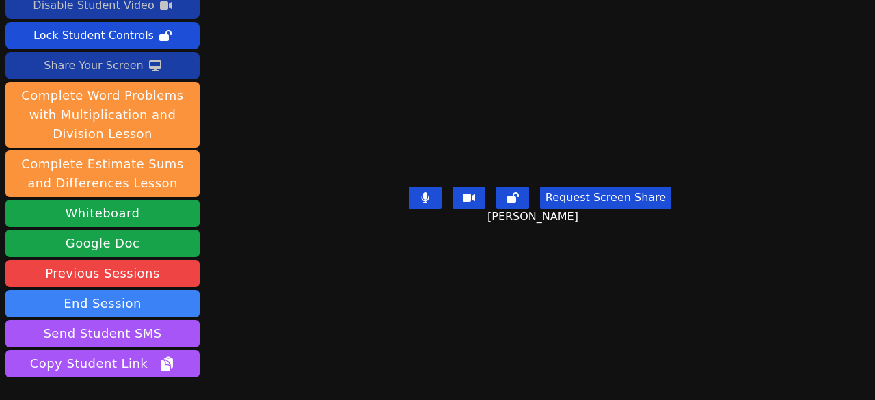
scroll to position [0, 0]
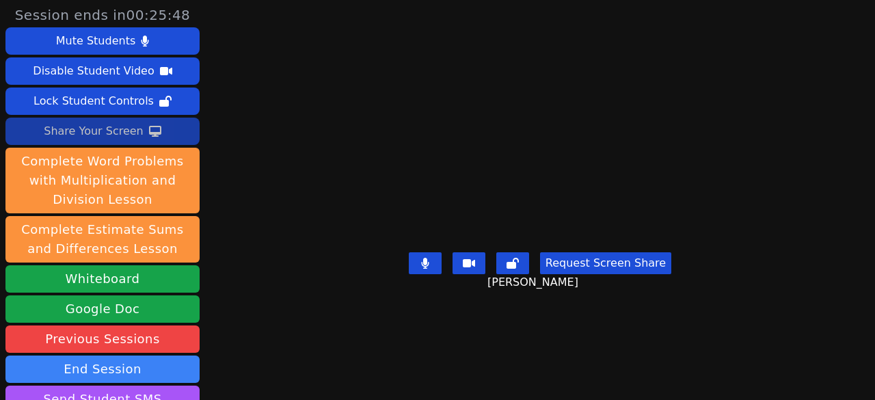
click at [103, 129] on div "Share Your Screen" at bounding box center [94, 131] width 100 height 22
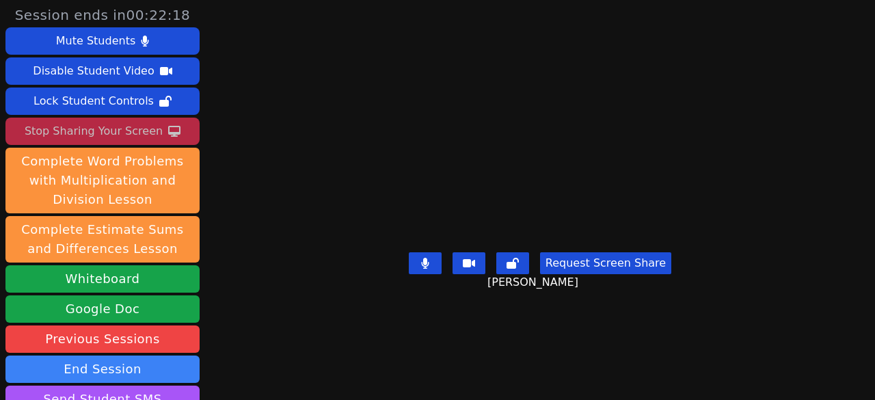
click at [111, 126] on div "Stop Sharing Your Screen" at bounding box center [94, 131] width 138 height 22
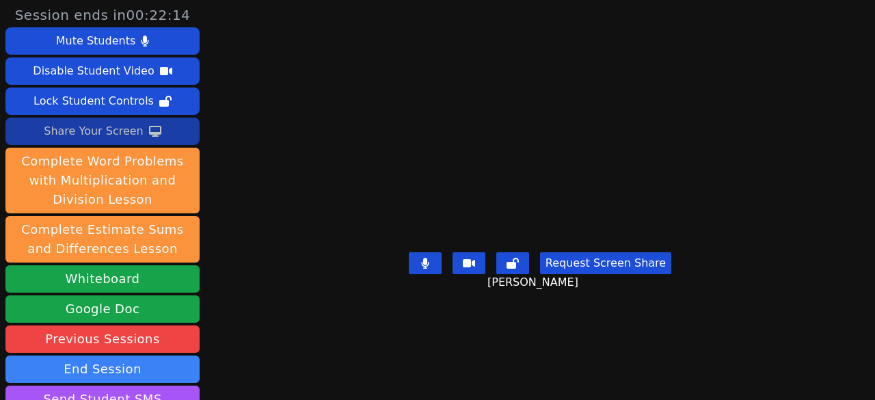
click at [604, 274] on button "Request Screen Share" at bounding box center [605, 263] width 131 height 22
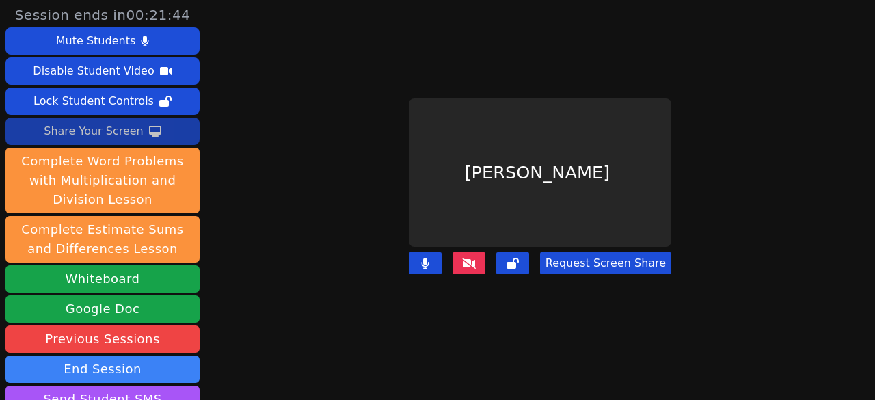
click at [570, 252] on button "Request Screen Share" at bounding box center [605, 263] width 131 height 22
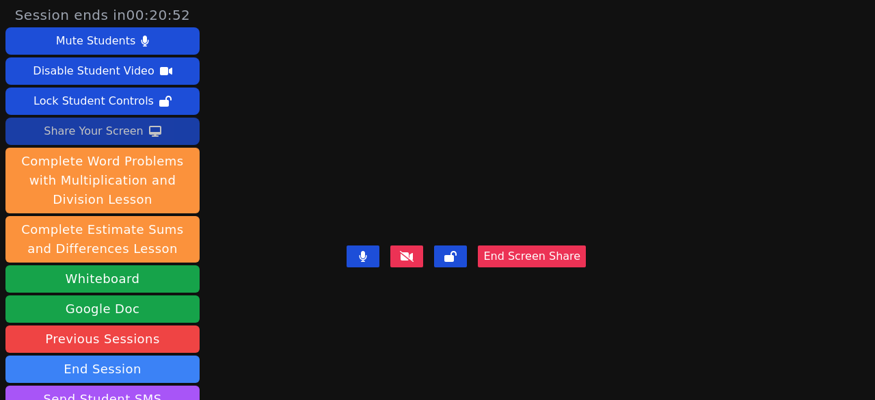
scroll to position [68, 0]
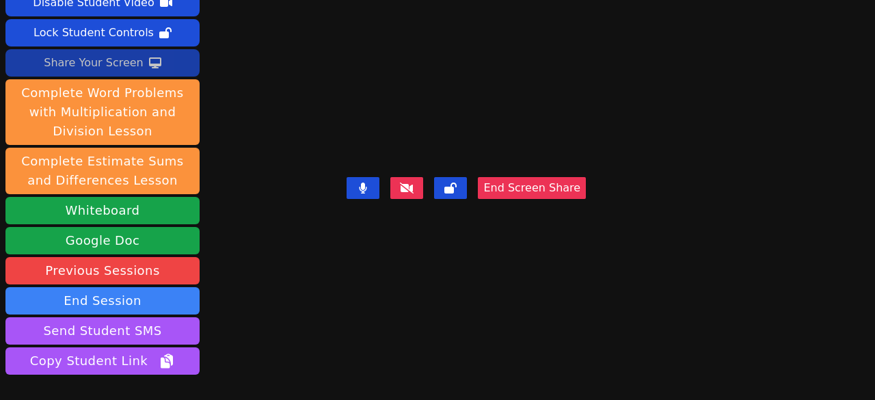
click at [570, 199] on button "End Screen Share" at bounding box center [532, 188] width 108 height 22
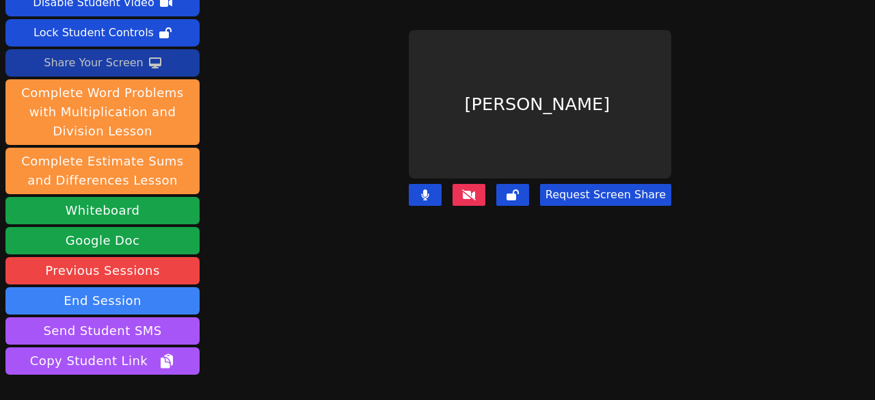
click at [458, 185] on button at bounding box center [469, 195] width 33 height 22
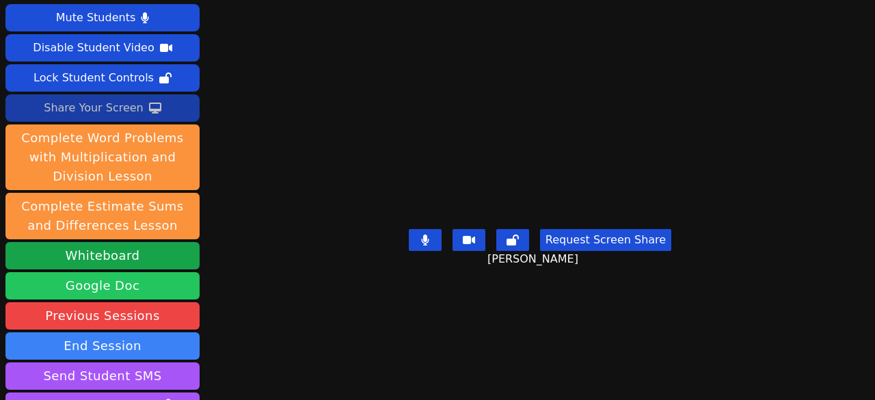
scroll to position [160, 0]
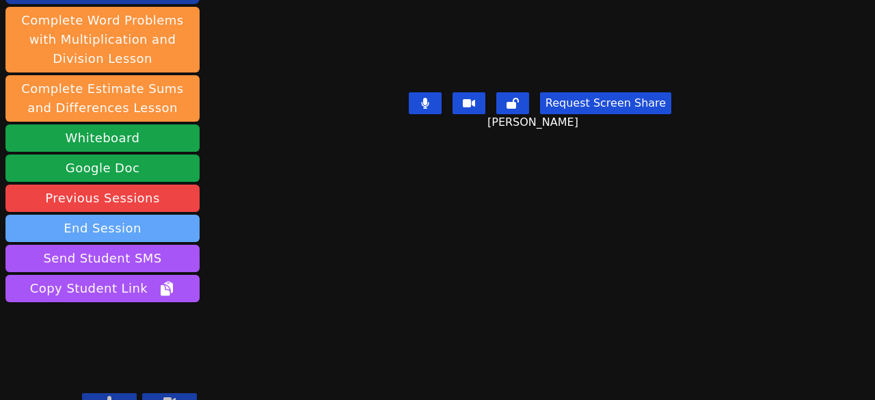
click at [79, 215] on button "End Session" at bounding box center [102, 228] width 194 height 27
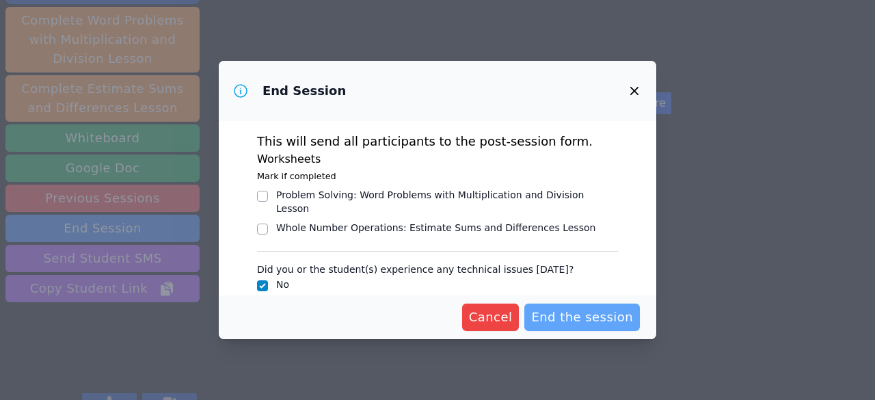
click at [587, 310] on span "End the session" at bounding box center [582, 317] width 102 height 19
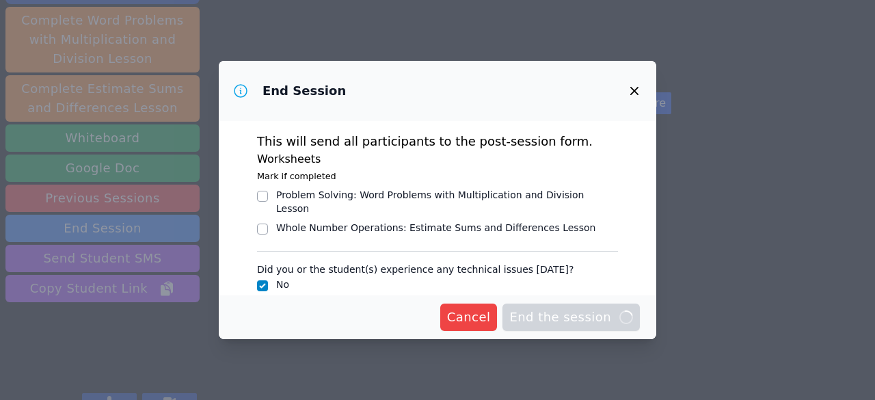
click at [124, 377] on div "End Session This will send all participants to the post-session form. Worksheet…" at bounding box center [437, 200] width 875 height 400
click at [126, 399] on div "End Session This will send all participants to the post-session form. Worksheet…" at bounding box center [437, 200] width 875 height 400
click at [491, 320] on span "Cancel" at bounding box center [469, 317] width 44 height 19
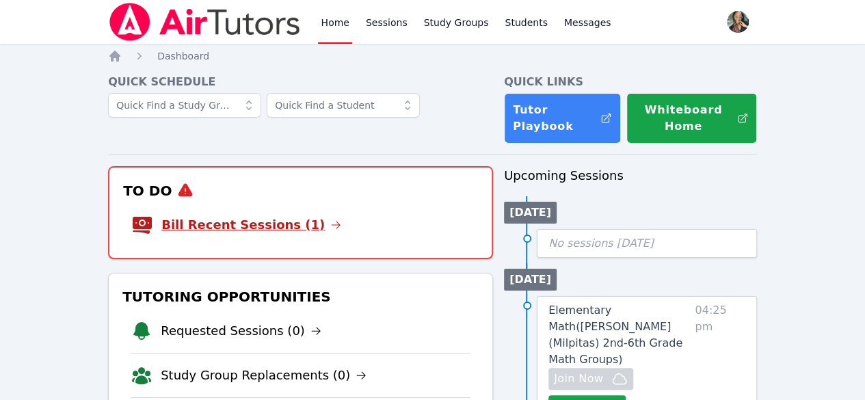
click at [287, 229] on link "Bill Recent Sessions (1)" at bounding box center [251, 224] width 180 height 19
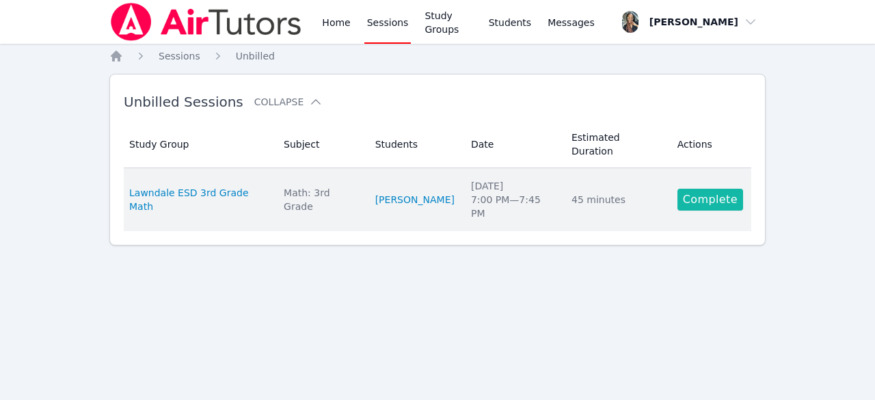
click at [695, 189] on link "Complete" at bounding box center [711, 200] width 66 height 22
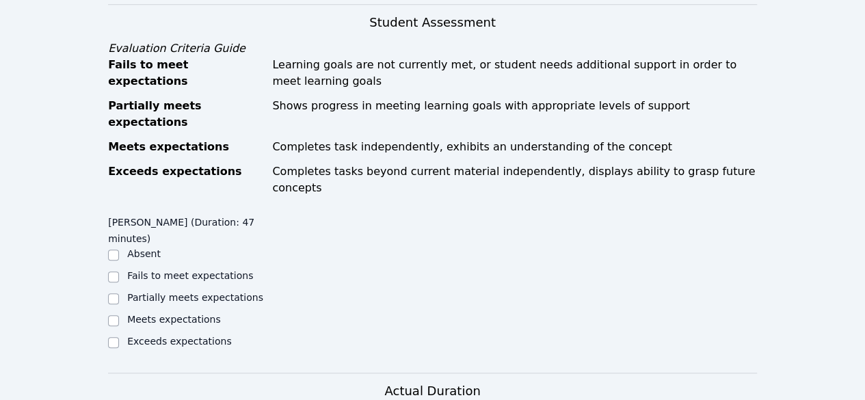
scroll to position [410, 0]
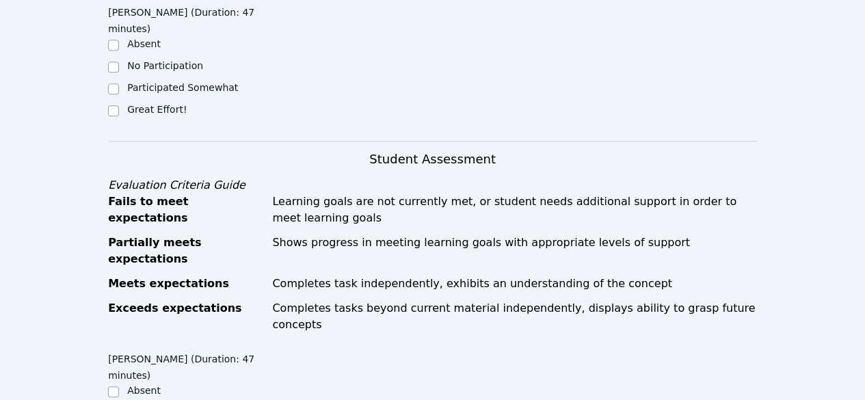
click at [119, 110] on div "Great Effort!" at bounding box center [189, 111] width 162 height 16
click at [109, 109] on input "Great Effort!" at bounding box center [113, 110] width 11 height 11
checkbox input "true"
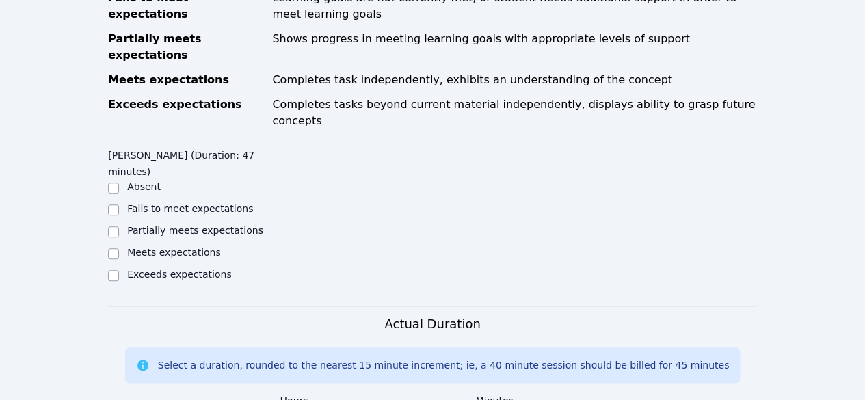
scroll to position [615, 0]
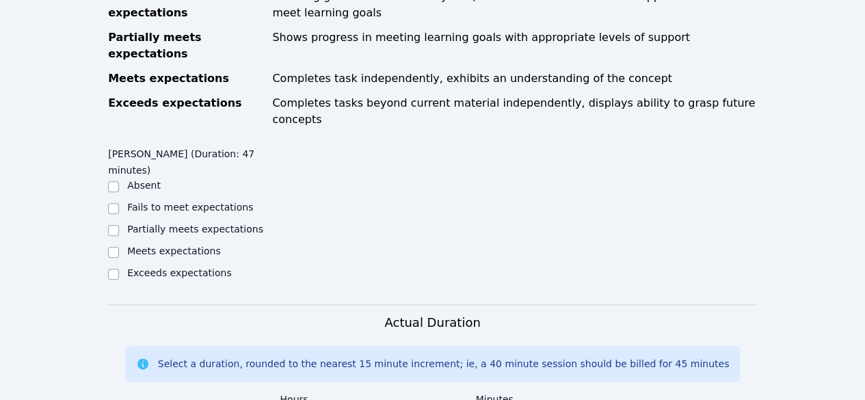
click at [107, 223] on div "Home Sessions Study Groups Students Messages Open user menu [PERSON_NAME] Open …" at bounding box center [432, 153] width 865 height 1536
click at [113, 247] on input "Meets expectations" at bounding box center [113, 252] width 11 height 11
checkbox input "true"
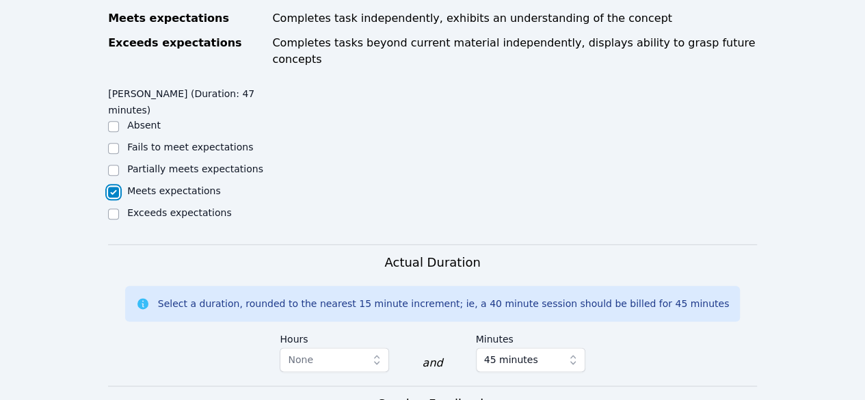
scroll to position [889, 0]
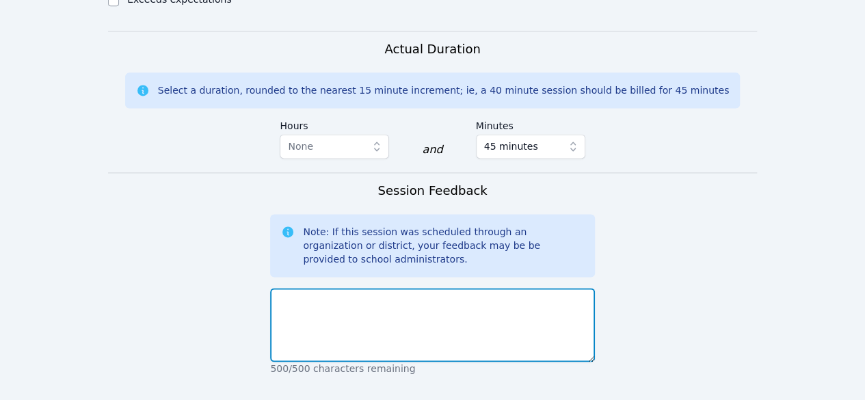
click at [294, 288] on textarea at bounding box center [432, 325] width 324 height 74
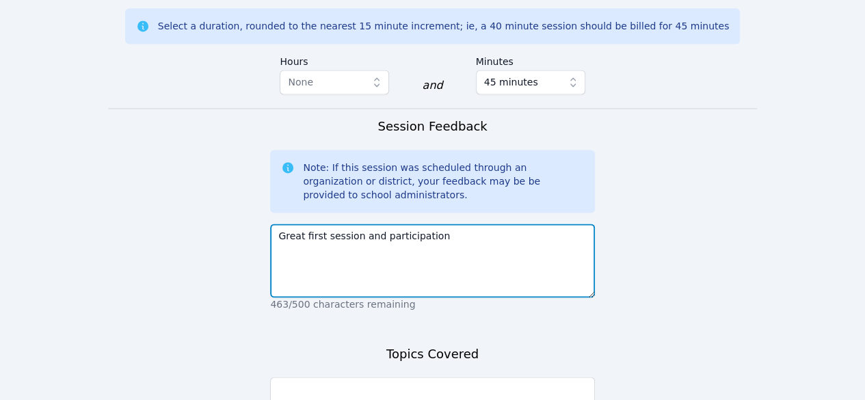
scroll to position [1094, 0]
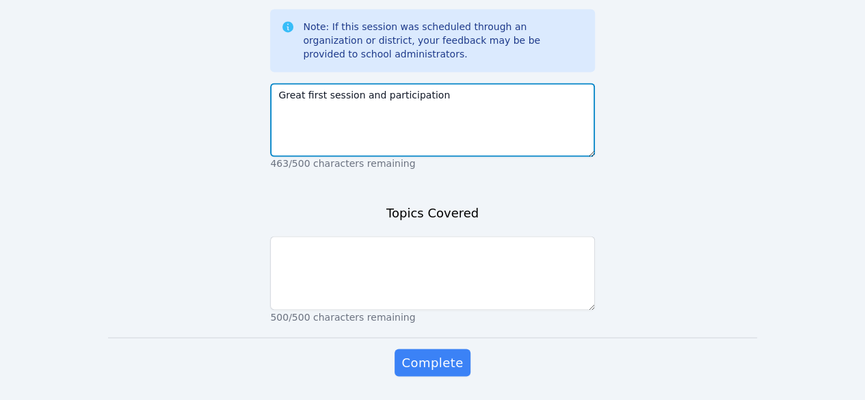
type textarea "Great first session and participation"
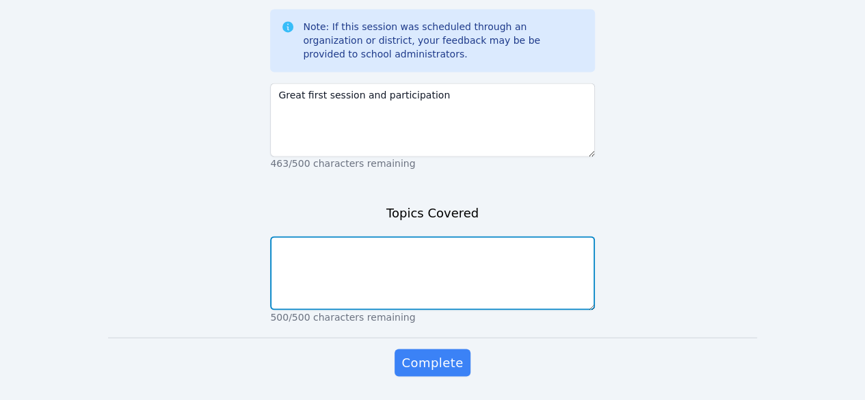
click at [439, 254] on textarea at bounding box center [432, 273] width 324 height 74
click at [328, 236] on textarea "1) Miroboard 101 2)" at bounding box center [432, 273] width 324 height 74
click at [325, 250] on textarea "1) Miroboard 101 2) Pre- survey 3)" at bounding box center [432, 273] width 324 height 74
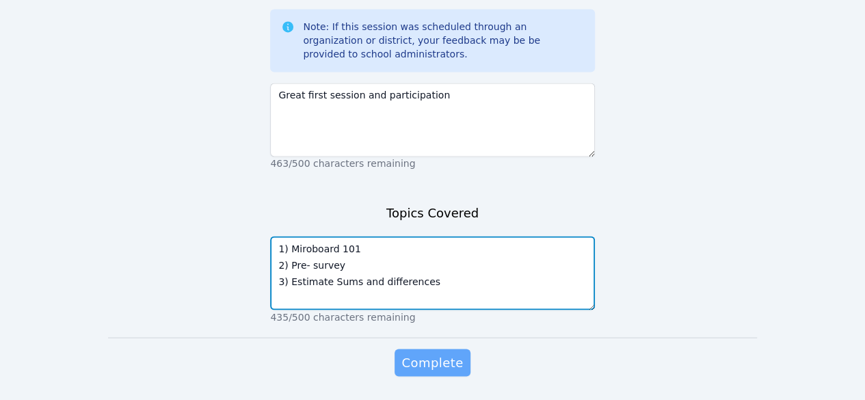
type textarea "1) Miroboard 101 2) Pre- survey 3) Estimate Sums and differences"
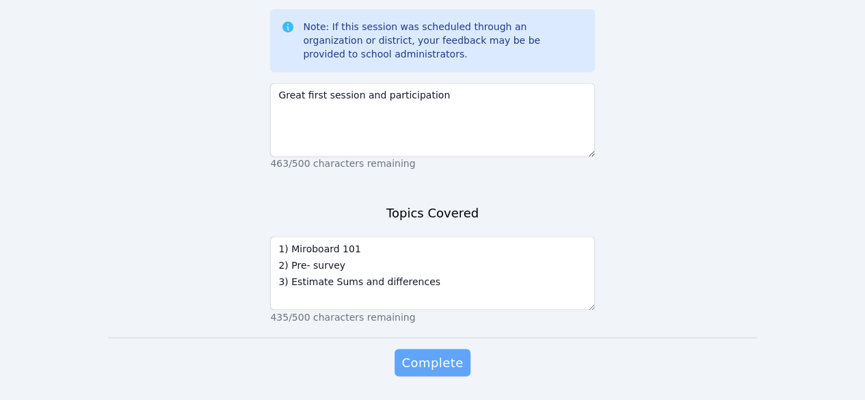
click at [415, 353] on span "Complete" at bounding box center [432, 362] width 62 height 19
